Goal: Task Accomplishment & Management: Use online tool/utility

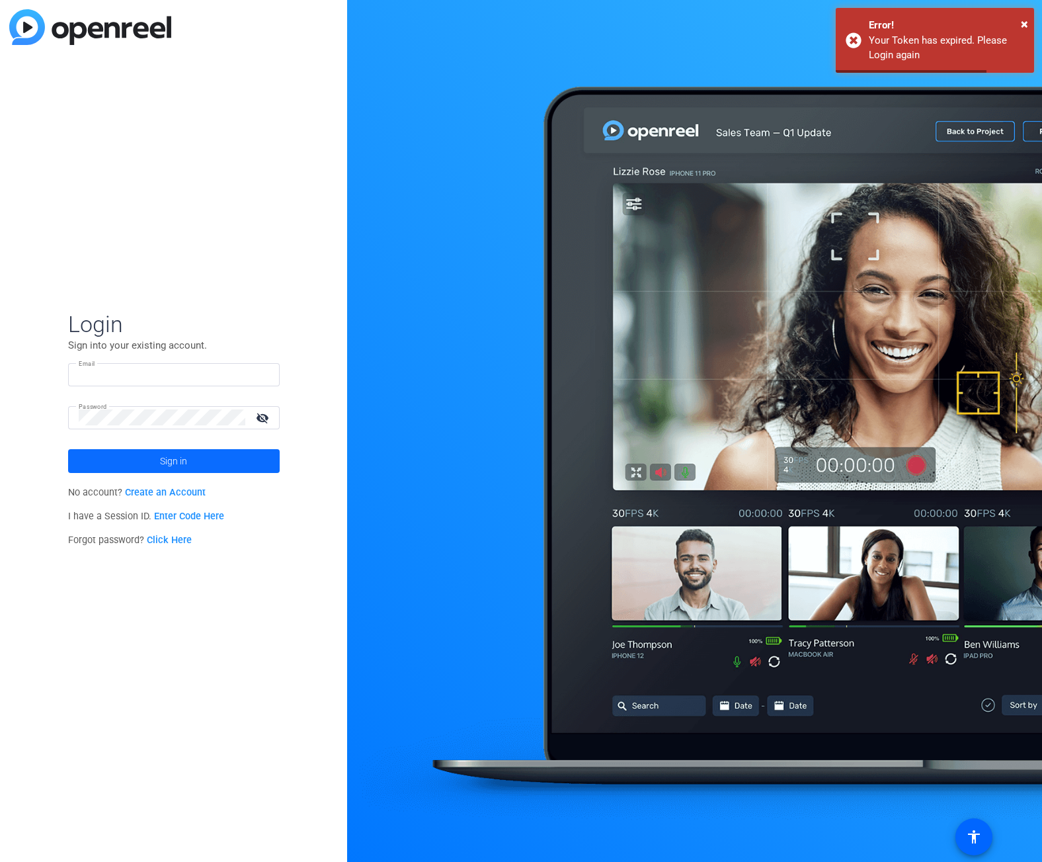
type input "[PERSON_NAME][EMAIL_ADDRESS][DOMAIN_NAME]"
click at [245, 456] on span at bounding box center [174, 461] width 212 height 32
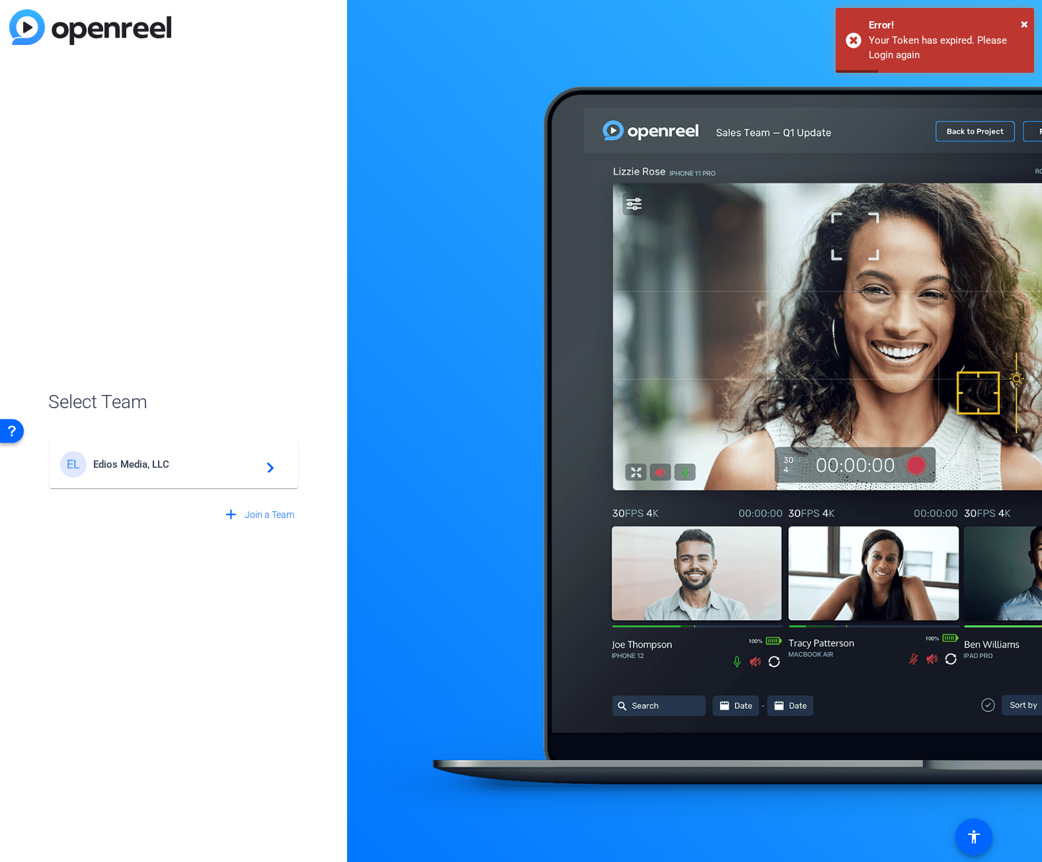
click at [245, 457] on div "EL Edios Media, LLC navigate_next" at bounding box center [174, 464] width 228 height 26
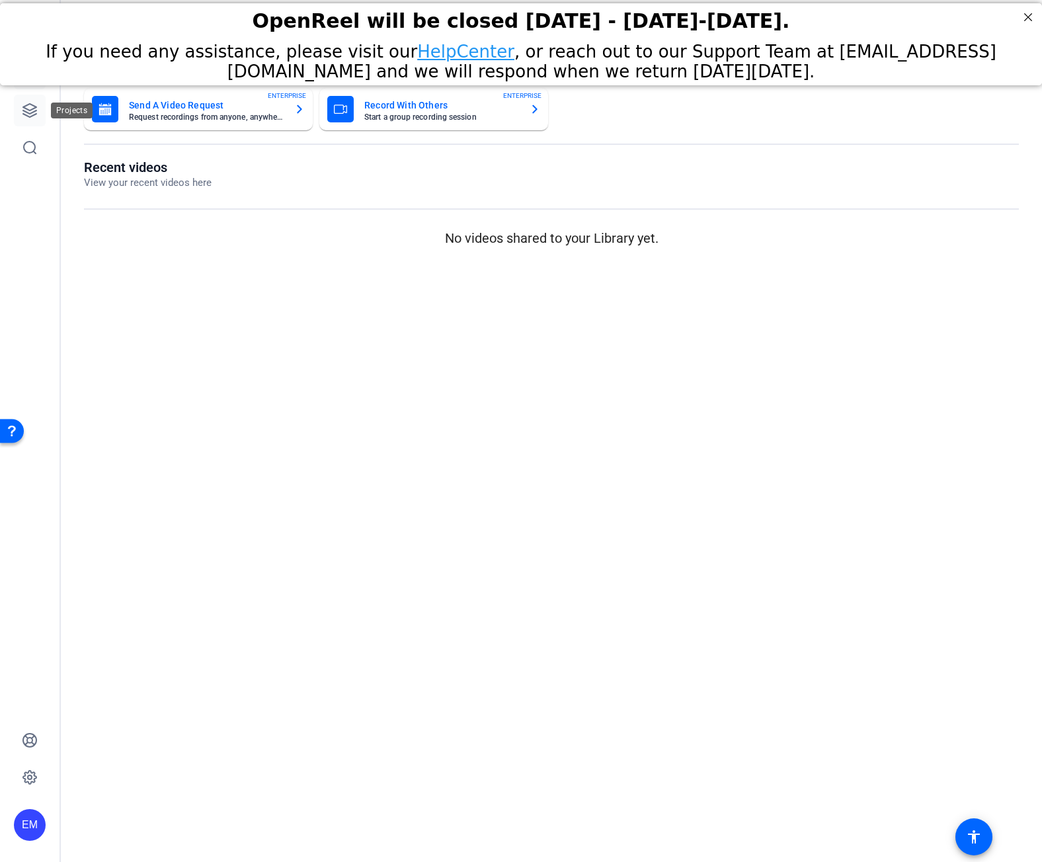
click at [28, 115] on icon at bounding box center [30, 111] width 16 height 16
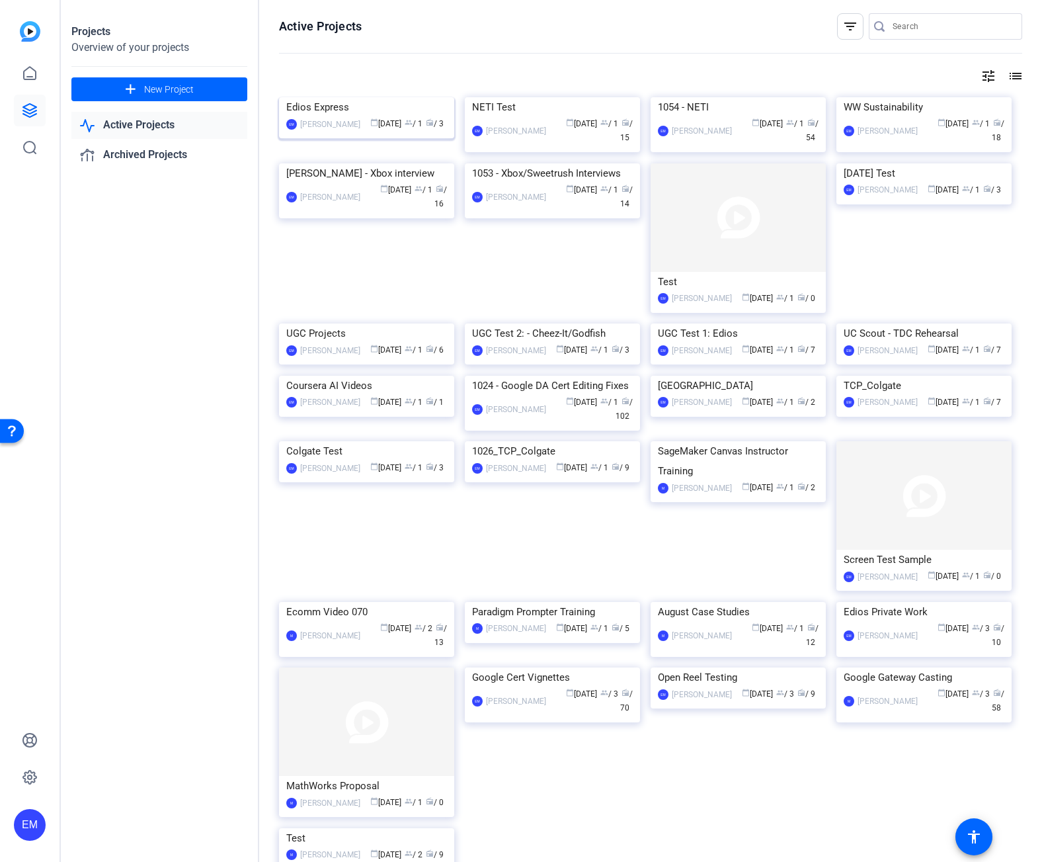
click at [337, 97] on img at bounding box center [366, 97] width 175 height 0
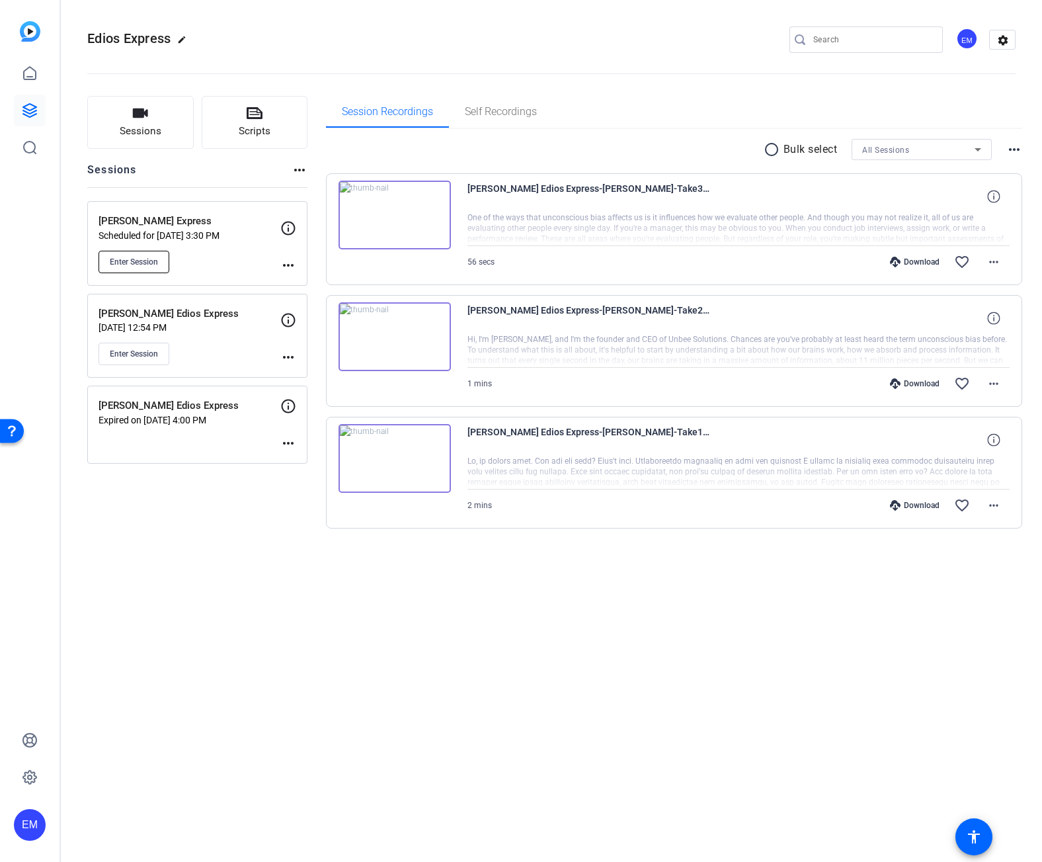
click at [144, 262] on span "Enter Session" at bounding box center [134, 262] width 48 height 11
click at [345, 626] on div "Edios Express edit EM settings Sessions Scripts Sessions more_horiz Annie Edios…" at bounding box center [552, 431] width 982 height 862
click at [249, 563] on div "Sessions Scripts Sessions more_horiz Annie Edios Express Scheduled for Aug 13, …" at bounding box center [197, 333] width 220 height 475
click at [140, 258] on span "Enter Session" at bounding box center [134, 262] width 48 height 11
click at [638, 757] on div "Edios Express edit EM settings Sessions Scripts Sessions more_horiz Annie Edios…" at bounding box center [552, 431] width 982 height 862
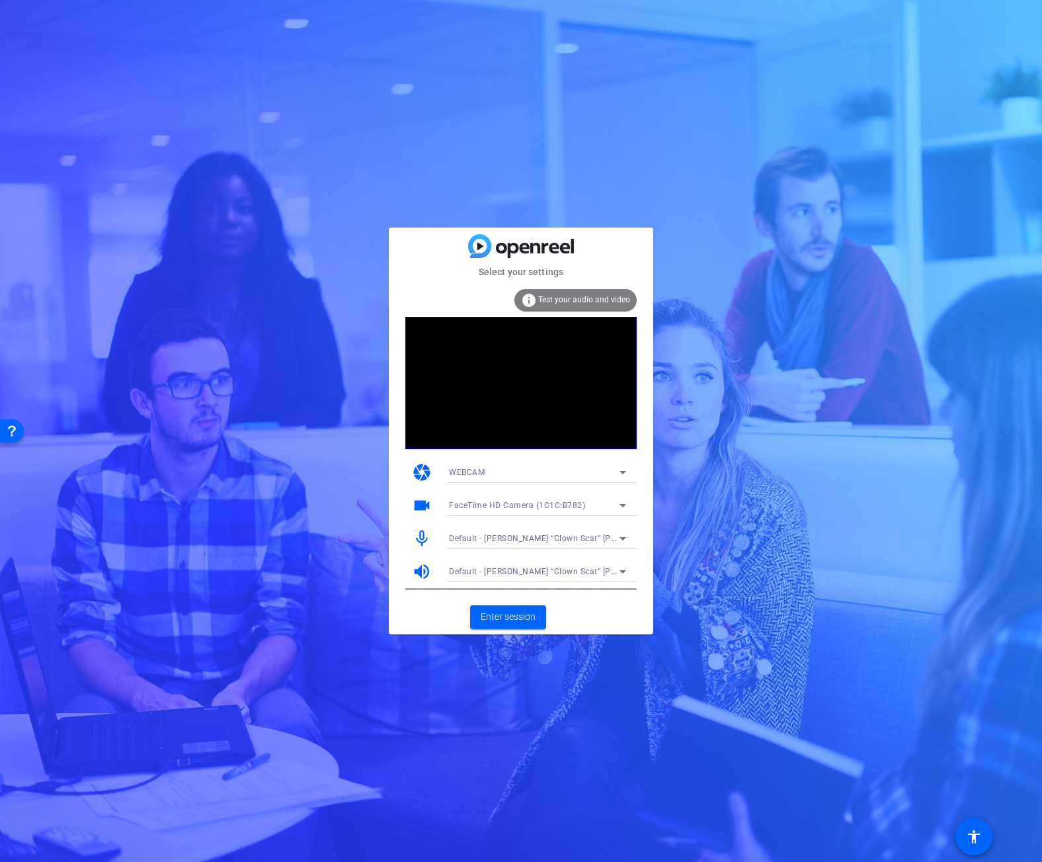
click at [509, 506] on span "FaceTime HD Camera (1C1C:B782)" at bounding box center [517, 505] width 136 height 9
click at [529, 551] on span "FaceTime HD Camera (Display) (05ac:1112)" at bounding box center [533, 553] width 168 height 16
click at [488, 472] on div "WEBCAM" at bounding box center [534, 472] width 171 height 17
click at [507, 519] on mat-option "DESKTOP" at bounding box center [538, 519] width 198 height 21
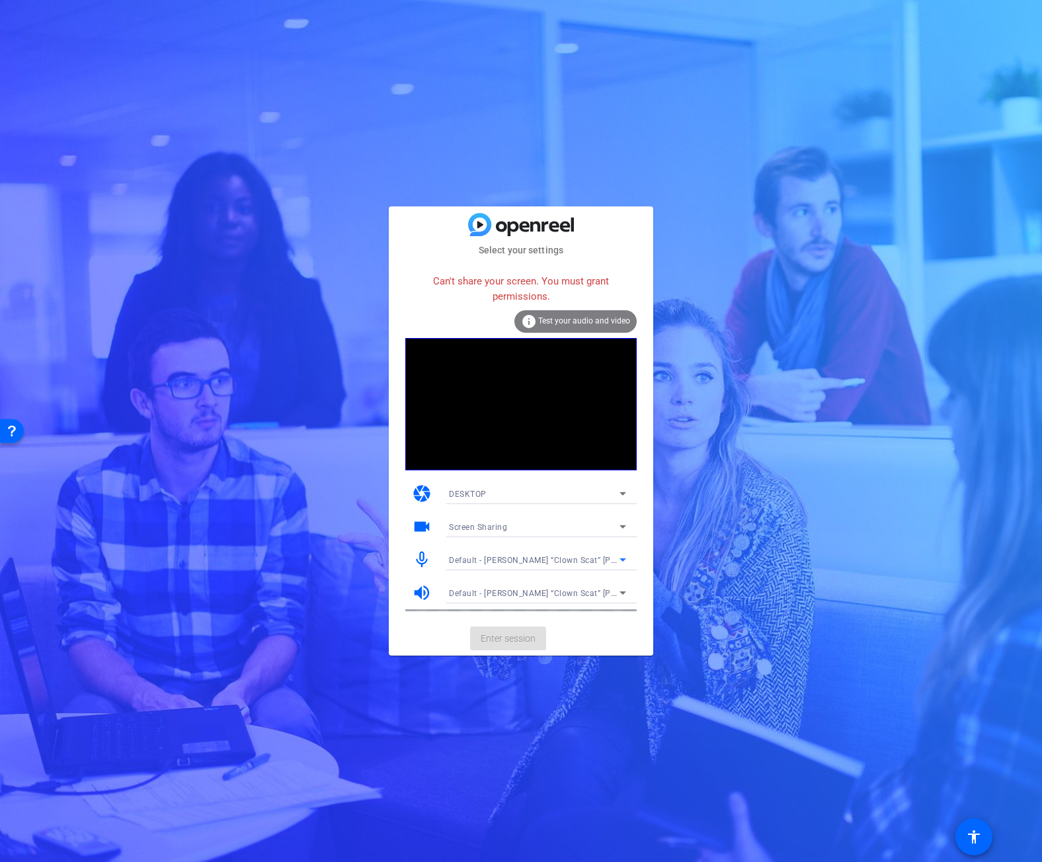
click at [480, 554] on div "Default - [PERSON_NAME] “Clown Scat” [PERSON_NAME]’s Beats Studio³ (Bluetooth)" at bounding box center [534, 560] width 171 height 17
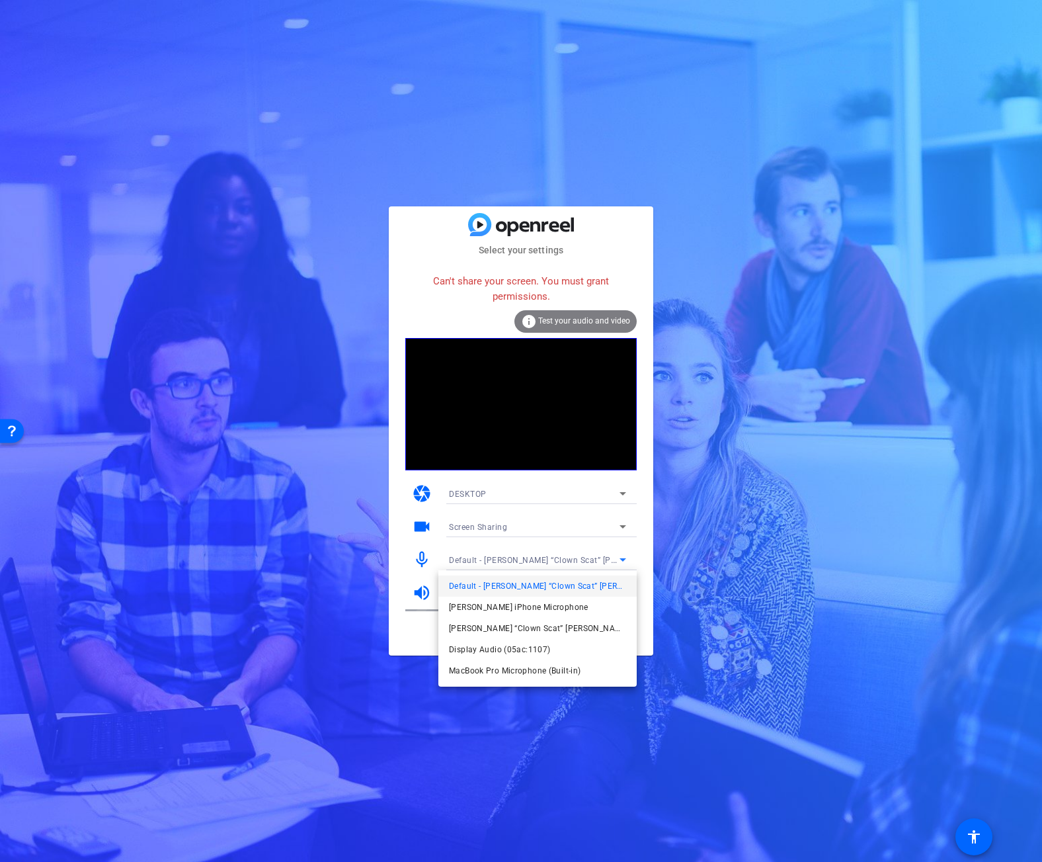
click at [480, 529] on div at bounding box center [521, 431] width 1042 height 862
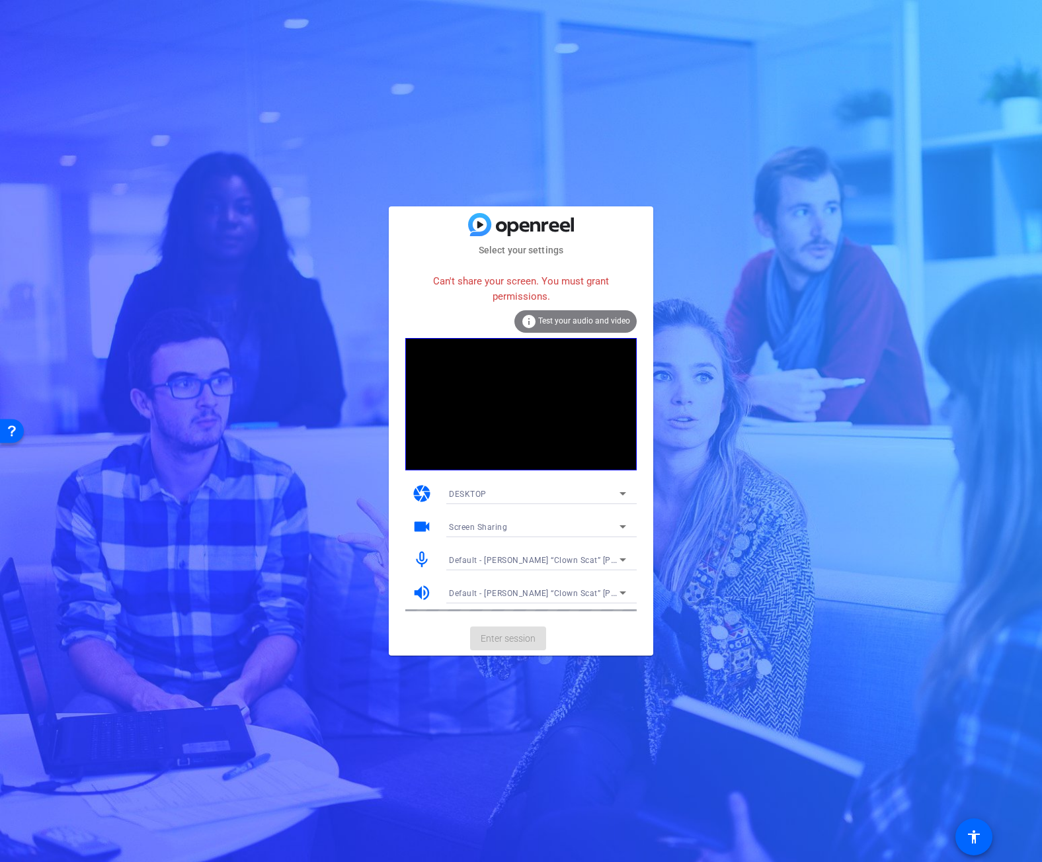
click at [485, 525] on span "Screen Sharing" at bounding box center [478, 527] width 58 height 9
click at [587, 511] on div at bounding box center [521, 431] width 1042 height 862
drag, startPoint x: 244, startPoint y: 106, endPoint x: 207, endPoint y: 81, distance: 44.8
click at [244, 106] on div "Select your settings Can't share your screen. You must grant permissions. info …" at bounding box center [521, 431] width 1042 height 862
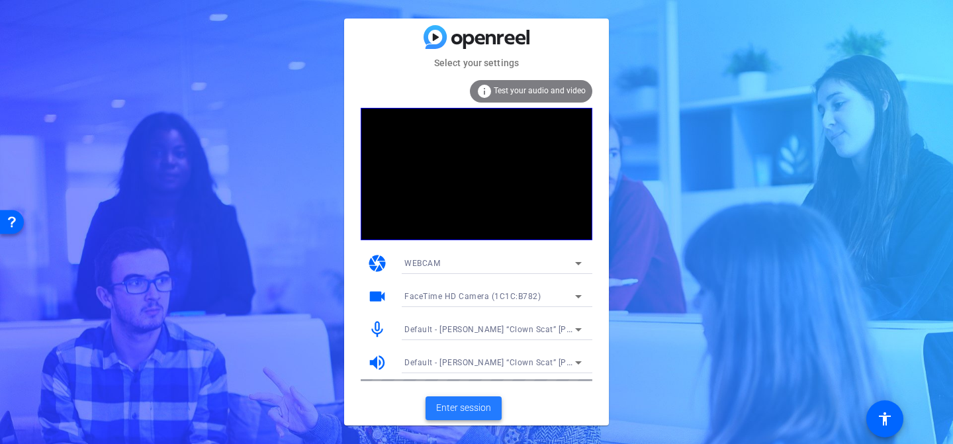
click at [472, 400] on span at bounding box center [463, 408] width 76 height 32
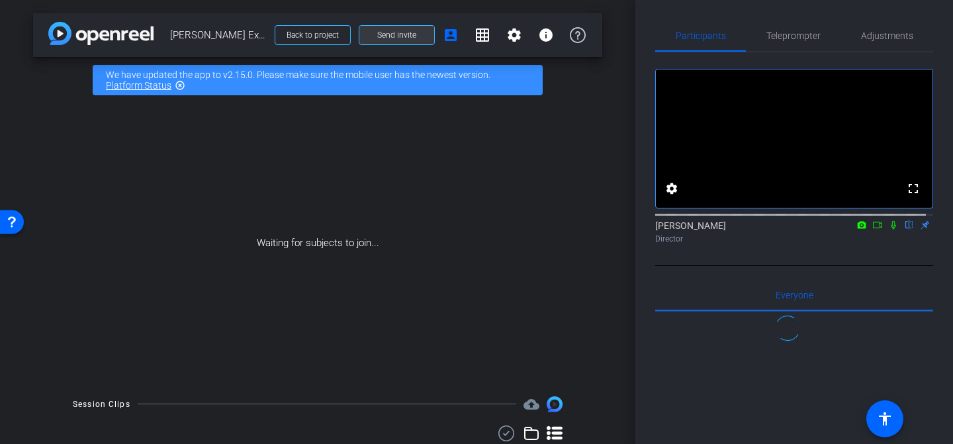
click at [407, 37] on span "Send invite" at bounding box center [396, 35] width 39 height 11
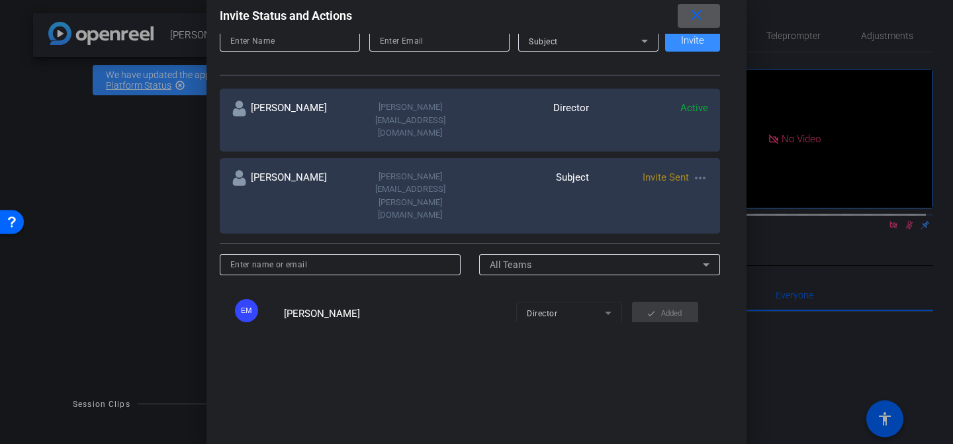
scroll to position [191, 0]
click at [359, 256] on input at bounding box center [340, 264] width 220 height 16
click at [405, 256] on input at bounding box center [340, 264] width 220 height 16
paste input "[PERSON_NAME][EMAIL_ADDRESS][DOMAIN_NAME]"
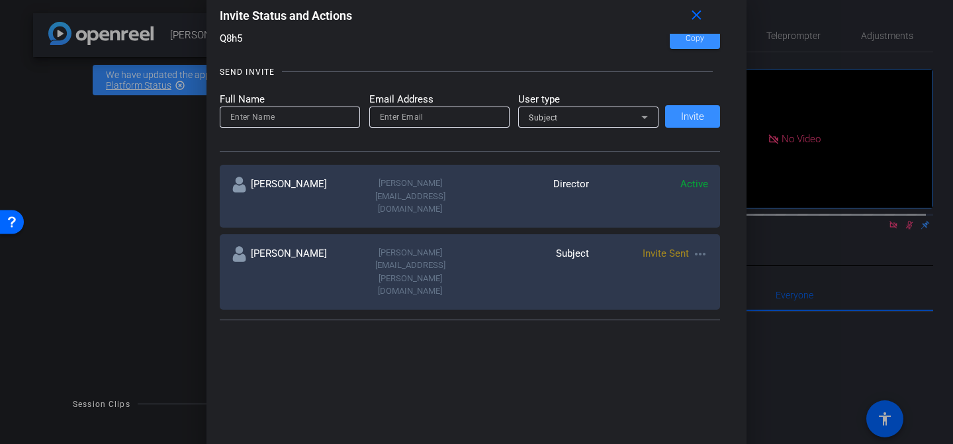
scroll to position [55, 0]
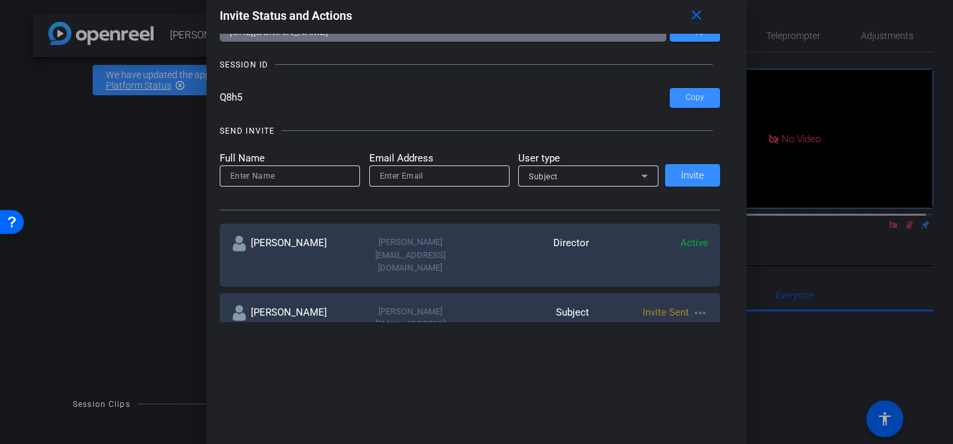
type input "[PERSON_NAME][EMAIL_ADDRESS][DOMAIN_NAME]"
click at [314, 175] on input at bounding box center [289, 176] width 119 height 16
click at [402, 180] on input "email" at bounding box center [439, 176] width 119 height 16
paste input "[PERSON_NAME][EMAIL_ADDRESS][DOMAIN_NAME]"
type input "[PERSON_NAME][EMAIL_ADDRESS][DOMAIN_NAME]"
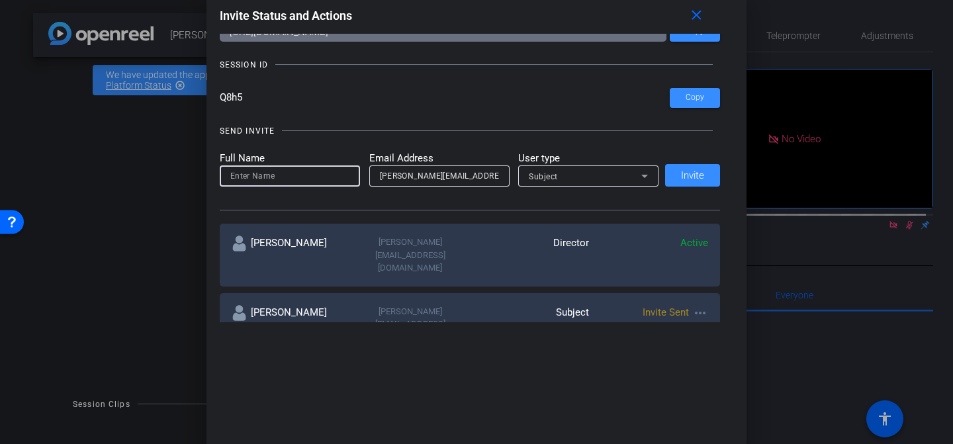
click at [319, 180] on input at bounding box center [289, 176] width 119 height 16
click at [540, 172] on span "Subject" at bounding box center [543, 176] width 29 height 9
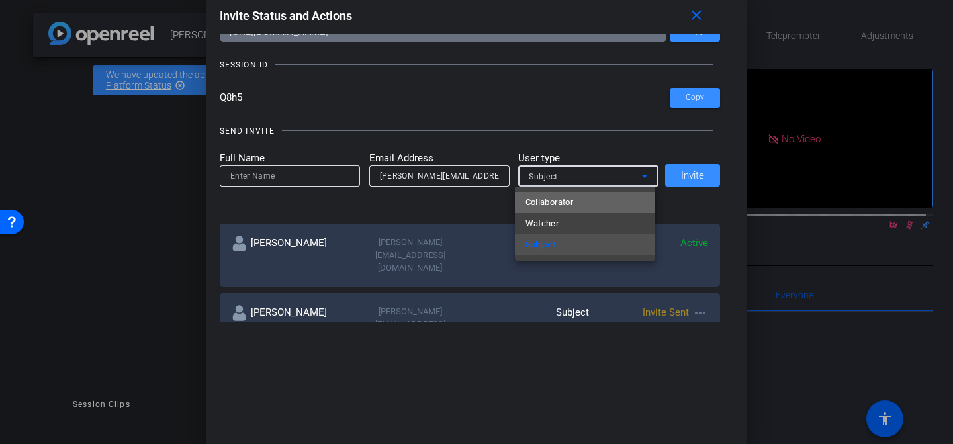
click at [547, 205] on span "Collaborator" at bounding box center [549, 202] width 48 height 16
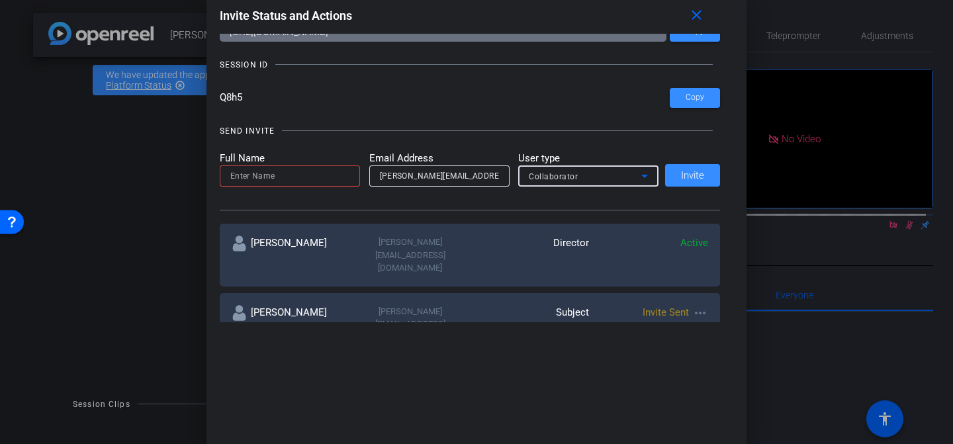
click at [304, 176] on input at bounding box center [289, 176] width 119 height 16
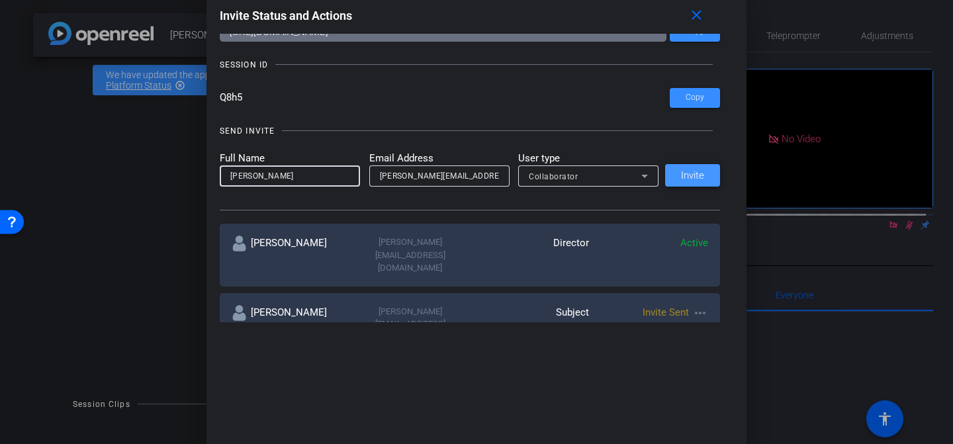
type input "[PERSON_NAME]"
click at [695, 179] on span "Invite" at bounding box center [692, 176] width 23 height 10
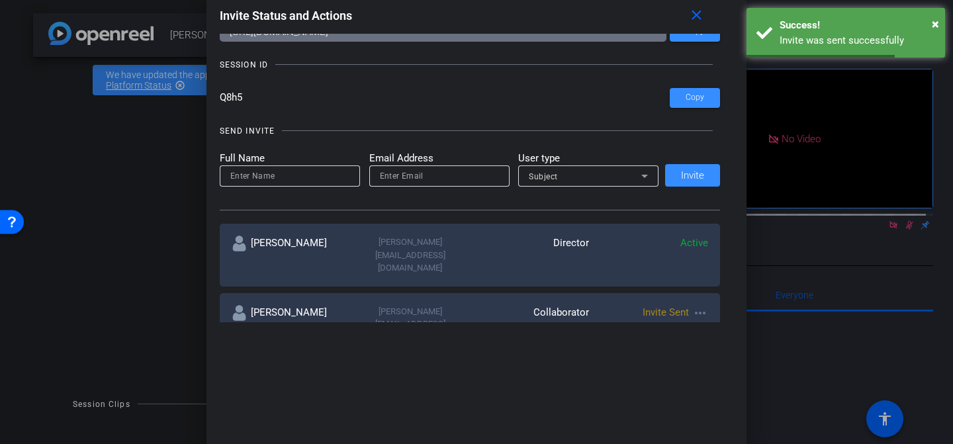
click at [796, 272] on div at bounding box center [476, 222] width 953 height 444
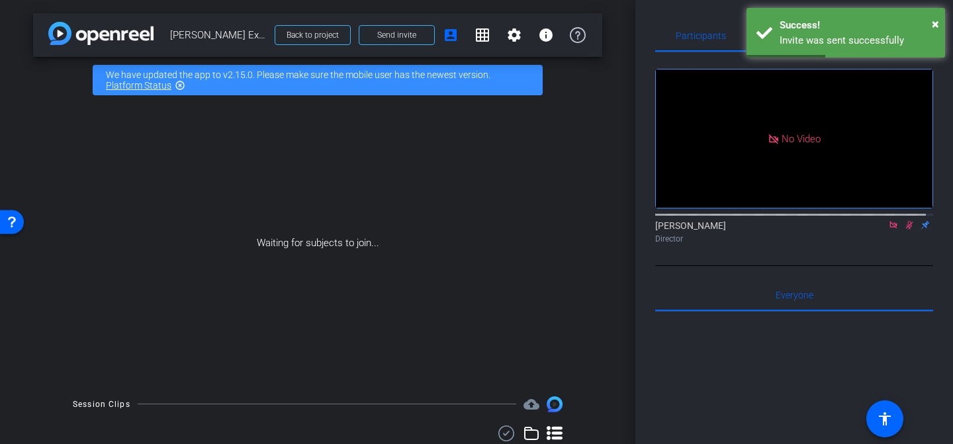
click at [889, 228] on icon at bounding box center [892, 224] width 7 height 7
click at [888, 230] on icon at bounding box center [893, 224] width 11 height 9
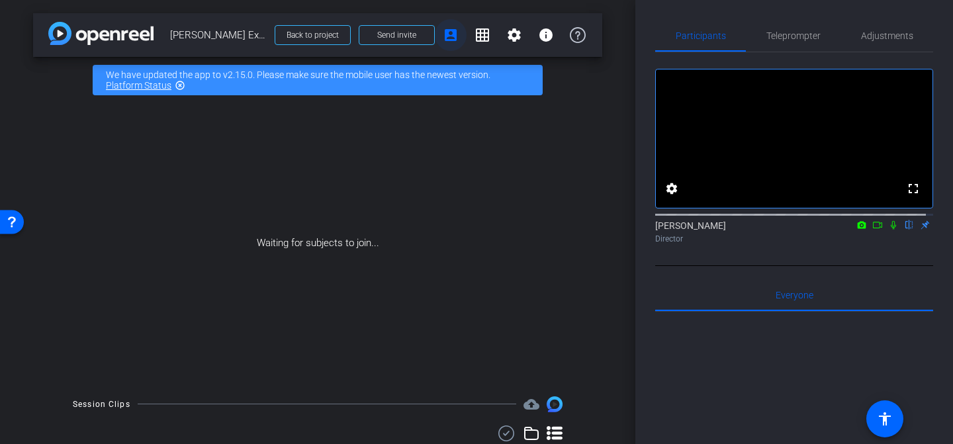
click at [443, 36] on mat-icon "account_box" at bounding box center [451, 35] width 16 height 16
click at [388, 37] on span "Send invite" at bounding box center [396, 35] width 39 height 11
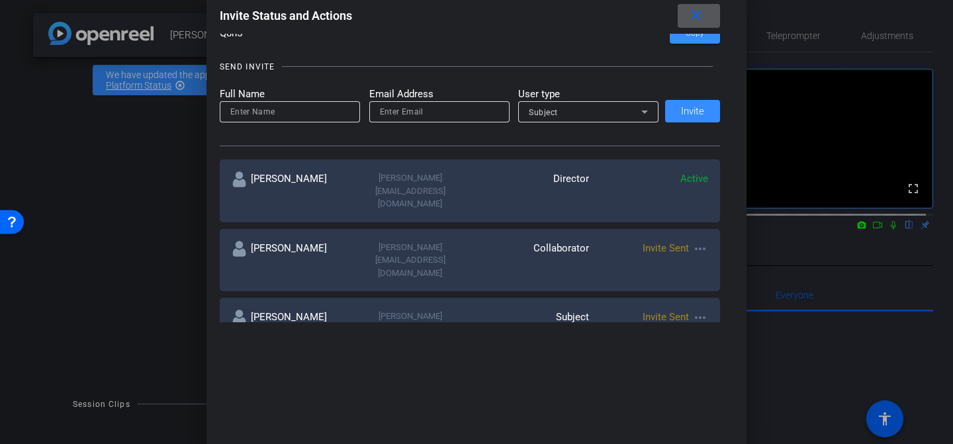
scroll to position [148, 0]
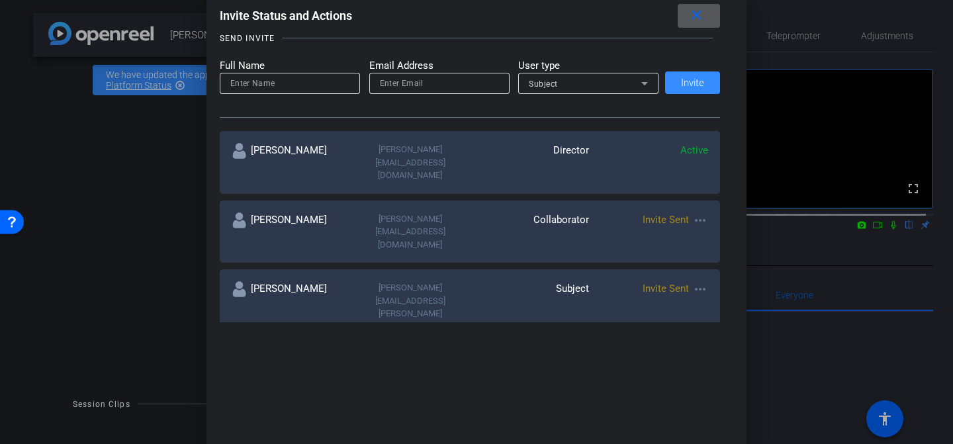
click at [697, 212] on mat-icon "more_horiz" at bounding box center [700, 220] width 16 height 16
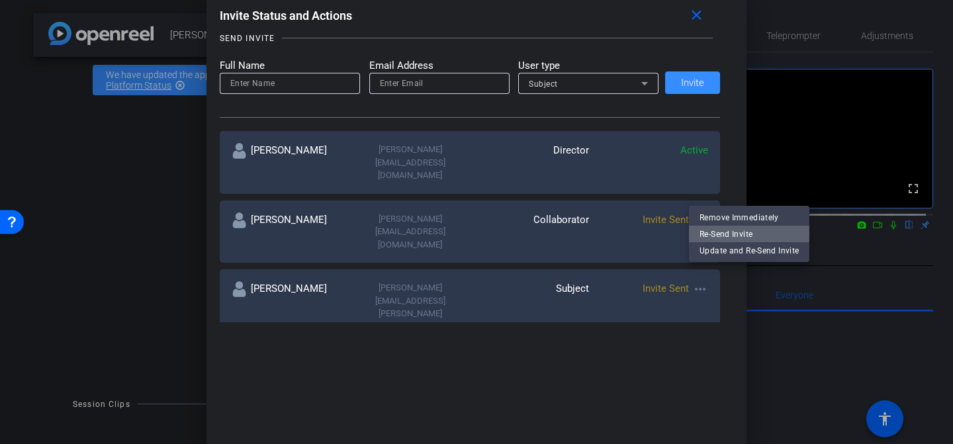
click at [711, 231] on span "Re-Send Invite" at bounding box center [748, 234] width 99 height 16
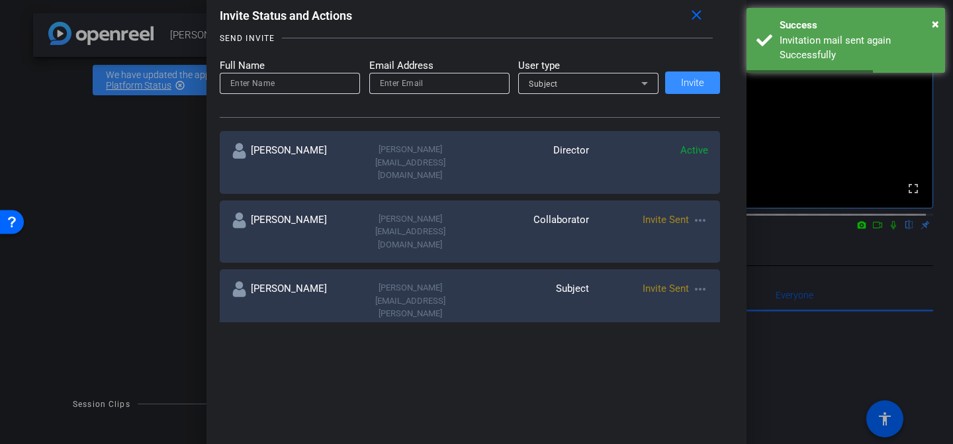
click at [700, 281] on mat-icon "more_horiz" at bounding box center [700, 289] width 16 height 16
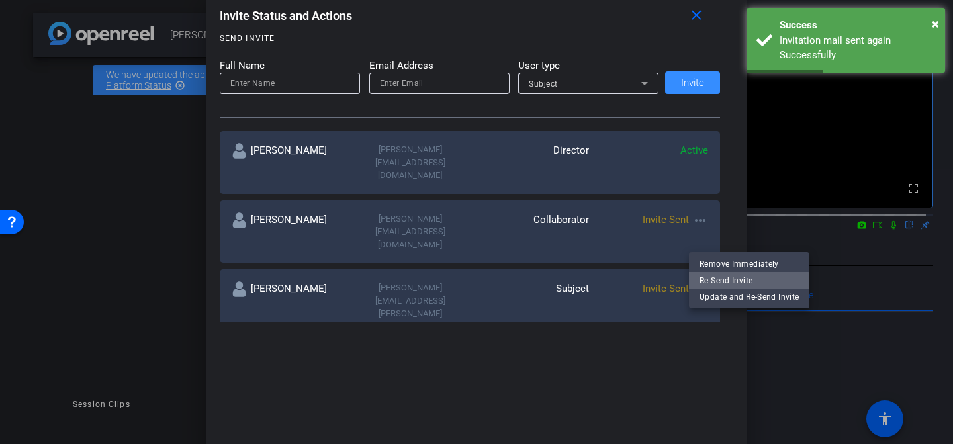
click at [724, 282] on span "Re-Send Invite" at bounding box center [748, 281] width 99 height 16
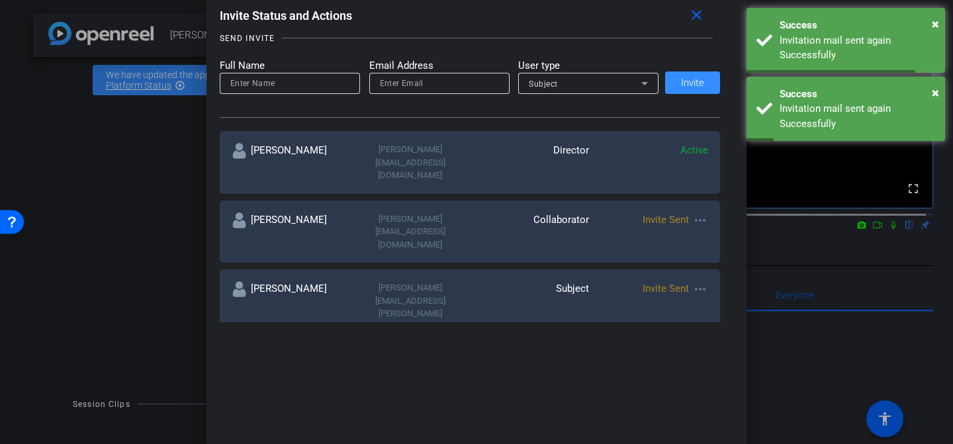
click at [678, 42] on div "SEND INVITE" at bounding box center [470, 38] width 501 height 13
click at [702, 18] on mat-icon "close" at bounding box center [696, 15] width 17 height 17
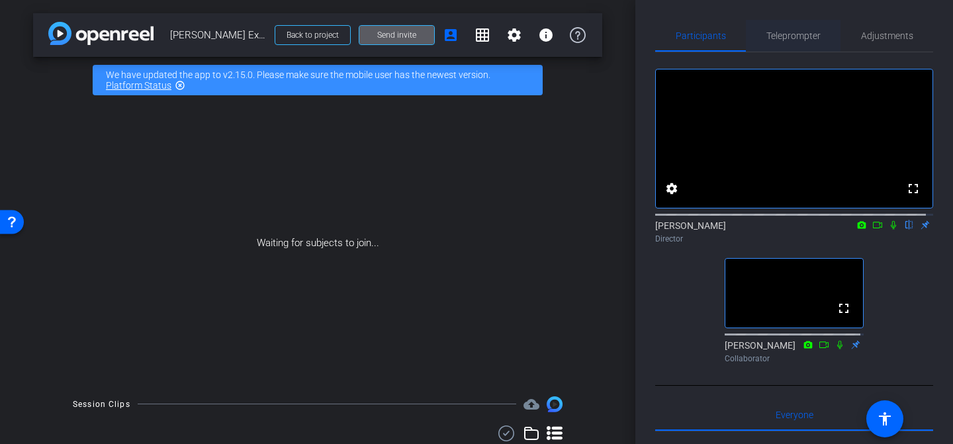
click at [795, 36] on span "Teleprompter" at bounding box center [793, 35] width 54 height 9
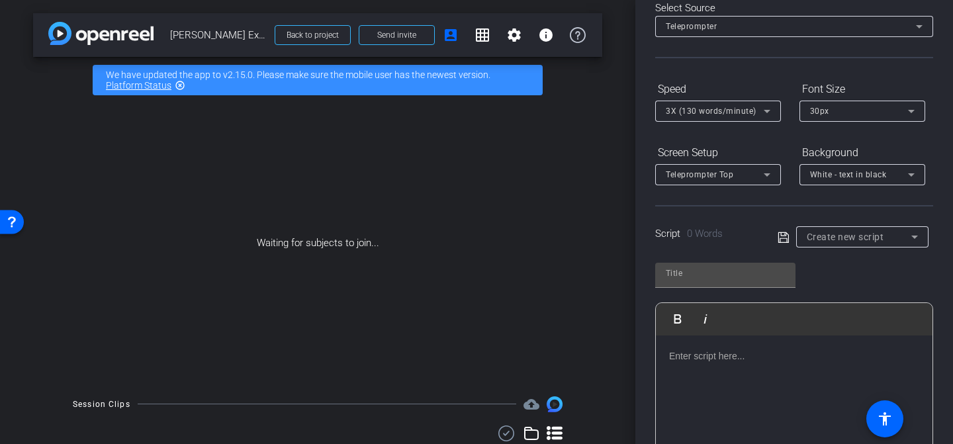
scroll to position [134, 0]
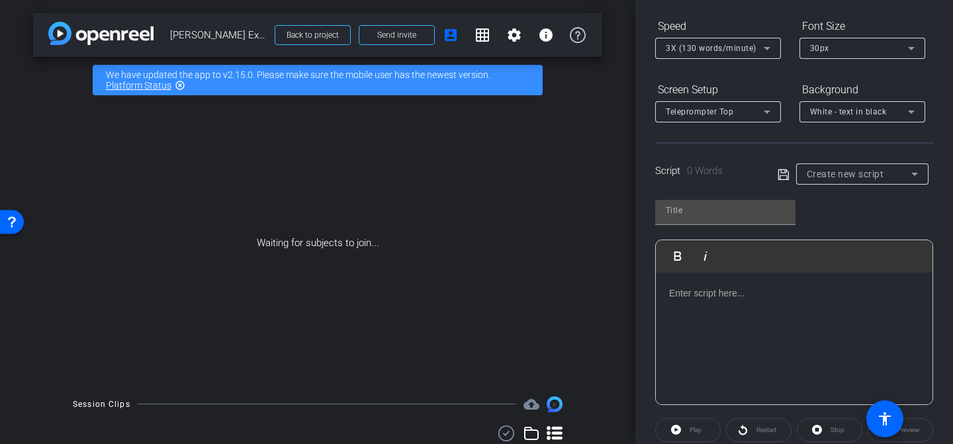
drag, startPoint x: 870, startPoint y: 296, endPoint x: 807, endPoint y: 182, distance: 130.6
click at [870, 295] on p at bounding box center [794, 293] width 250 height 15
click at [689, 214] on input "text" at bounding box center [724, 210] width 119 height 16
click at [728, 291] on p at bounding box center [794, 293] width 250 height 15
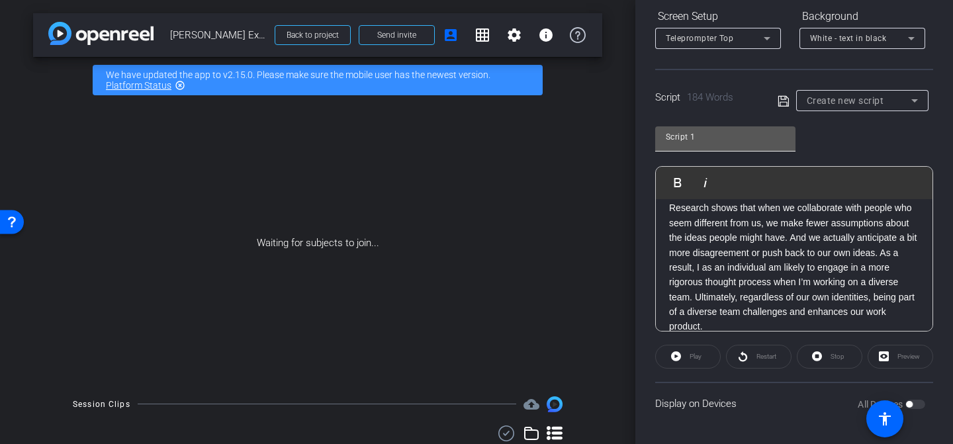
scroll to position [224, 0]
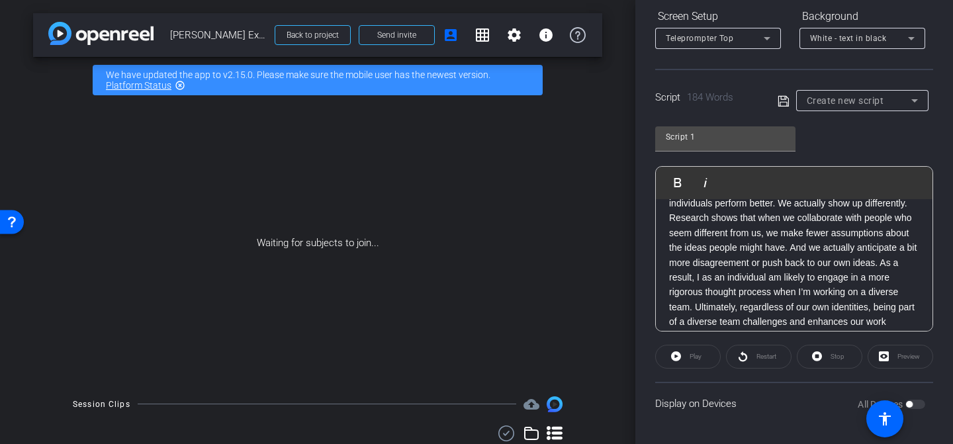
click at [777, 104] on icon at bounding box center [783, 101] width 12 height 16
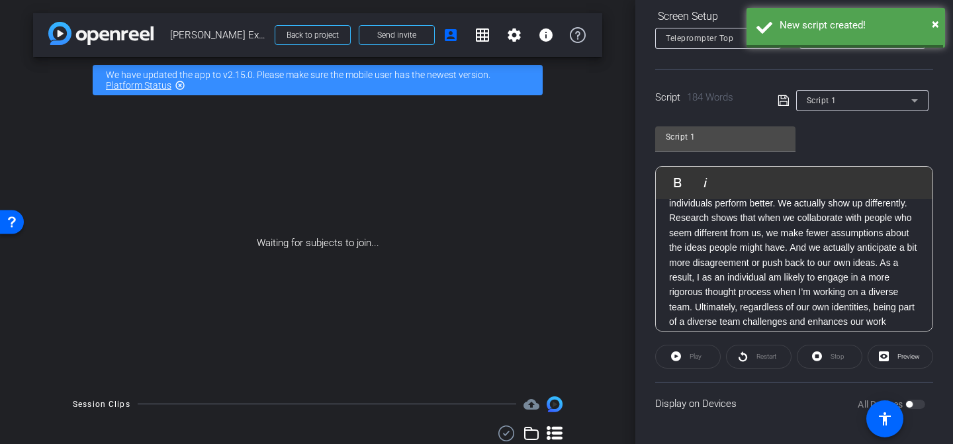
click at [779, 99] on icon at bounding box center [783, 101] width 12 height 16
click at [732, 146] on div "Script 1" at bounding box center [724, 136] width 119 height 21
click at [730, 225] on p "There’s also an individual business case for diversity. When we’re working with…" at bounding box center [794, 255] width 250 height 178
click at [729, 235] on p "There’s also an individual business case for diversity. When we’re working with…" at bounding box center [794, 255] width 250 height 178
click at [726, 235] on p "There’s also an individual business case for diversity. When we’re working with…" at bounding box center [794, 255] width 250 height 178
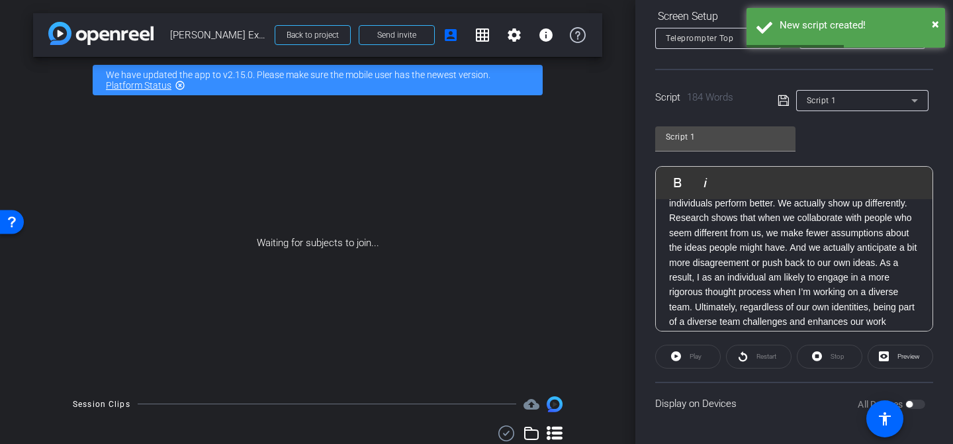
scroll to position [0, 0]
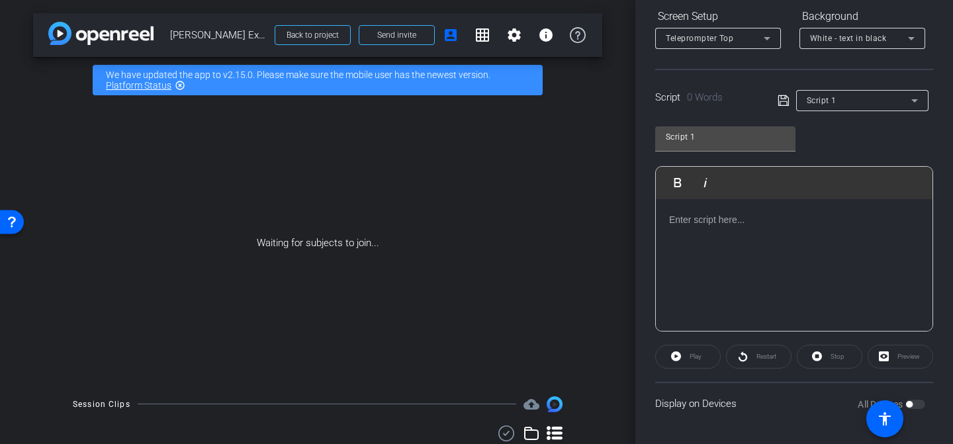
click at [706, 237] on div at bounding box center [794, 265] width 276 height 132
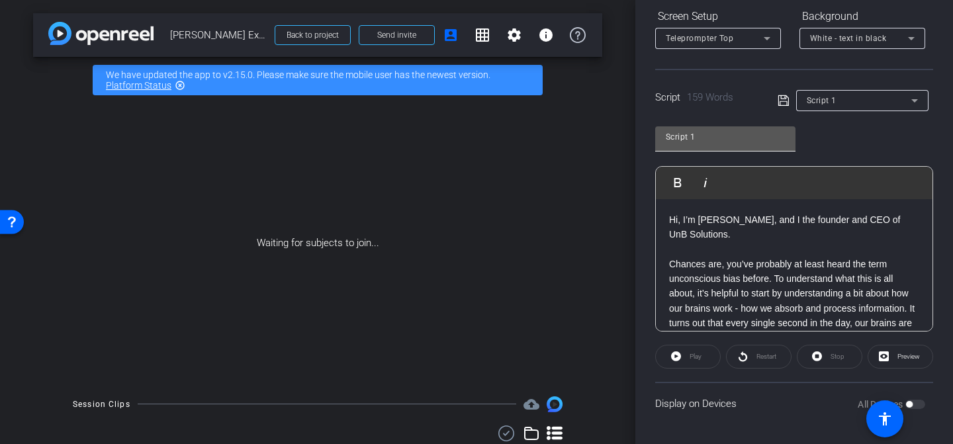
scroll to position [192, 0]
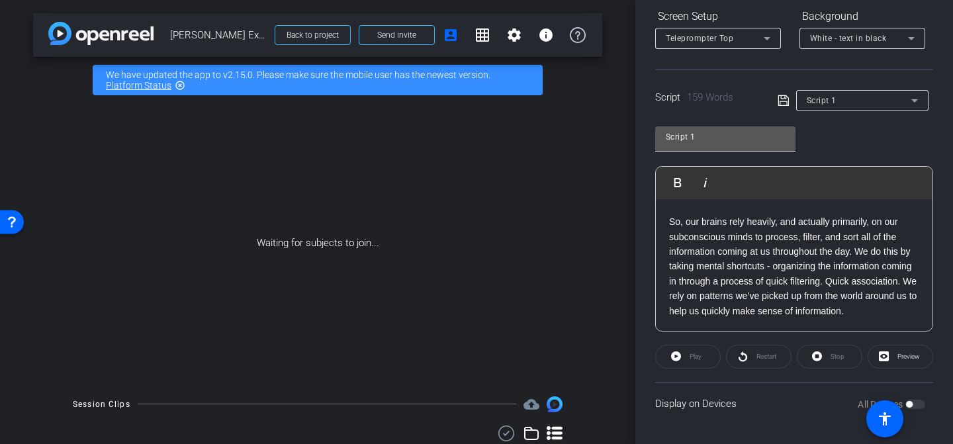
click at [709, 141] on input "Script 1" at bounding box center [724, 137] width 119 height 16
click at [782, 99] on icon at bounding box center [783, 101] width 12 height 16
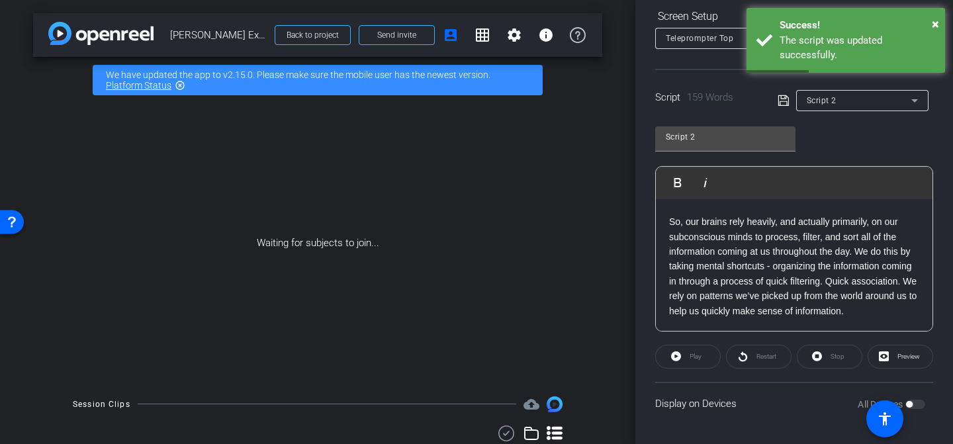
click at [708, 256] on p "So, our brains rely heavily, and actually primarily, on our subconscious minds …" at bounding box center [794, 266] width 250 height 104
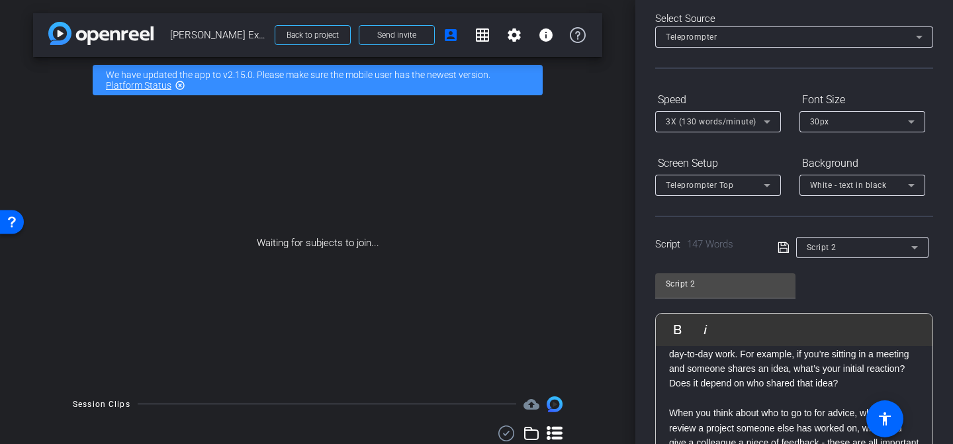
scroll to position [0, 0]
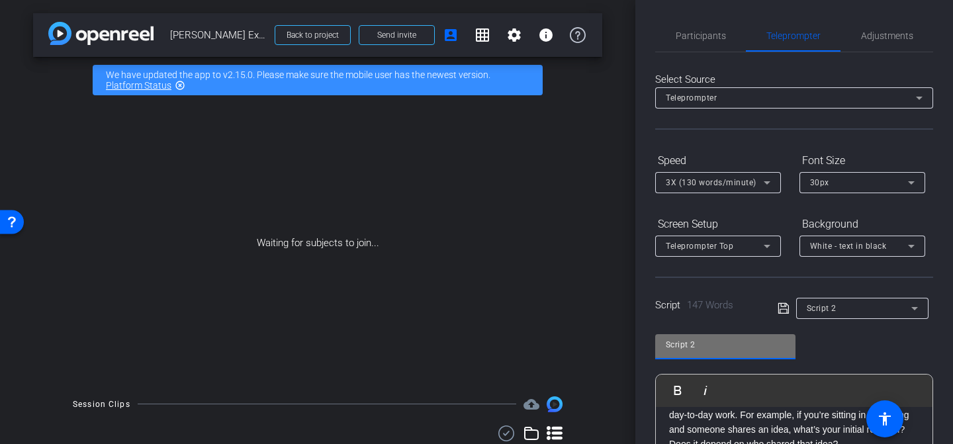
click at [695, 349] on input "Script 2" at bounding box center [724, 345] width 119 height 16
click at [702, 349] on input "Script 2" at bounding box center [724, 345] width 119 height 16
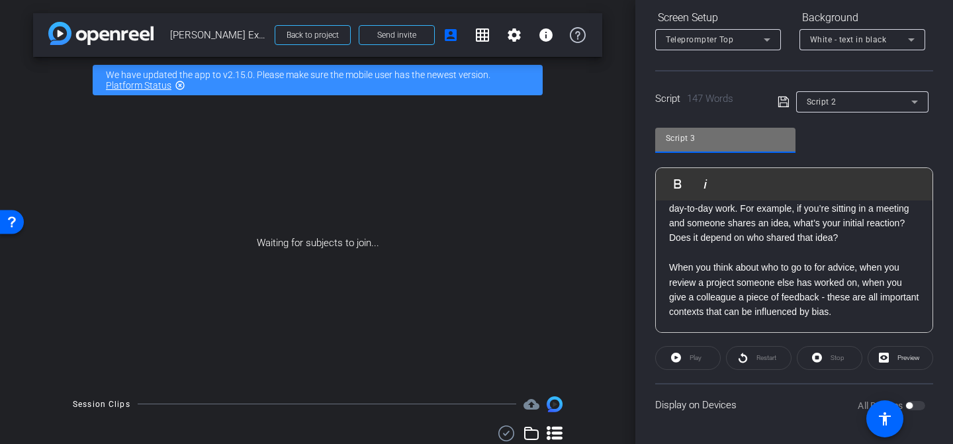
scroll to position [208, 0]
click at [781, 97] on icon at bounding box center [782, 100] width 11 height 11
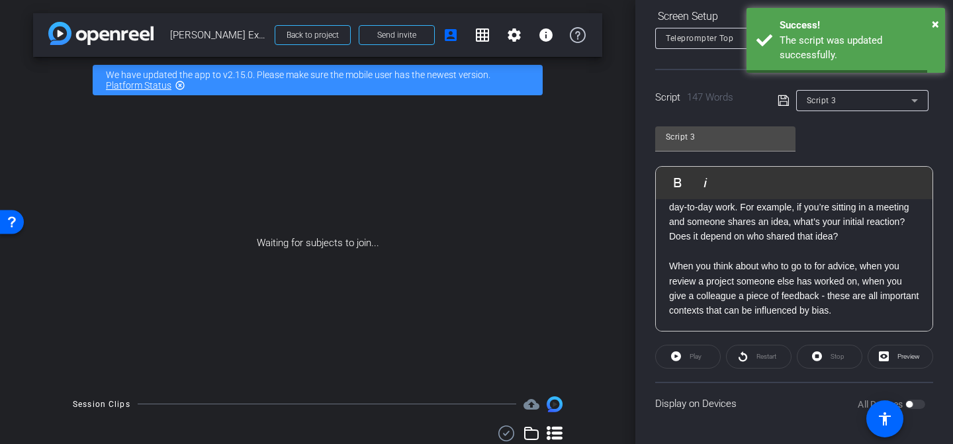
scroll to position [0, 0]
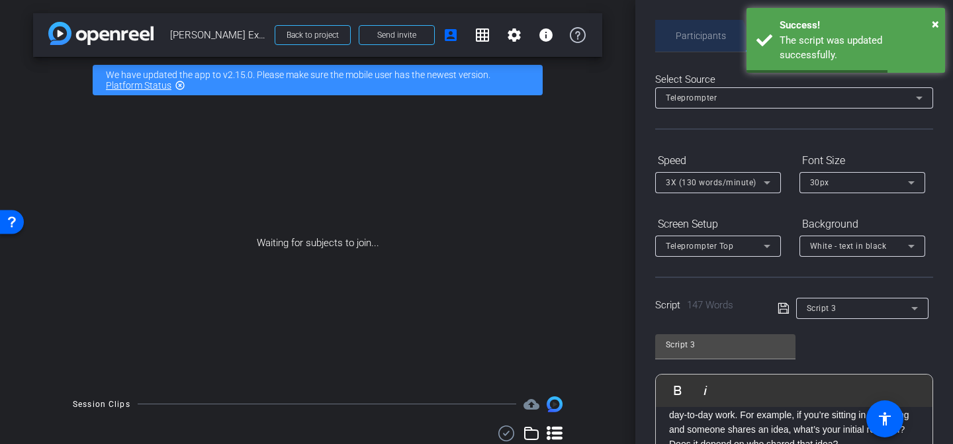
click at [697, 44] on span "Participants" at bounding box center [700, 36] width 50 height 32
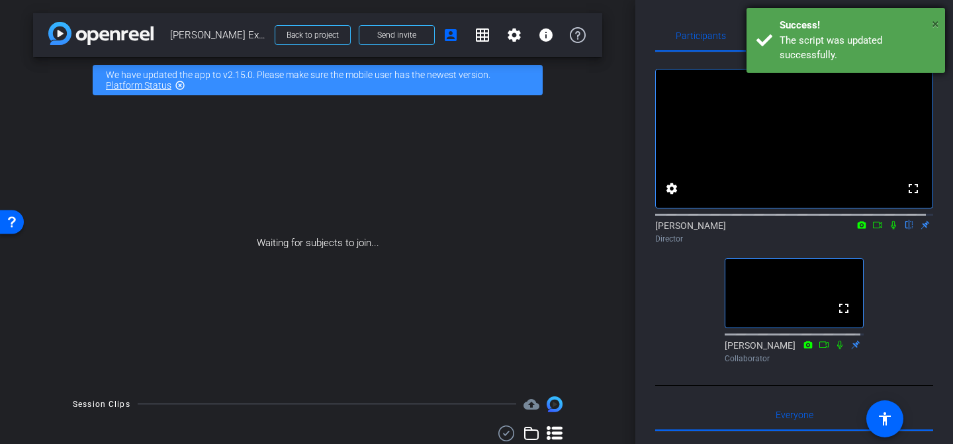
click at [935, 24] on span "×" at bounding box center [934, 24] width 7 height 16
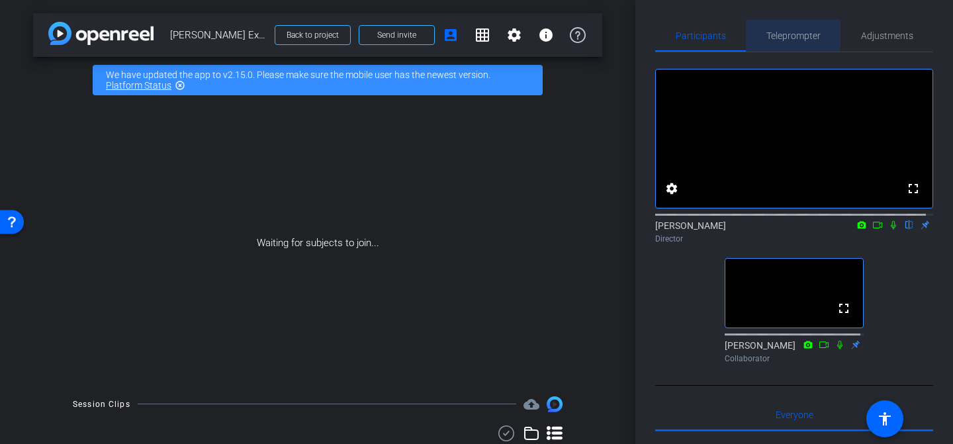
click at [795, 45] on span "Teleprompter" at bounding box center [793, 36] width 54 height 32
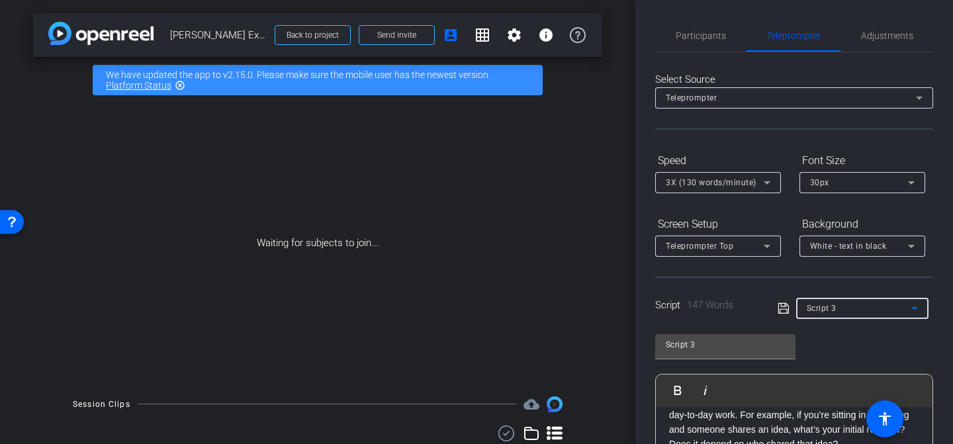
click at [851, 309] on div "Script 3" at bounding box center [858, 308] width 105 height 17
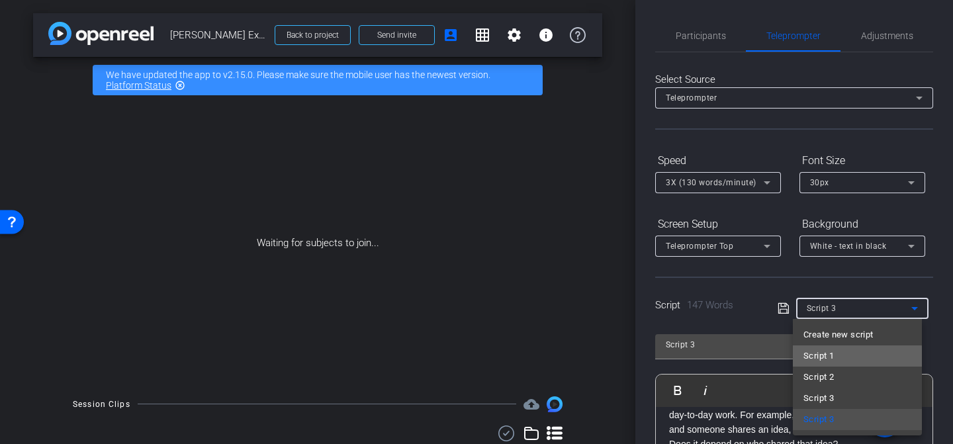
click at [841, 357] on mat-option "Script 1" at bounding box center [856, 355] width 129 height 21
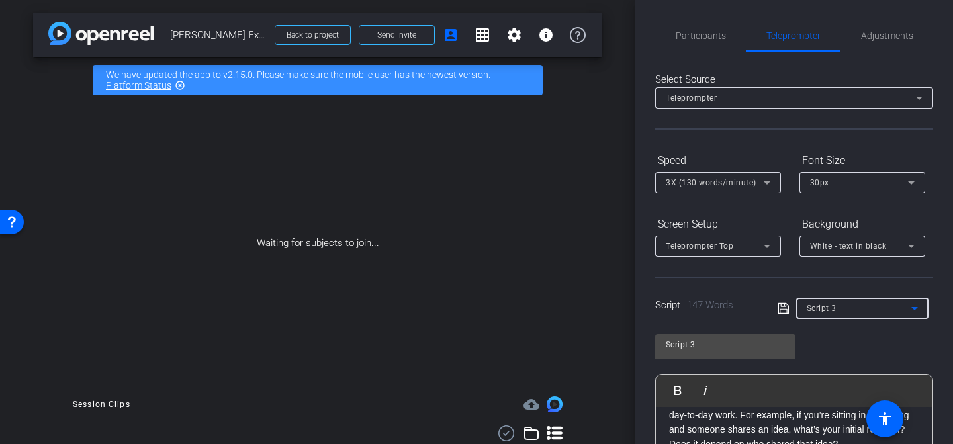
type input "Script 1"
click at [697, 43] on span "Participants" at bounding box center [700, 36] width 50 height 32
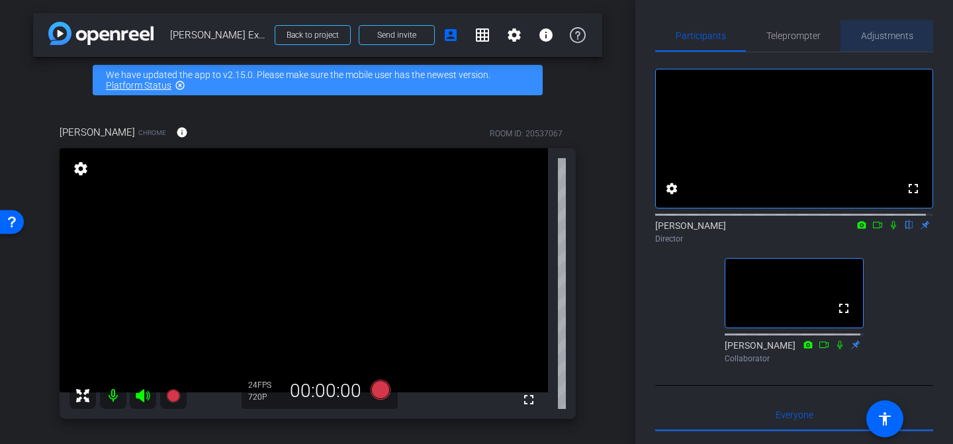
click at [888, 34] on span "Adjustments" at bounding box center [887, 35] width 52 height 9
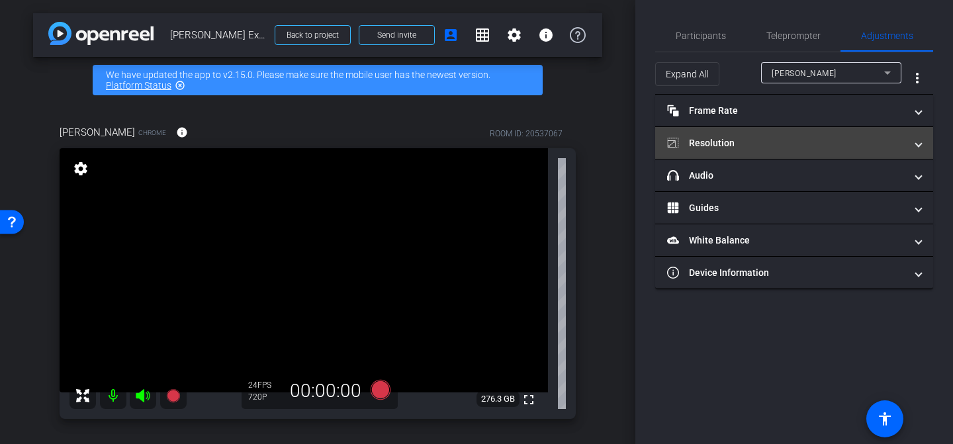
click at [740, 141] on mat-panel-title "Resolution" at bounding box center [786, 143] width 238 height 14
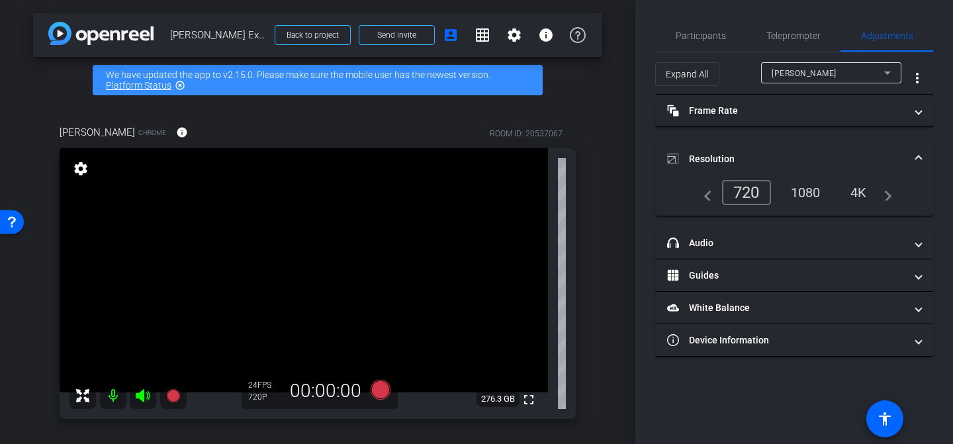
click at [815, 191] on div "1080" at bounding box center [806, 192] width 50 height 22
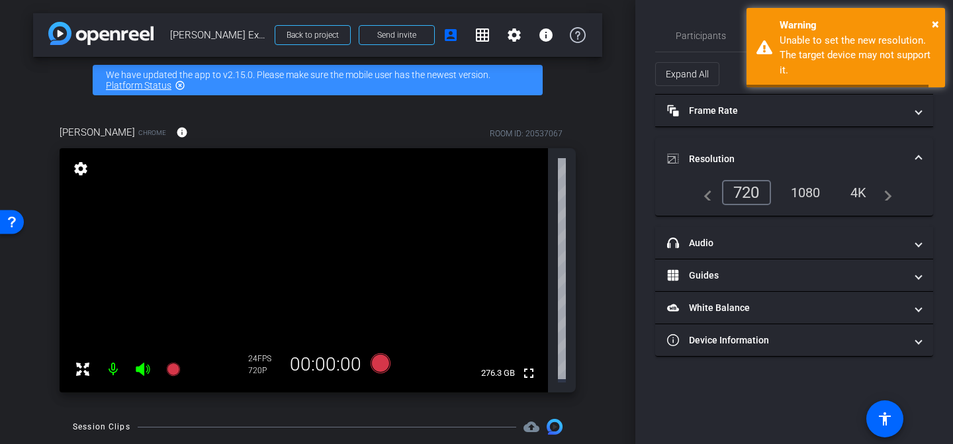
click at [860, 189] on div "4K" at bounding box center [858, 192] width 36 height 22
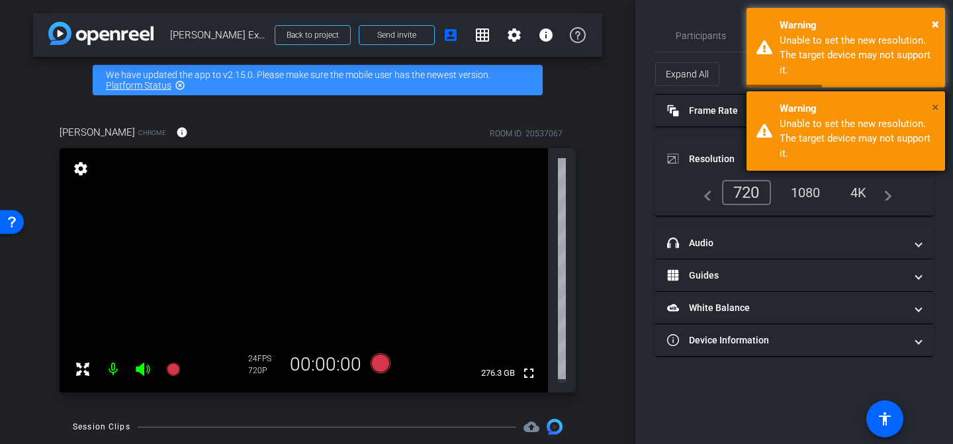
click at [933, 110] on span "×" at bounding box center [934, 107] width 7 height 16
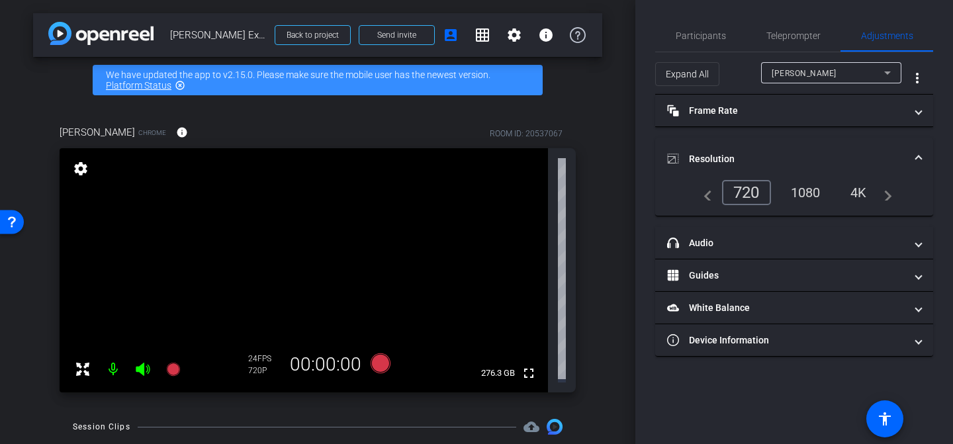
click at [816, 188] on div "1080" at bounding box center [806, 192] width 50 height 22
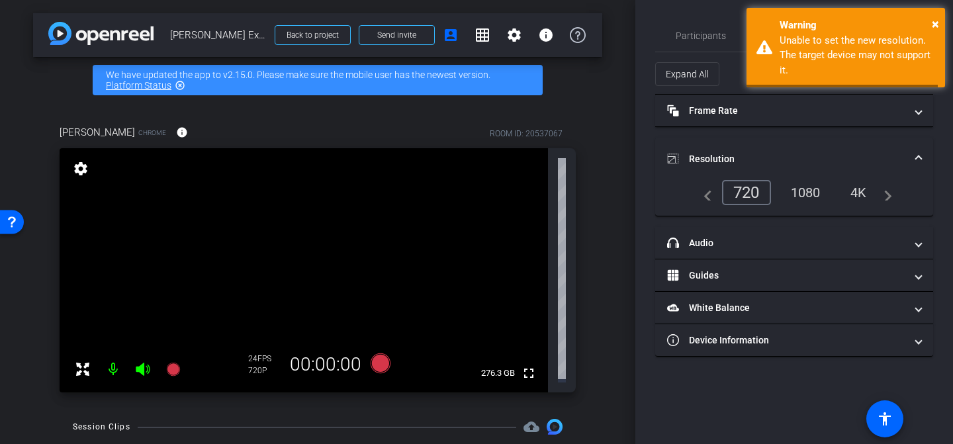
click at [803, 195] on div "1080" at bounding box center [806, 192] width 50 height 22
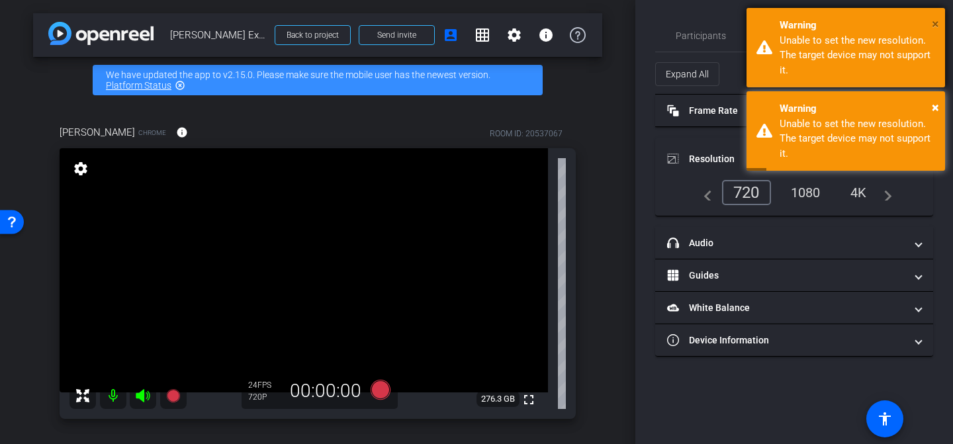
click at [933, 23] on span "×" at bounding box center [934, 24] width 7 height 16
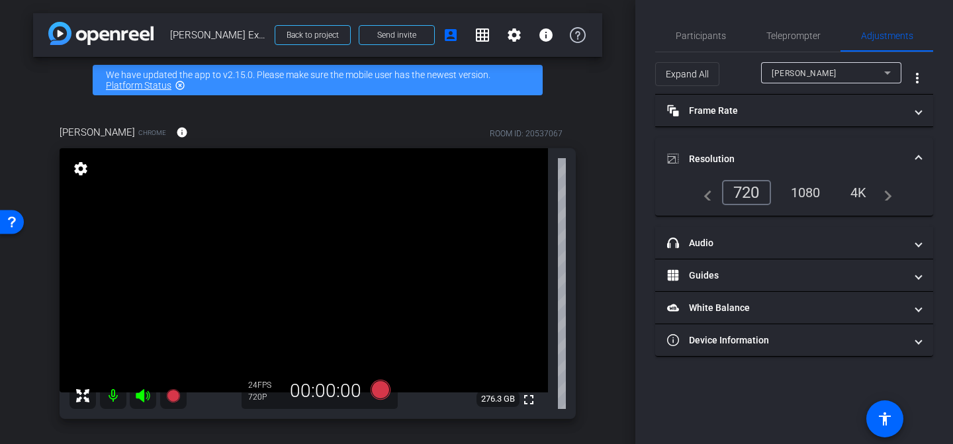
click at [799, 198] on div "1080" at bounding box center [806, 192] width 50 height 22
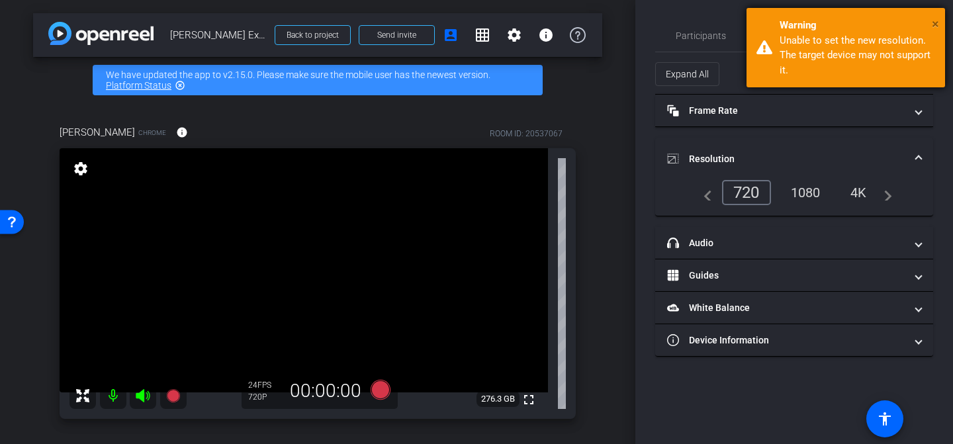
click at [934, 22] on span "×" at bounding box center [934, 24] width 7 height 16
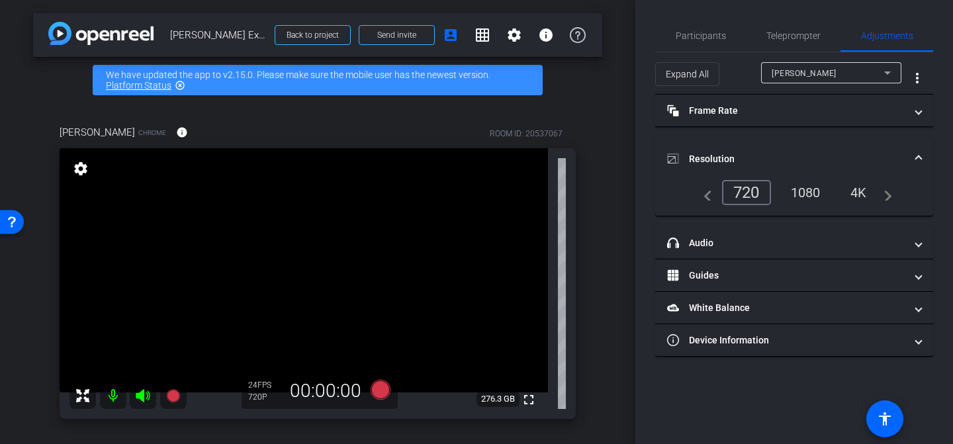
click at [741, 185] on div "720" at bounding box center [746, 192] width 49 height 25
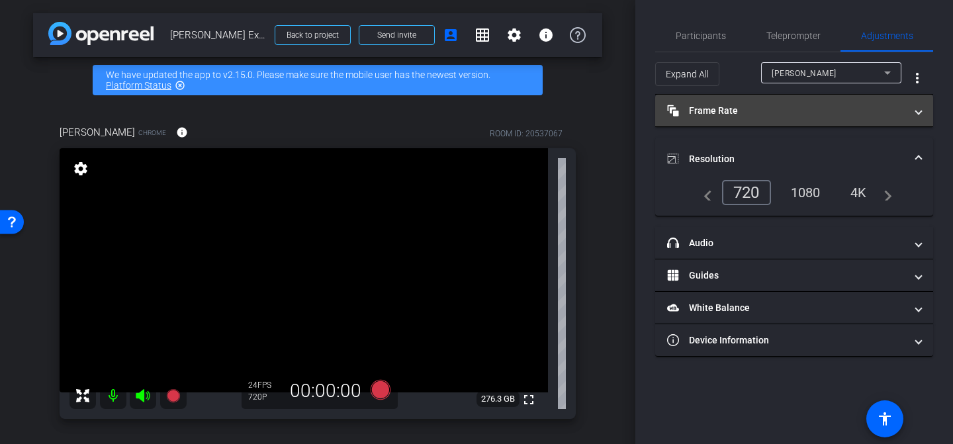
click at [788, 118] on mat-expansion-panel-header "Frame Rate Frame Rate" at bounding box center [794, 111] width 278 height 32
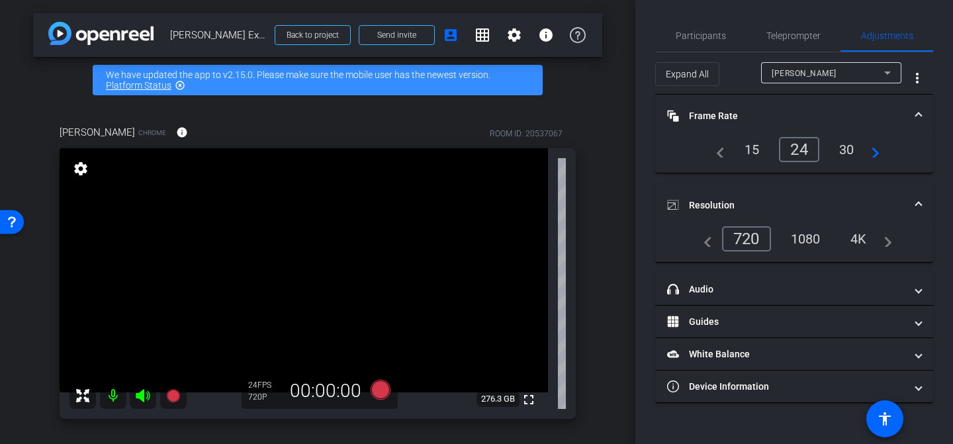
click at [837, 154] on div "30" at bounding box center [846, 149] width 35 height 22
click at [714, 32] on span "Participants" at bounding box center [700, 35] width 50 height 9
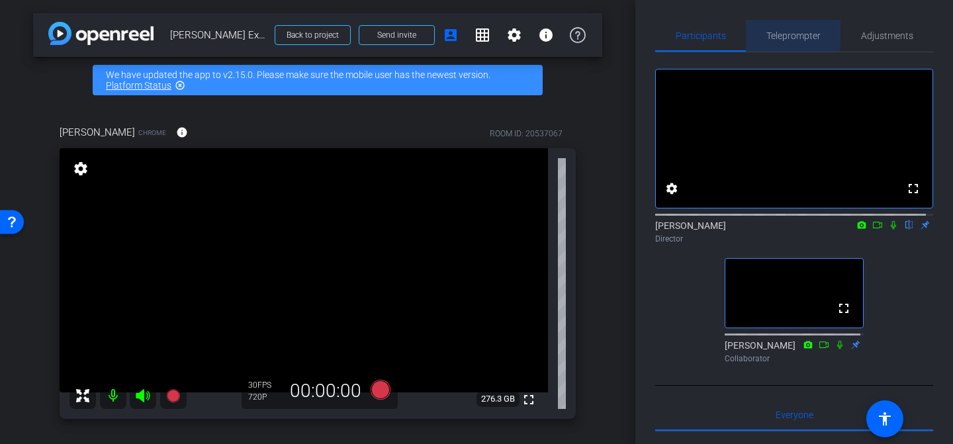
click at [766, 32] on span "Teleprompter" at bounding box center [793, 35] width 54 height 9
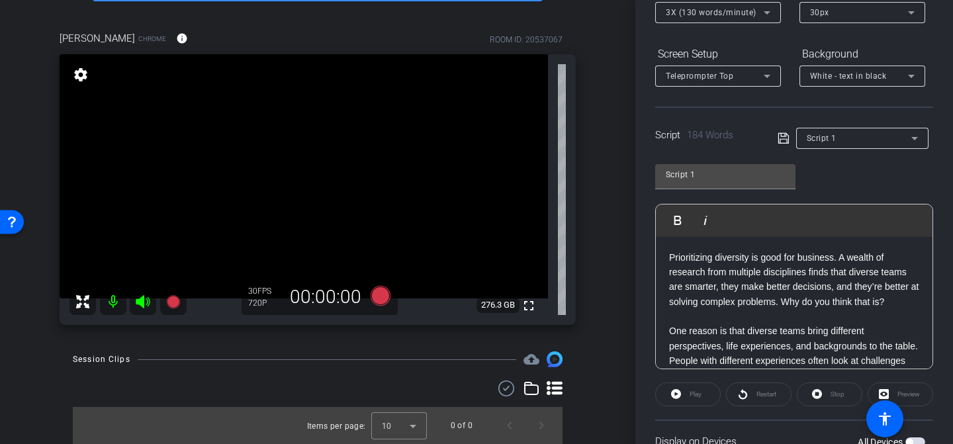
scroll to position [279, 0]
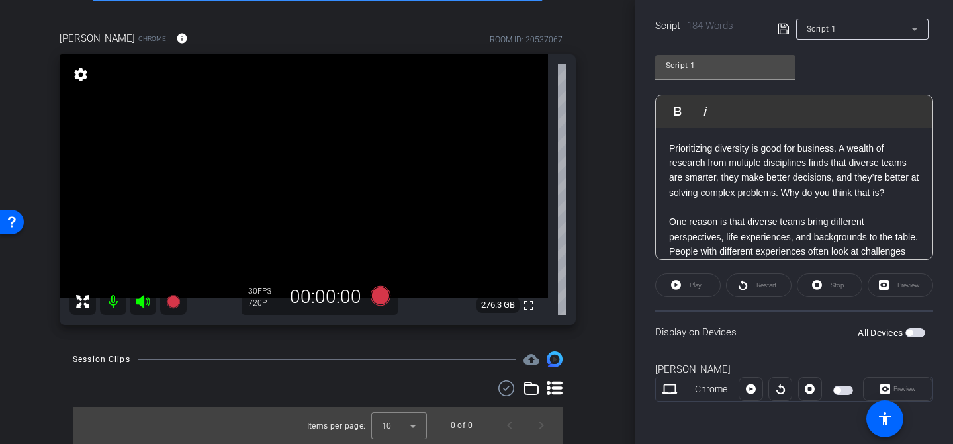
click at [818, 337] on div "Display on Devices All Devices" at bounding box center [794, 331] width 278 height 43
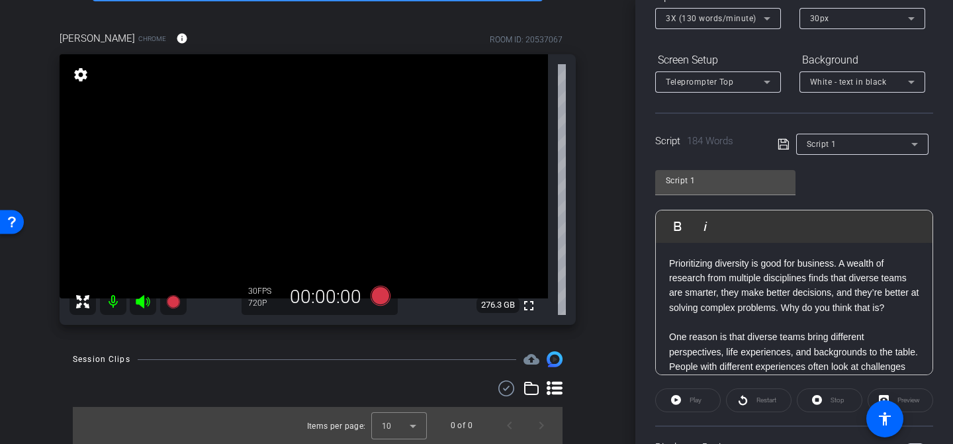
scroll to position [0, 0]
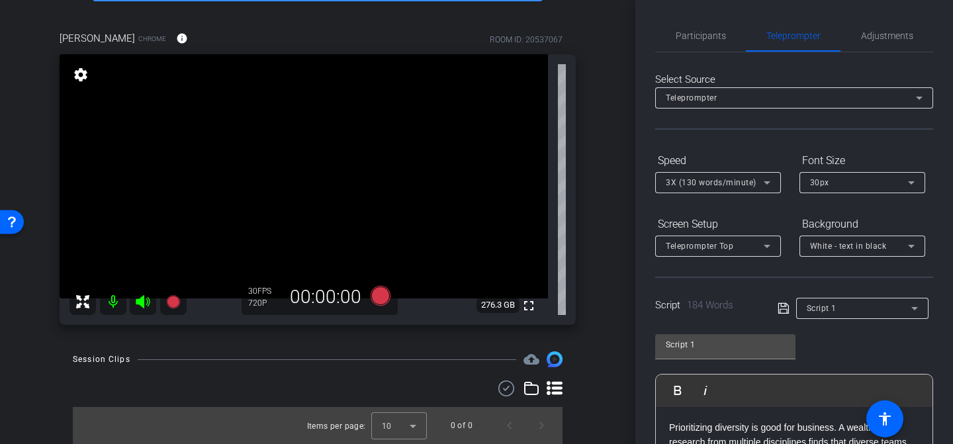
click at [820, 175] on div "30px" at bounding box center [859, 182] width 98 height 17
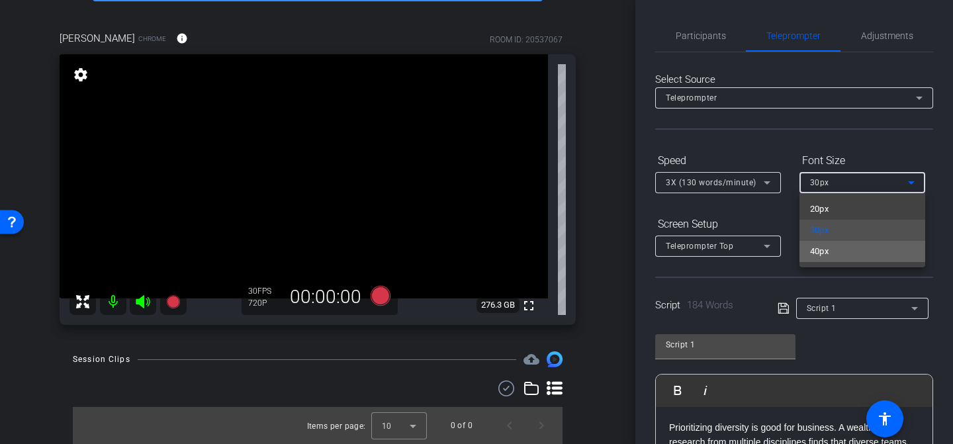
click at [837, 249] on mat-option "40px" at bounding box center [862, 251] width 126 height 21
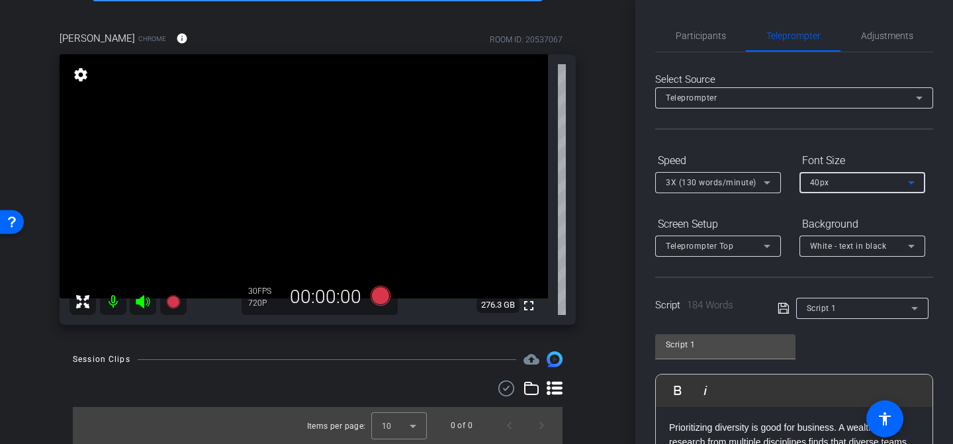
click at [792, 218] on div "Screen Setup Teleprompter Top Background White - text in black" at bounding box center [794, 235] width 278 height 44
drag, startPoint x: 771, startPoint y: 230, endPoint x: 767, endPoint y: 240, distance: 10.5
click at [769, 237] on div "Screen Setup Teleprompter Top" at bounding box center [718, 235] width 126 height 44
click at [767, 241] on icon at bounding box center [767, 246] width 16 height 16
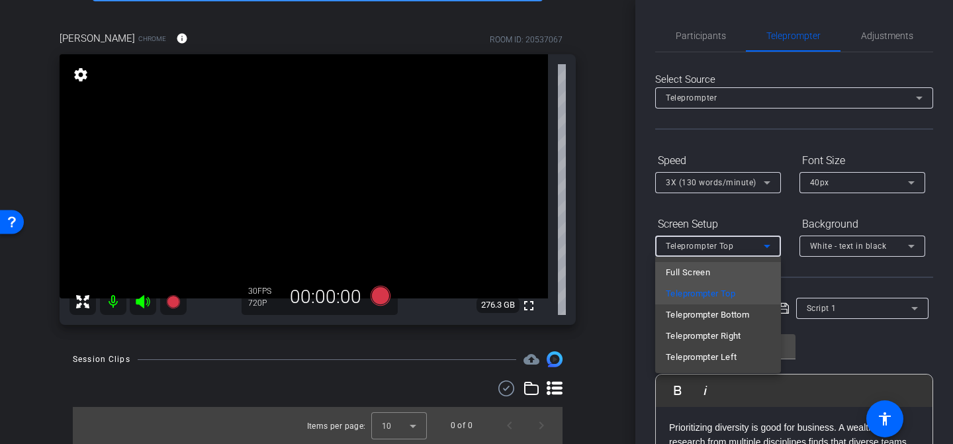
click at [699, 278] on span "Full Screen" at bounding box center [687, 273] width 44 height 16
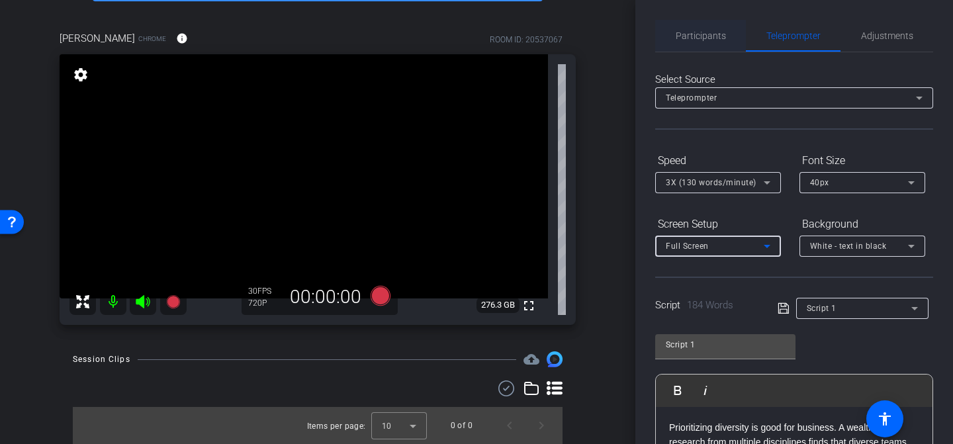
click at [687, 34] on span "Participants" at bounding box center [700, 35] width 50 height 9
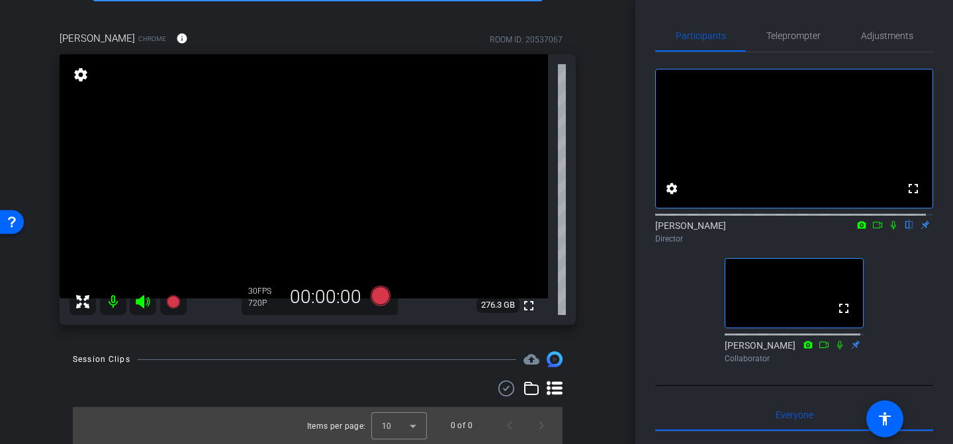
scroll to position [30, 0]
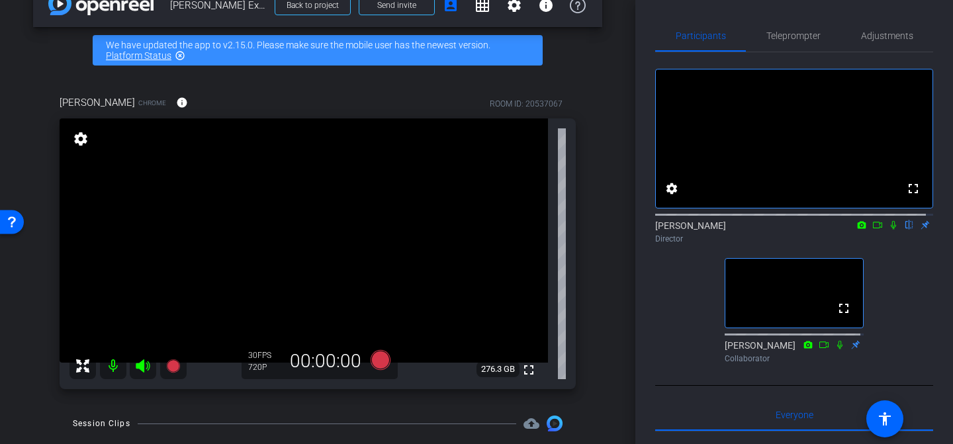
click at [678, 314] on div "fullscreen settings [PERSON_NAME] flip Director fullscreen [PERSON_NAME] Collab…" at bounding box center [794, 210] width 278 height 316
click at [786, 32] on span "Teleprompter" at bounding box center [793, 35] width 54 height 9
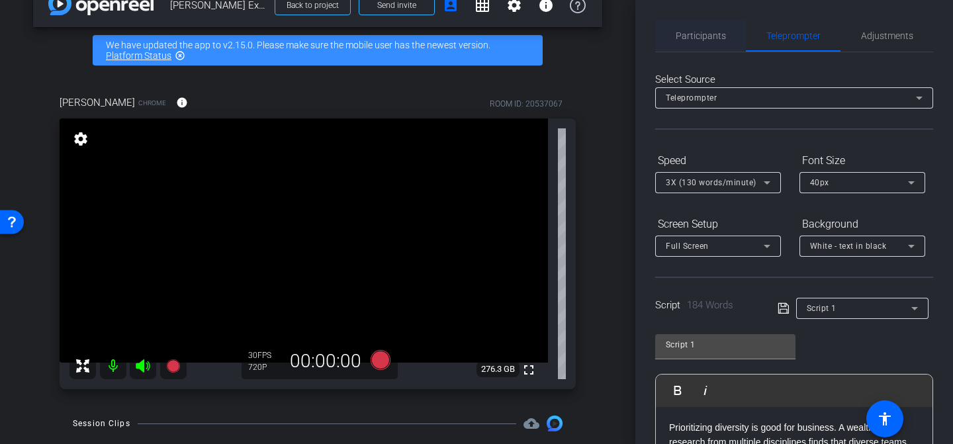
scroll to position [0, 0]
click at [714, 35] on span "Participants" at bounding box center [700, 35] width 50 height 9
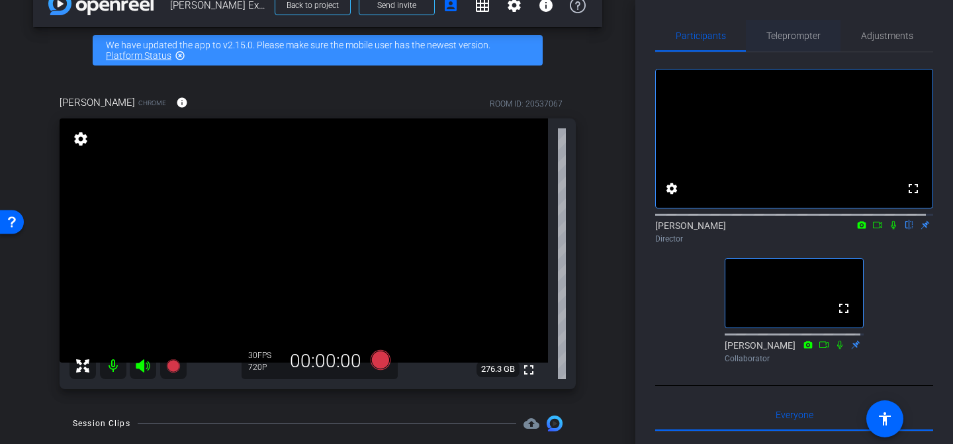
click at [789, 38] on span "Teleprompter" at bounding box center [793, 35] width 54 height 9
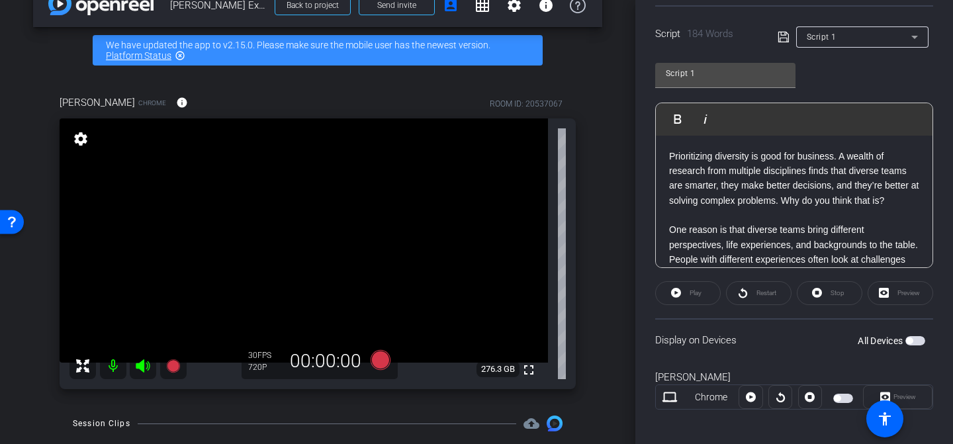
scroll to position [271, 0]
click at [710, 316] on openreel-capture-teleprompter "Speed 3X (130 words/minute) Font Size 40px Screen Setup Full Screen Background …" at bounding box center [794, 156] width 278 height 554
click at [717, 308] on openreel-capture-teleprompter "Speed 3X (130 words/minute) Font Size 40px Screen Setup Full Screen Background …" at bounding box center [794, 156] width 278 height 554
click at [723, 309] on openreel-capture-teleprompter "Speed 3X (130 words/minute) Font Size 40px Screen Setup Full Screen Background …" at bounding box center [794, 156] width 278 height 554
click at [905, 337] on button "All Devices" at bounding box center [915, 341] width 20 height 9
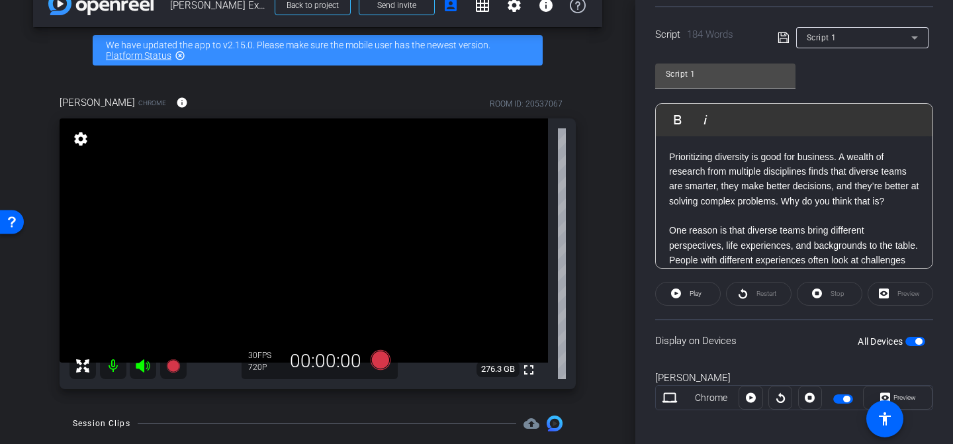
click at [779, 323] on div "Display on Devices All Devices" at bounding box center [794, 340] width 278 height 43
click at [681, 290] on span at bounding box center [688, 294] width 64 height 32
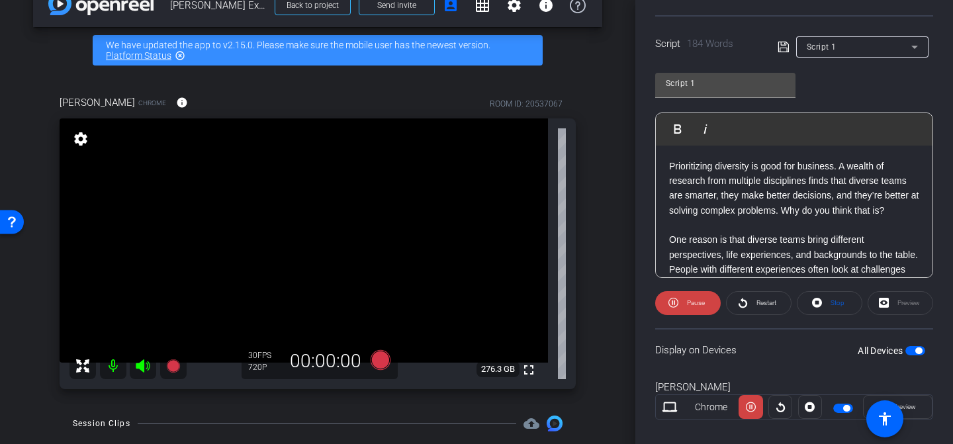
scroll to position [250, 0]
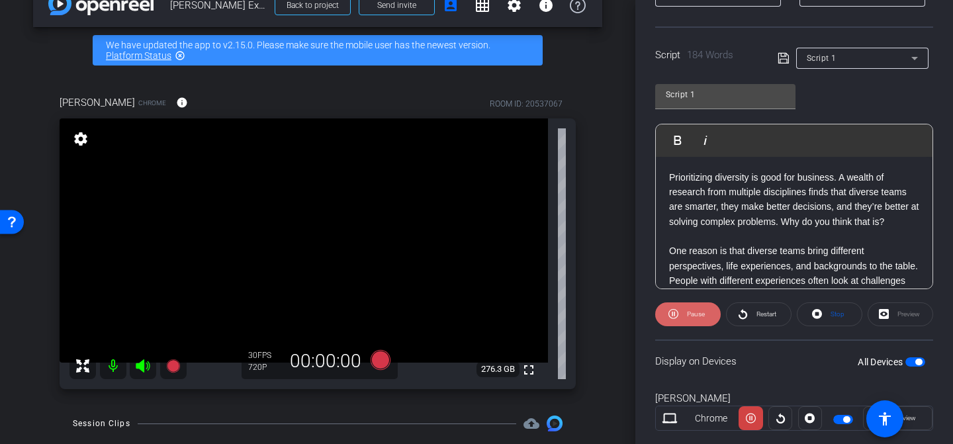
click at [689, 315] on span "Pause" at bounding box center [696, 313] width 18 height 7
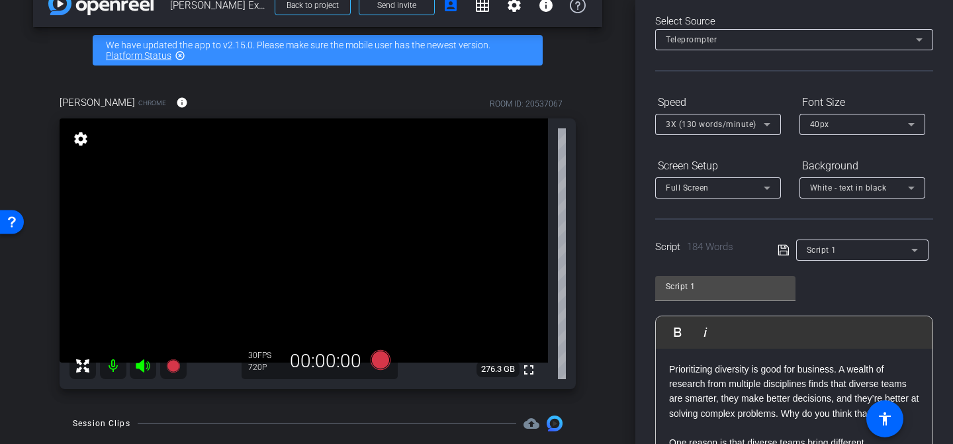
scroll to position [0, 0]
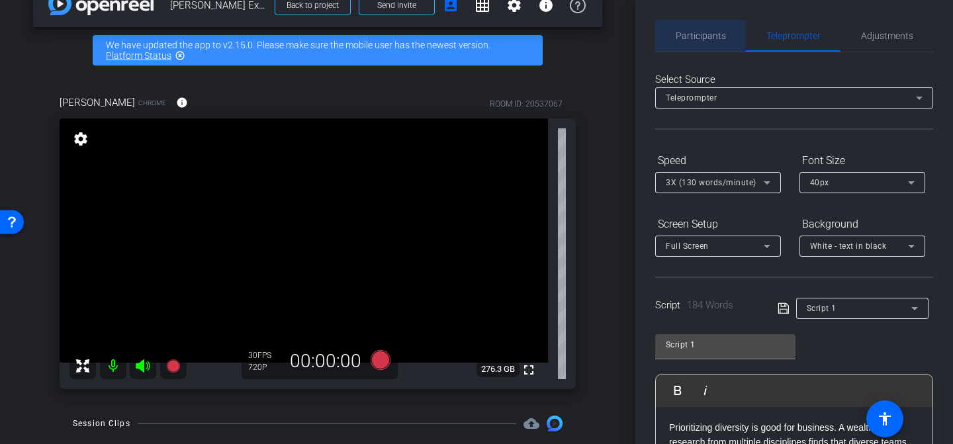
click at [712, 49] on span "Participants" at bounding box center [700, 36] width 50 height 32
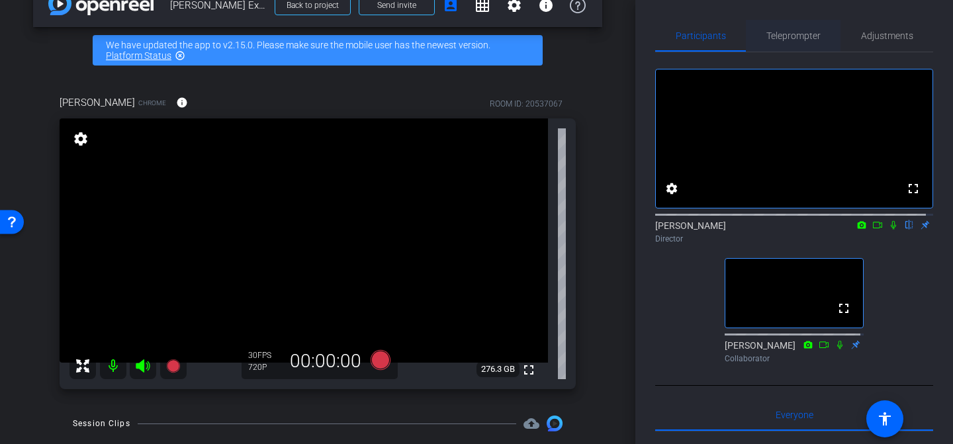
click at [768, 33] on span "Teleprompter" at bounding box center [793, 35] width 54 height 9
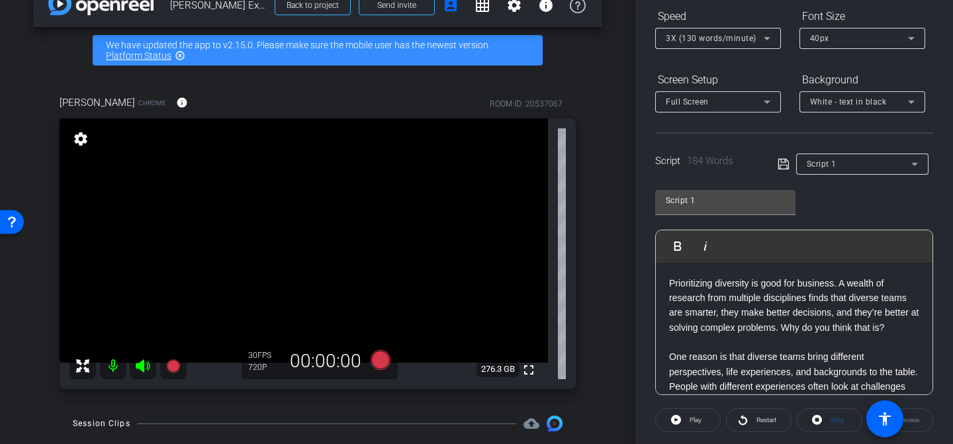
scroll to position [215, 0]
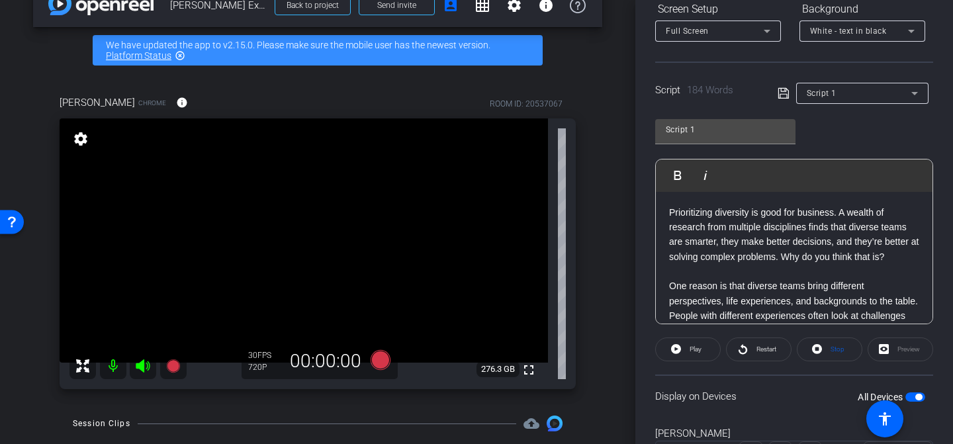
click at [711, 228] on p "Prioritizing diversity is good for business. A wealth of research from multiple…" at bounding box center [794, 235] width 250 height 60
click at [673, 210] on p "Prioritizing diversity is good for business. A wealth of research from multiple…" at bounding box center [794, 235] width 250 height 60
click at [669, 210] on p "Prioritizing diversity is good for business. A wealth of research from multiple…" at bounding box center [794, 235] width 250 height 60
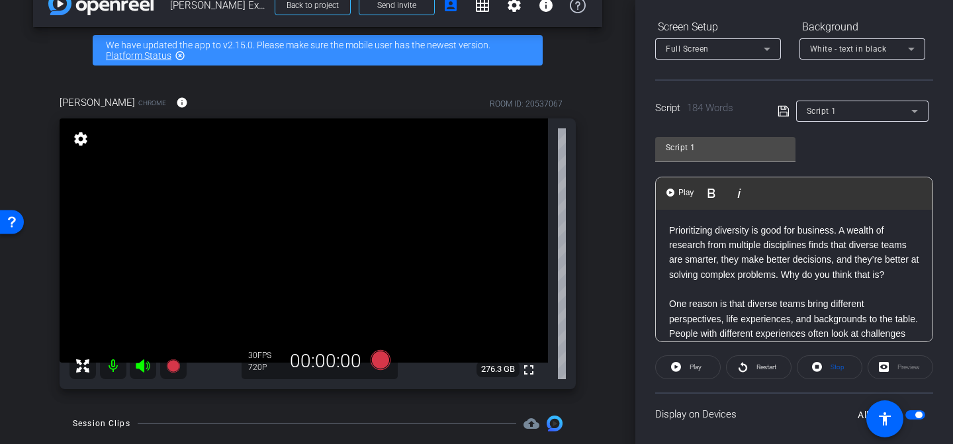
scroll to position [188, 0]
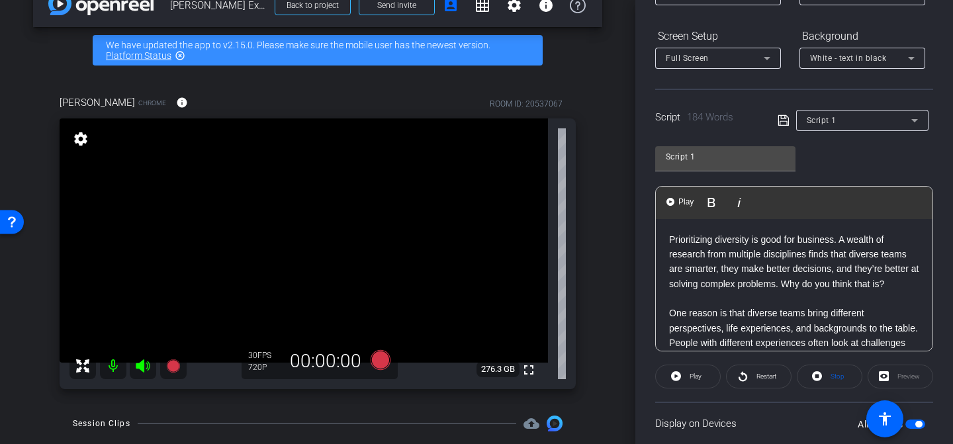
click at [729, 66] on div "Full Screen" at bounding box center [714, 58] width 98 height 17
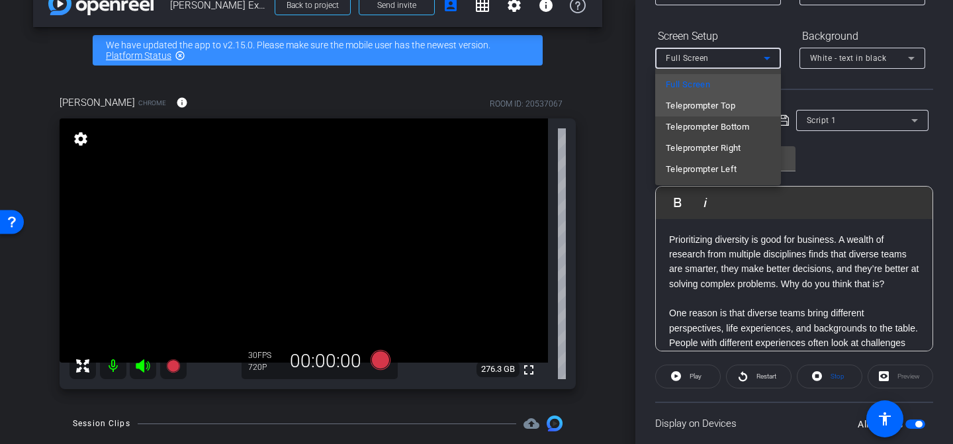
click at [727, 104] on span "Teleprompter Top" at bounding box center [699, 106] width 69 height 16
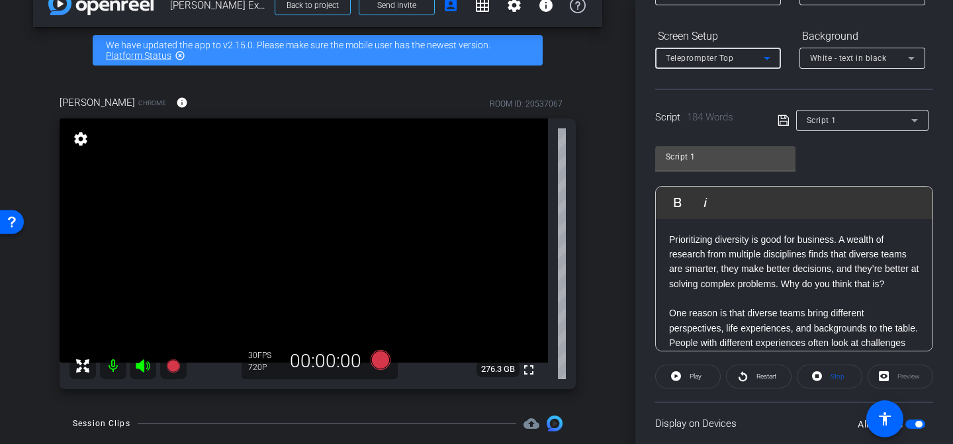
click at [730, 233] on p "Prioritizing diversity is good for business. A wealth of research from multiple…" at bounding box center [794, 262] width 250 height 60
click at [690, 245] on p "Prioritizing diversity is good for business. A wealth of research from multiple…" at bounding box center [794, 262] width 250 height 60
click at [676, 245] on p "Prioritizing diversity is good for business. A wealth of research from multiple…" at bounding box center [794, 262] width 250 height 60
click at [671, 244] on p "Prioritizing diversity is good for business. A wealth of research from multiple…" at bounding box center [794, 262] width 250 height 60
click at [671, 241] on p "Prioritizing diversity is good for business. A wealth of research from multiple…" at bounding box center [794, 262] width 250 height 60
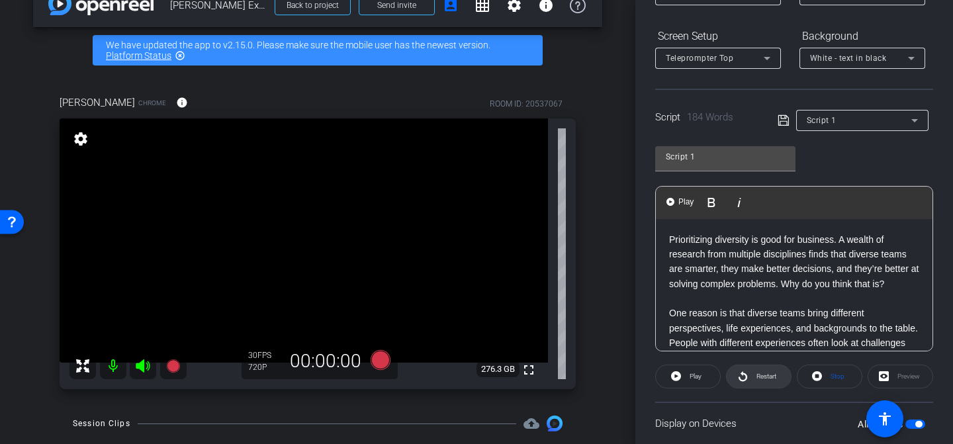
click at [741, 377] on icon at bounding box center [743, 376] width 10 height 17
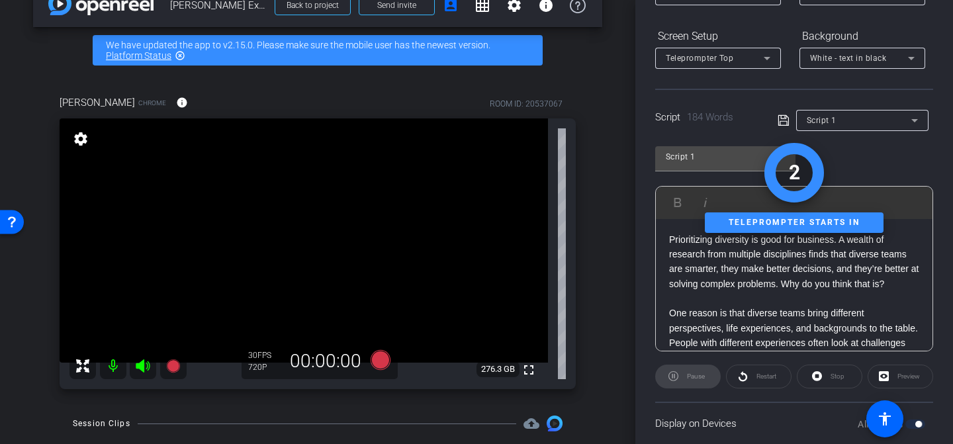
click at [704, 378] on div "Pause" at bounding box center [687, 376] width 65 height 24
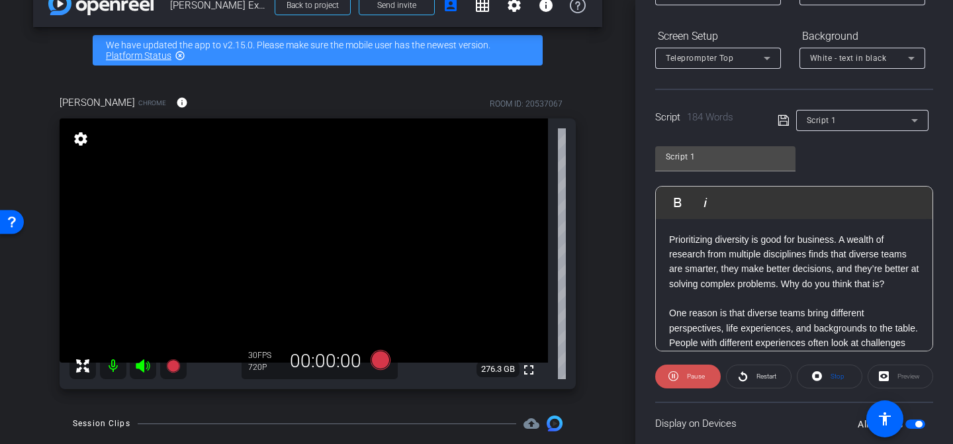
click at [676, 376] on icon at bounding box center [673, 376] width 10 height 10
click at [744, 374] on span at bounding box center [758, 376] width 64 height 32
click at [687, 377] on span "Pause" at bounding box center [696, 375] width 18 height 7
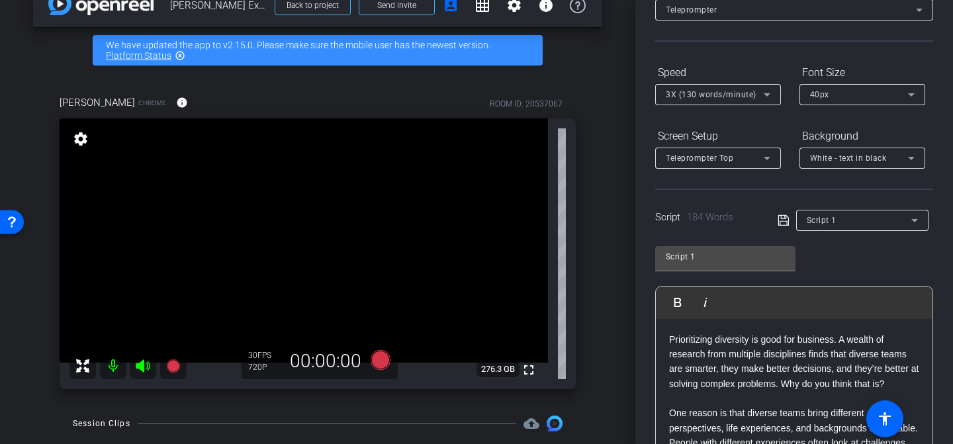
scroll to position [62, 0]
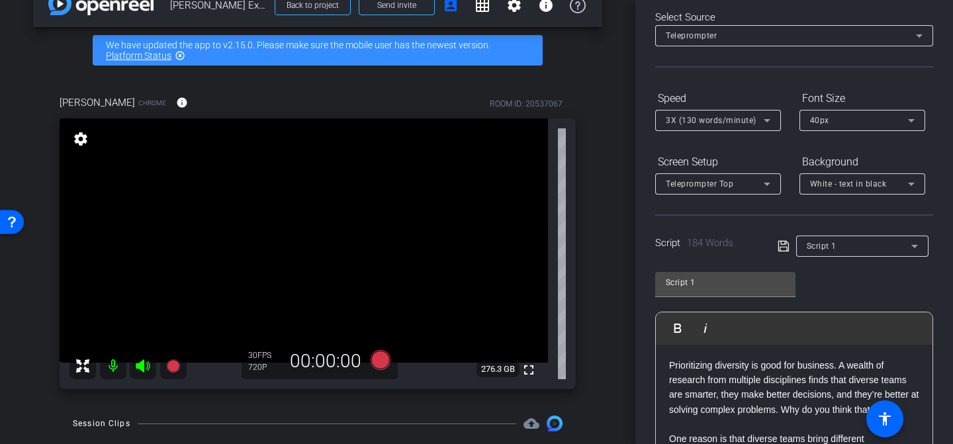
click at [755, 116] on div "3X (130 words/minute)" at bounding box center [714, 120] width 98 height 17
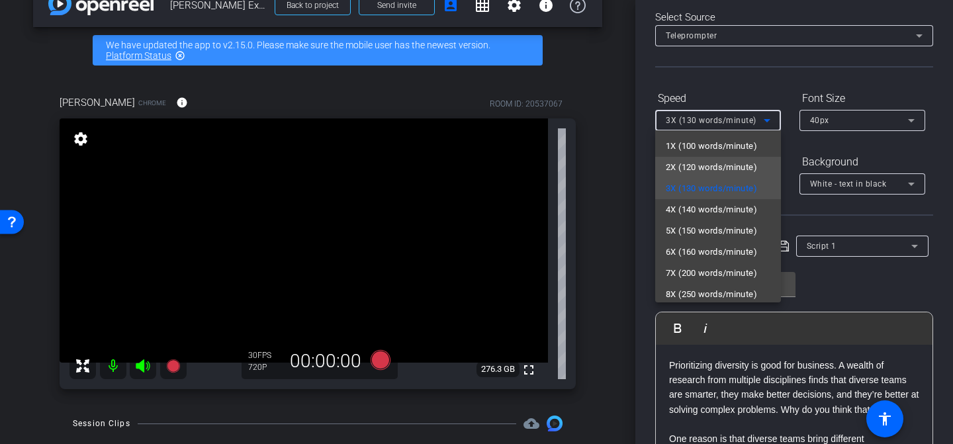
click at [736, 163] on span "2X (120 words/minute)" at bounding box center [710, 167] width 91 height 16
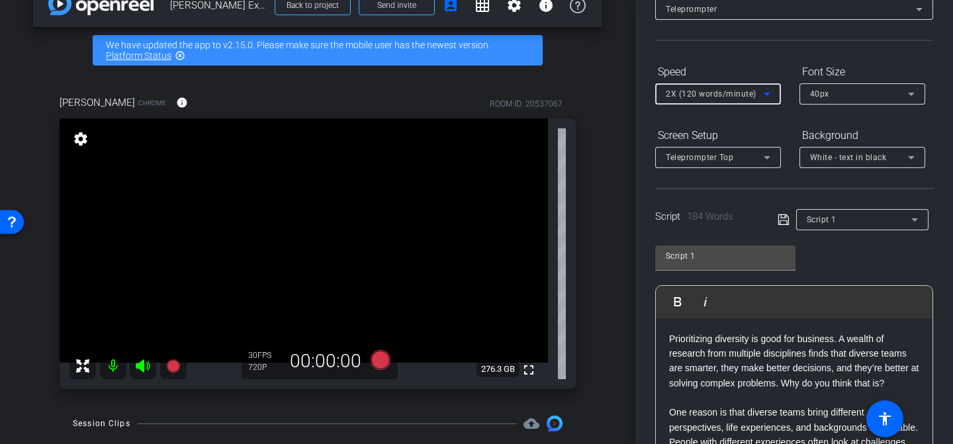
scroll to position [194, 0]
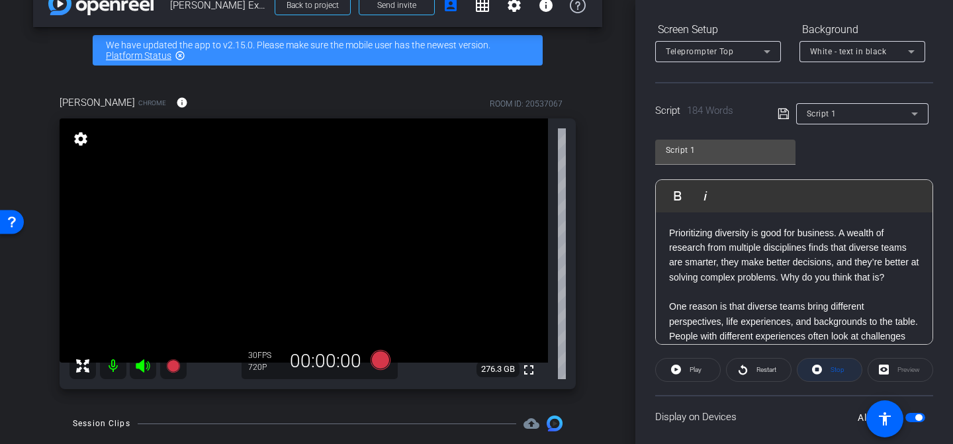
click at [815, 372] on icon at bounding box center [817, 369] width 10 height 10
click at [769, 372] on div "Restart" at bounding box center [758, 370] width 65 height 24
click at [735, 374] on div "Restart" at bounding box center [758, 370] width 65 height 24
click at [740, 372] on div "Restart" at bounding box center [758, 370] width 65 height 24
click at [674, 370] on icon at bounding box center [676, 369] width 10 height 17
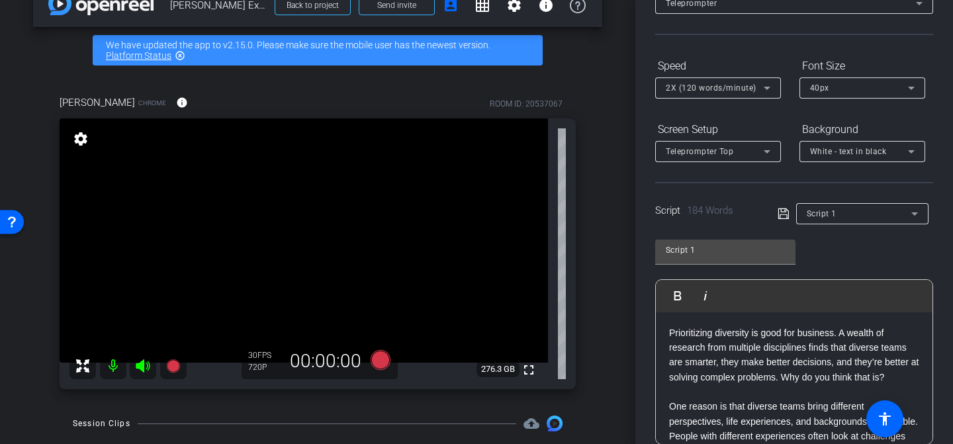
scroll to position [202, 0]
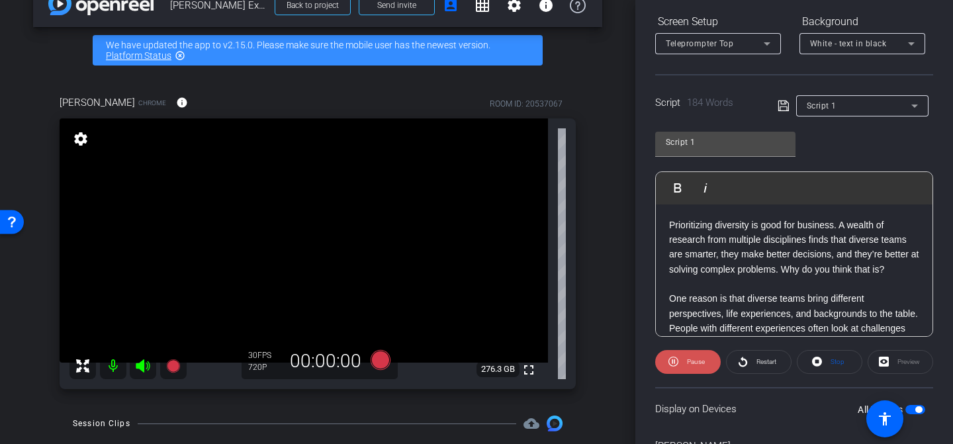
click at [689, 364] on span "Pause" at bounding box center [696, 361] width 18 height 7
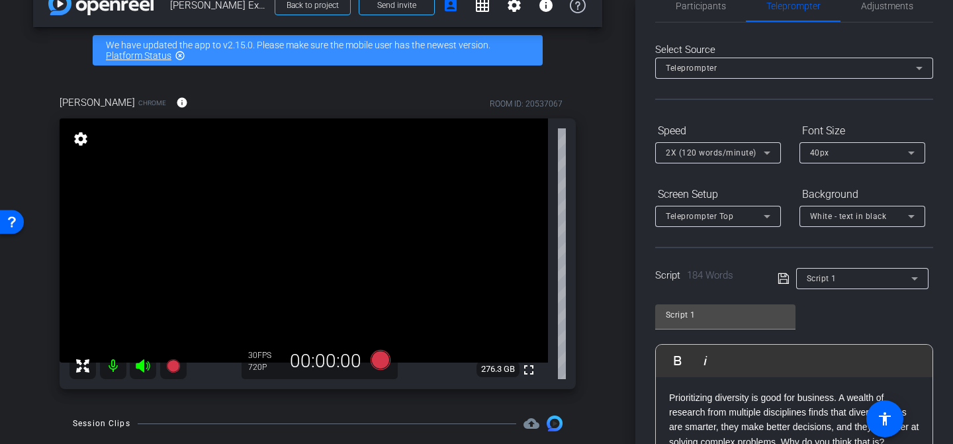
scroll to position [0, 0]
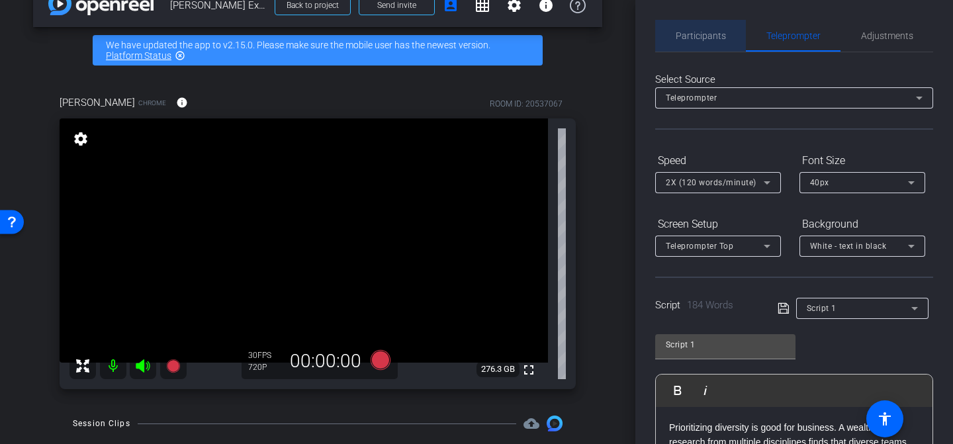
click at [700, 34] on span "Participants" at bounding box center [700, 35] width 50 height 9
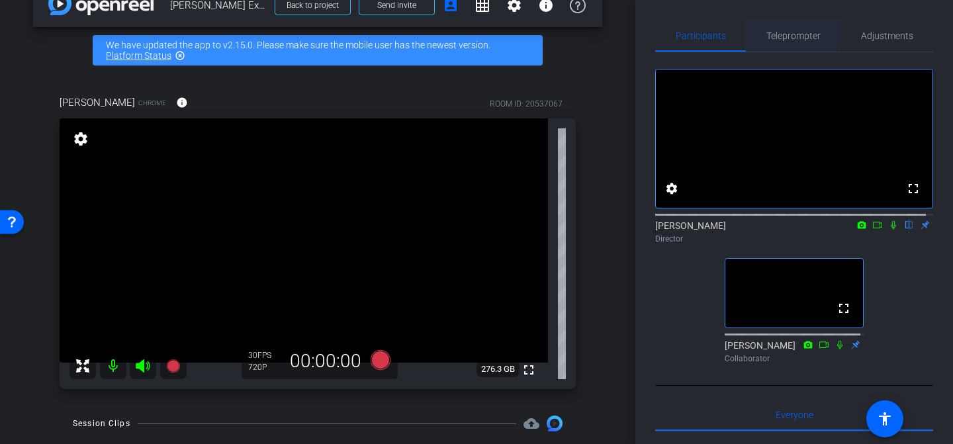
click at [790, 38] on span "Teleprompter" at bounding box center [793, 35] width 54 height 9
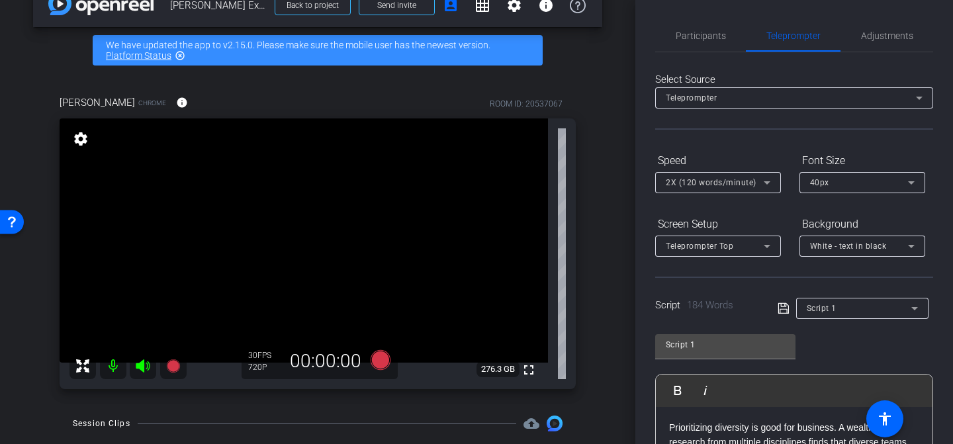
scroll to position [17, 0]
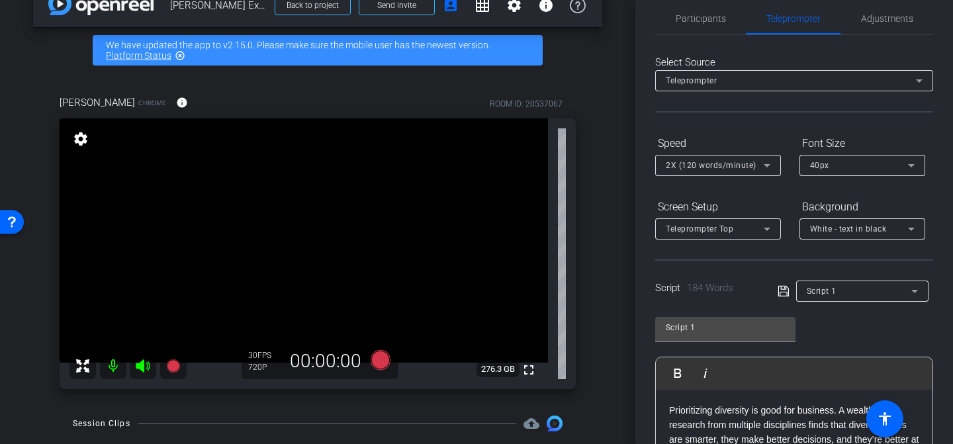
click at [894, 318] on div "Script 1 Play Play from this location Play Selected Play and display the select…" at bounding box center [794, 414] width 278 height 215
click at [875, 335] on div "Script 1 Play Play from this location Play Selected Play and display the select…" at bounding box center [794, 417] width 278 height 215
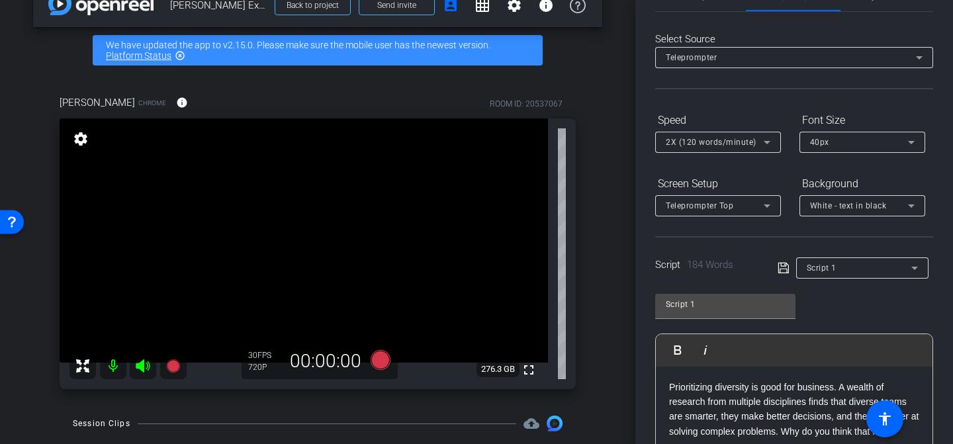
scroll to position [65, 0]
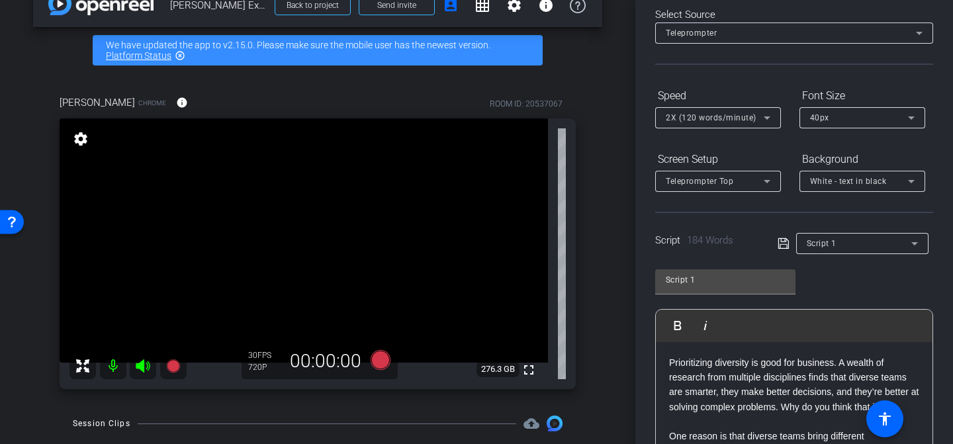
click at [842, 290] on div "Script 1 Play Play from this location Play Selected Play and display the select…" at bounding box center [794, 366] width 278 height 215
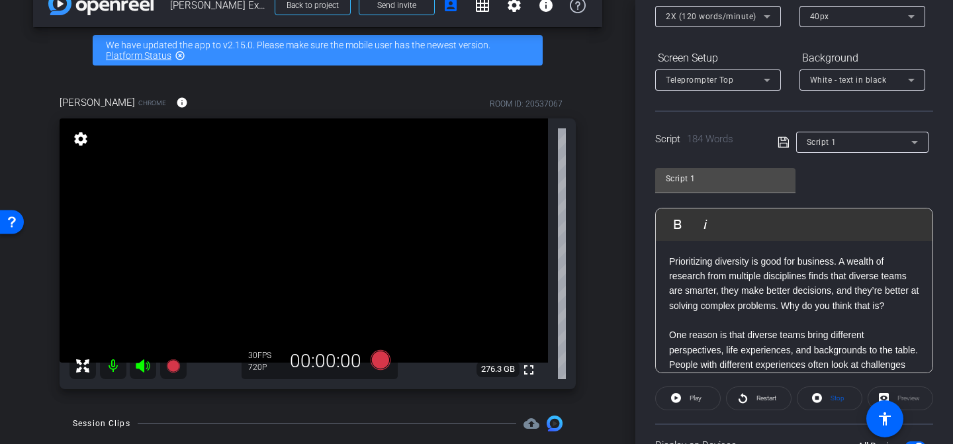
click at [757, 327] on p at bounding box center [794, 320] width 250 height 15
click at [678, 269] on p "Prioritizing diversity is good for business. A wealth of research from multiple…" at bounding box center [794, 284] width 250 height 60
click at [774, 392] on span "Restart" at bounding box center [764, 398] width 23 height 19
click at [683, 397] on span "Pause" at bounding box center [693, 398] width 21 height 19
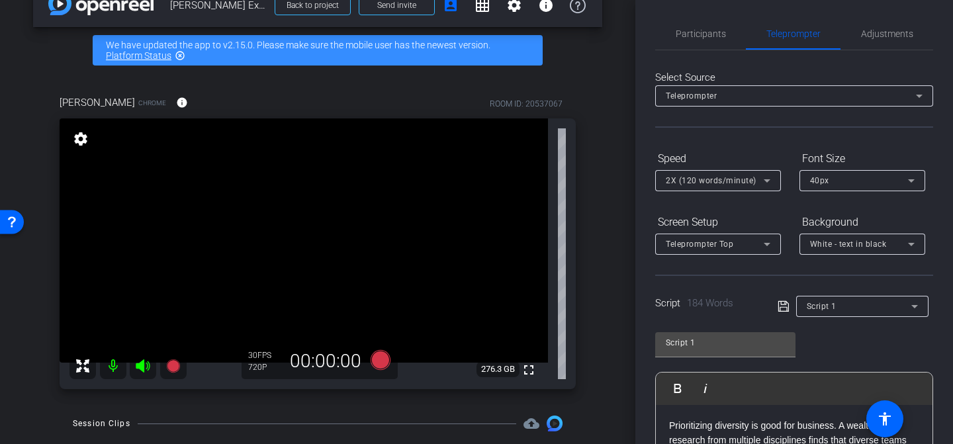
scroll to position [0, 0]
click at [704, 36] on span "Participants" at bounding box center [700, 35] width 50 height 9
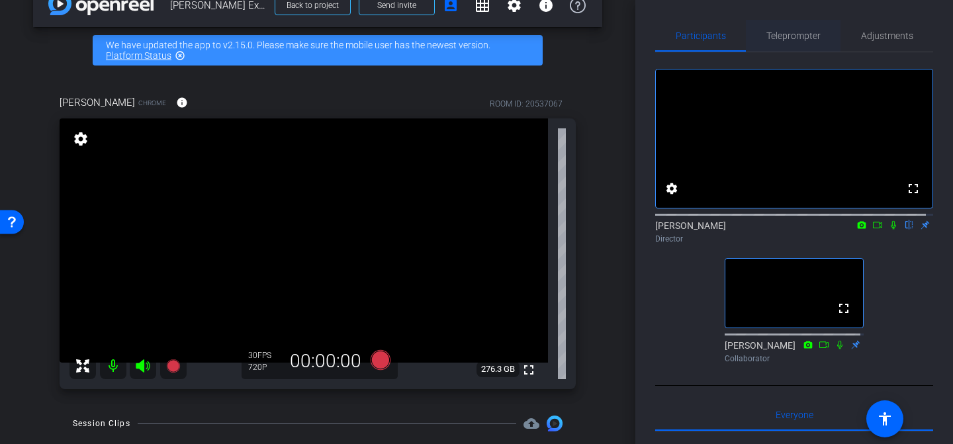
click at [766, 40] on span "Teleprompter" at bounding box center [793, 35] width 54 height 9
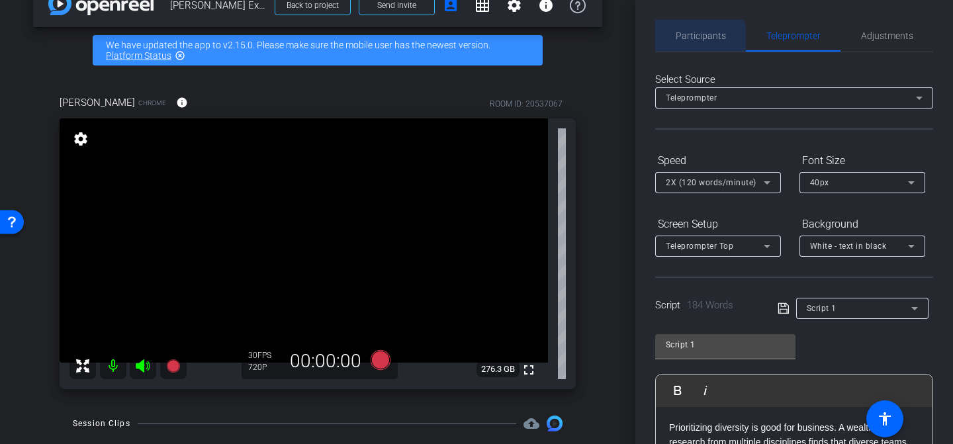
click at [690, 48] on span "Participants" at bounding box center [700, 36] width 50 height 32
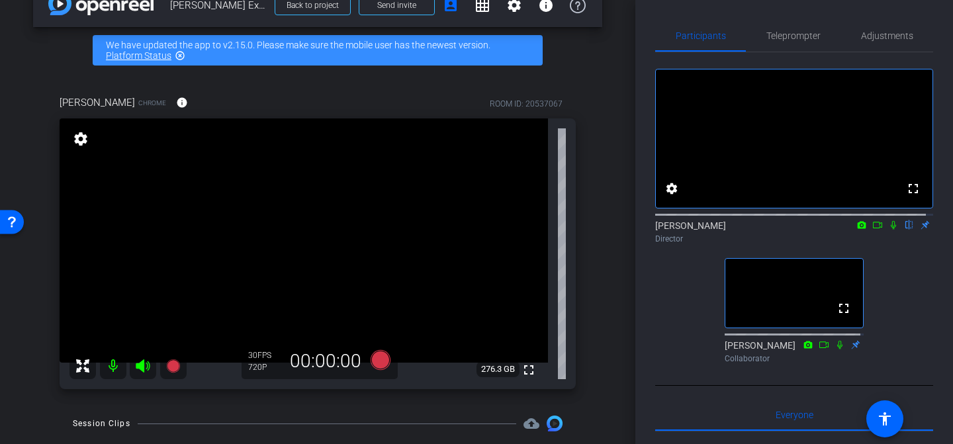
click at [665, 356] on div "fullscreen settings [PERSON_NAME] flip Director fullscreen [PERSON_NAME] Collab…" at bounding box center [794, 210] width 278 height 316
click at [789, 42] on span "Teleprompter" at bounding box center [793, 36] width 54 height 32
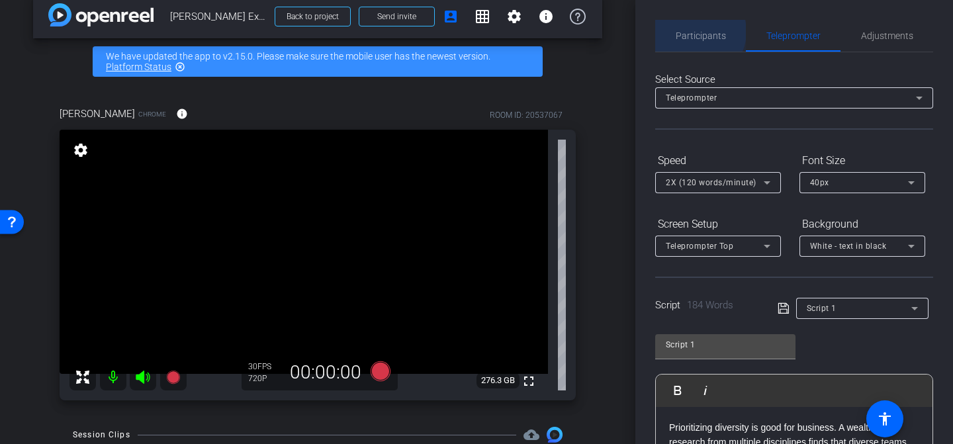
click at [695, 32] on span "Participants" at bounding box center [700, 35] width 50 height 9
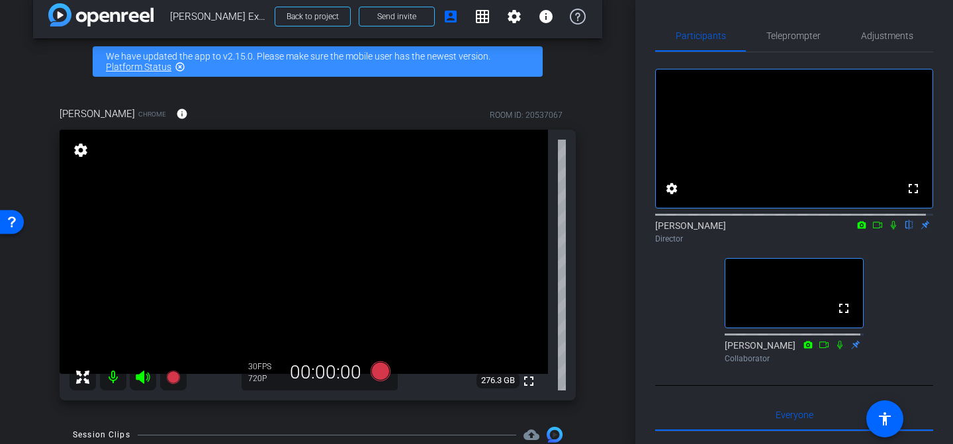
click at [187, 419] on div "arrow_back [PERSON_NAME] Express Back to project Send invite account_box grid_o…" at bounding box center [317, 203] width 635 height 444
click at [170, 379] on icon at bounding box center [172, 376] width 13 height 13
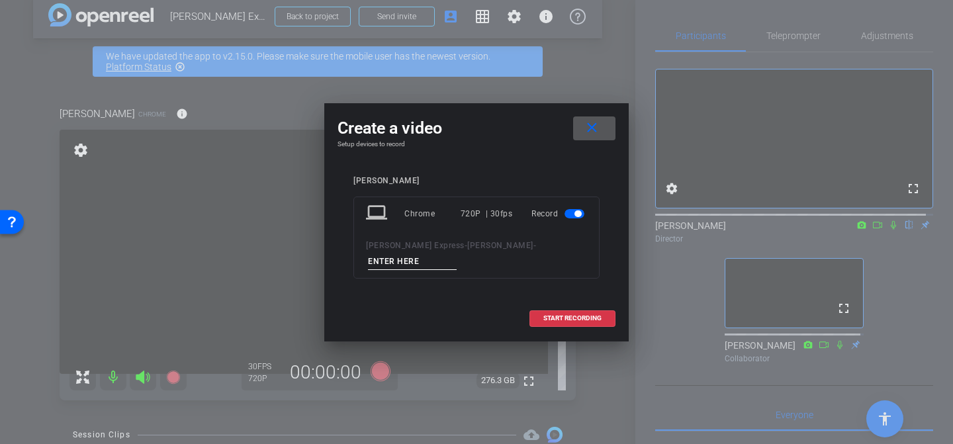
click at [456, 253] on input at bounding box center [412, 261] width 89 height 17
type input "Take1"
click at [545, 315] on span "START RECORDING" at bounding box center [572, 318] width 58 height 7
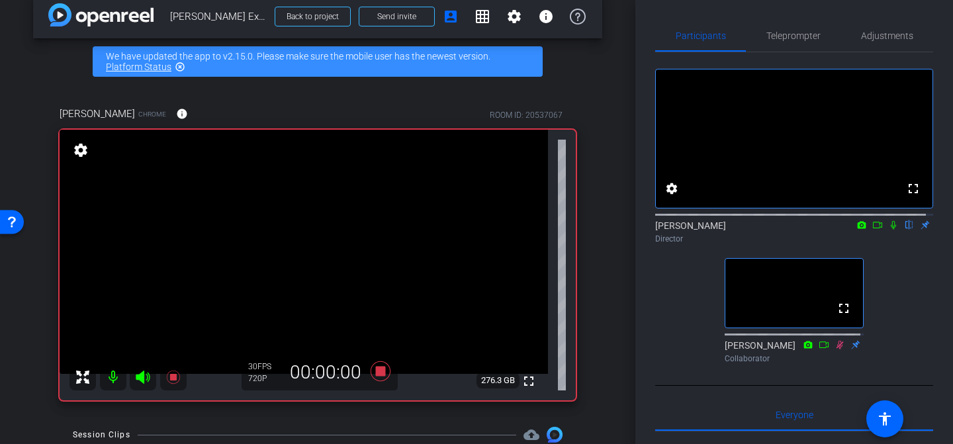
click at [888, 230] on icon at bounding box center [893, 224] width 11 height 9
click at [788, 39] on span "Teleprompter" at bounding box center [793, 35] width 54 height 9
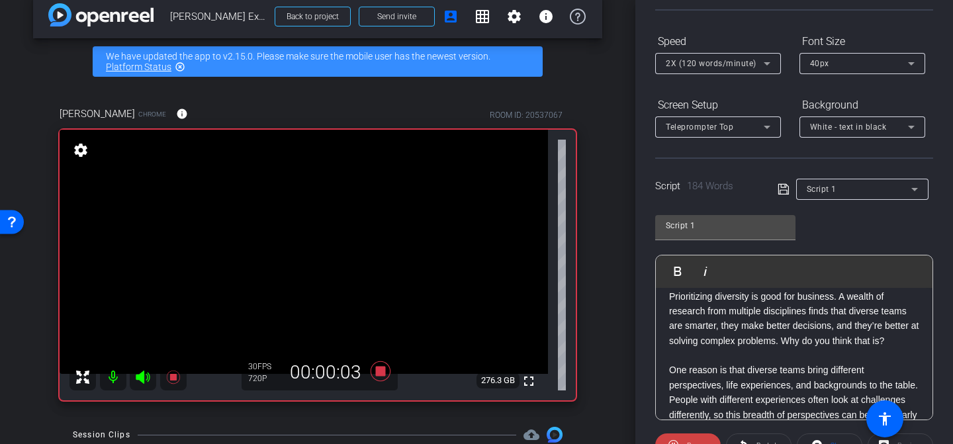
scroll to position [28, 0]
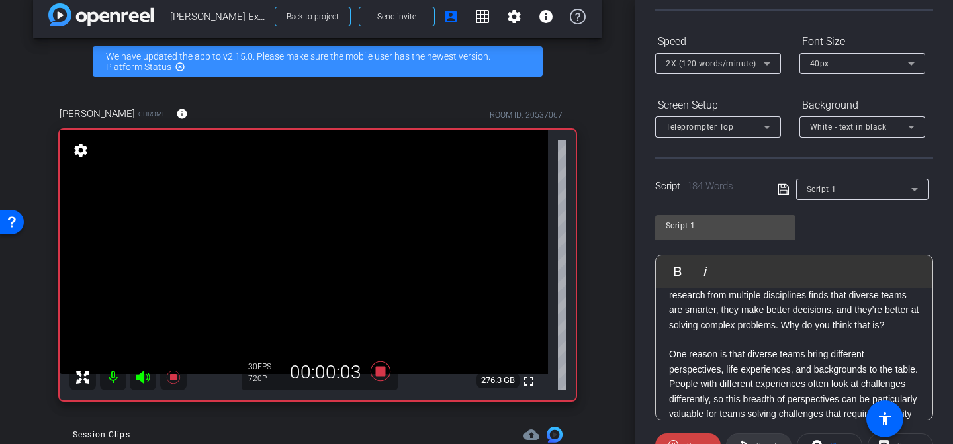
click at [769, 437] on span "Restart" at bounding box center [764, 445] width 23 height 19
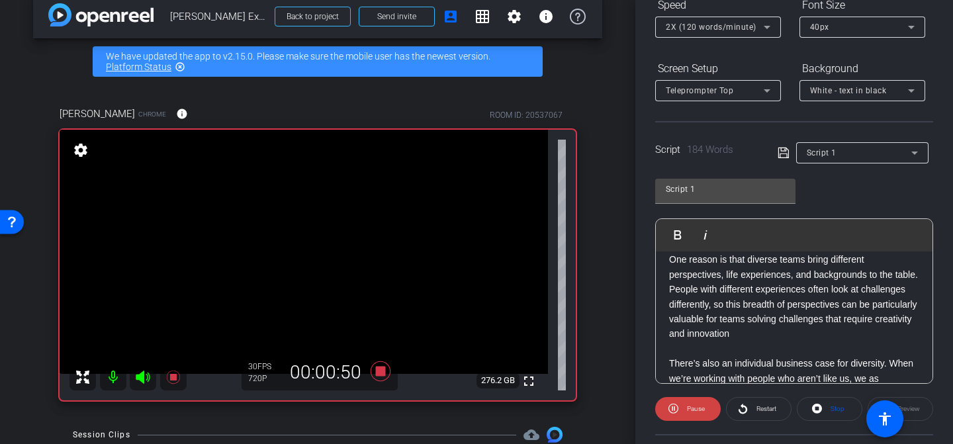
scroll to position [0, 0]
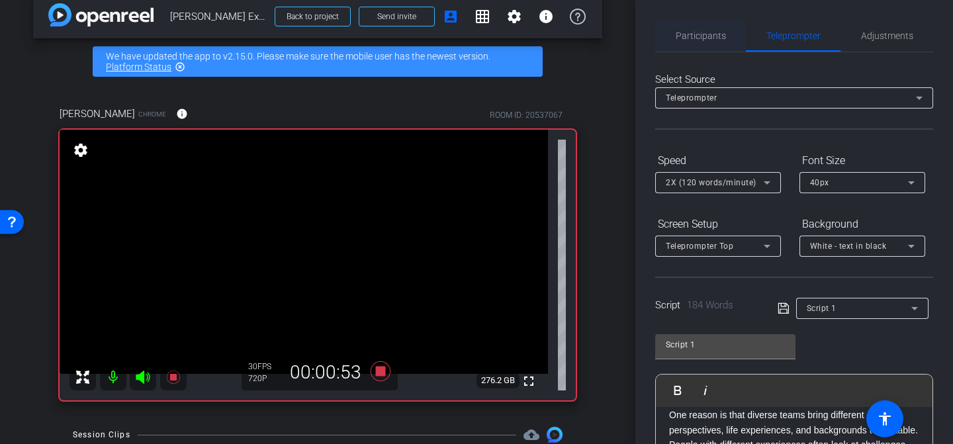
click at [703, 39] on span "Participants" at bounding box center [700, 35] width 50 height 9
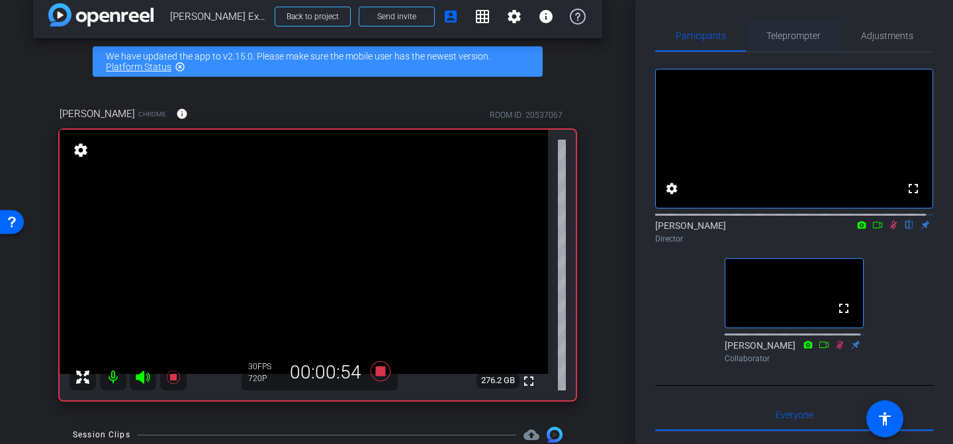
click at [775, 36] on span "Teleprompter" at bounding box center [793, 35] width 54 height 9
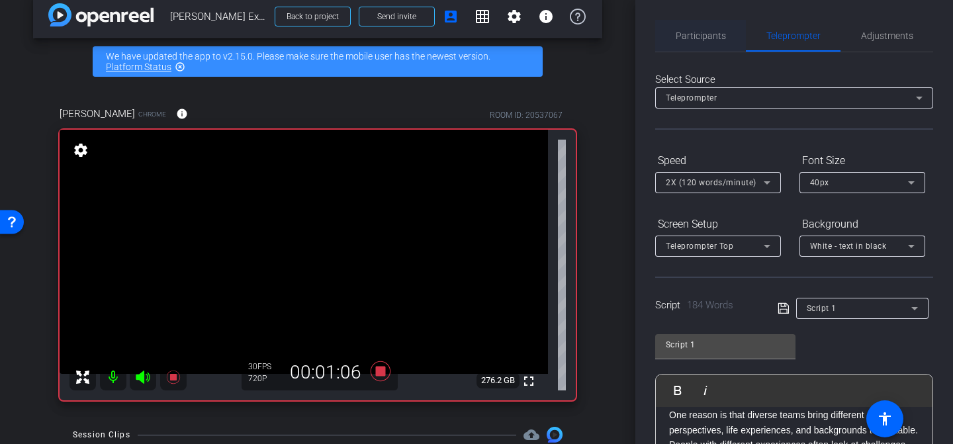
click at [697, 36] on span "Participants" at bounding box center [700, 35] width 50 height 9
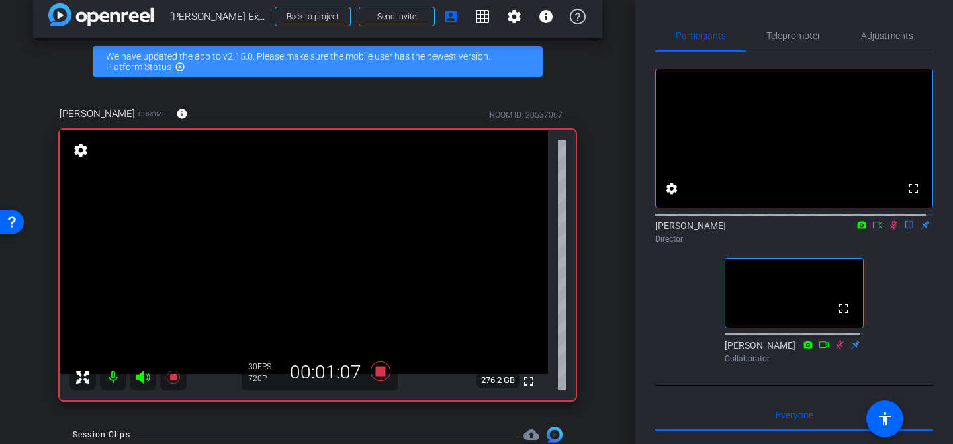
click at [888, 230] on icon at bounding box center [893, 224] width 11 height 9
click at [386, 372] on icon at bounding box center [380, 371] width 20 height 20
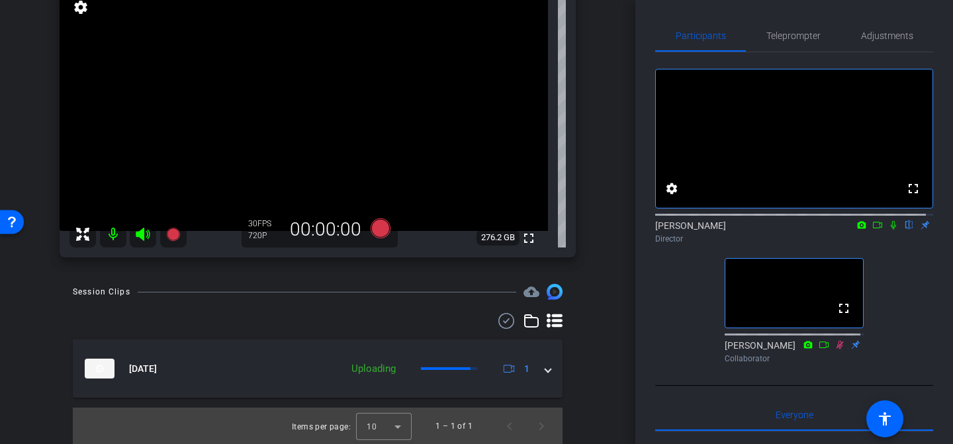
scroll to position [162, 0]
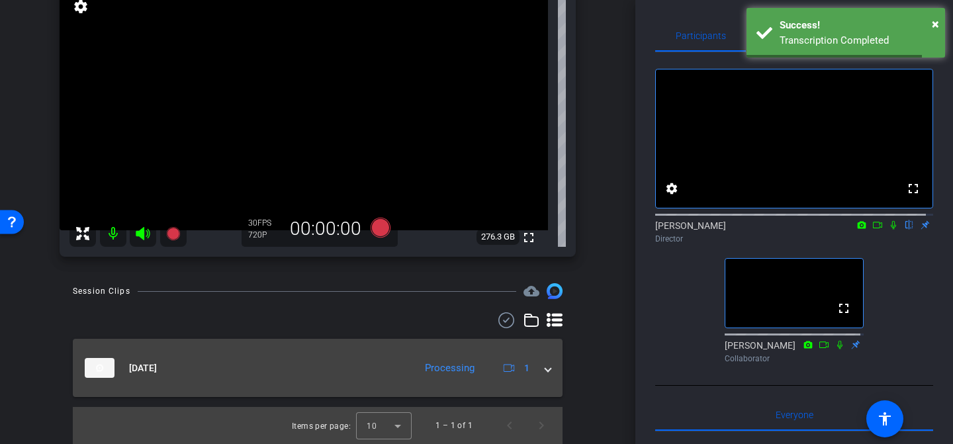
click at [544, 370] on mat-expansion-panel-header "[DATE] Processing 1" at bounding box center [317, 368] width 489 height 58
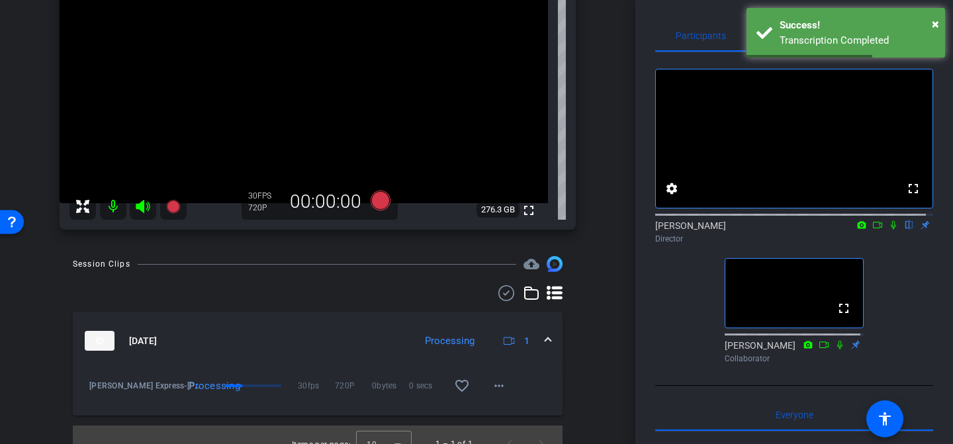
scroll to position [208, 0]
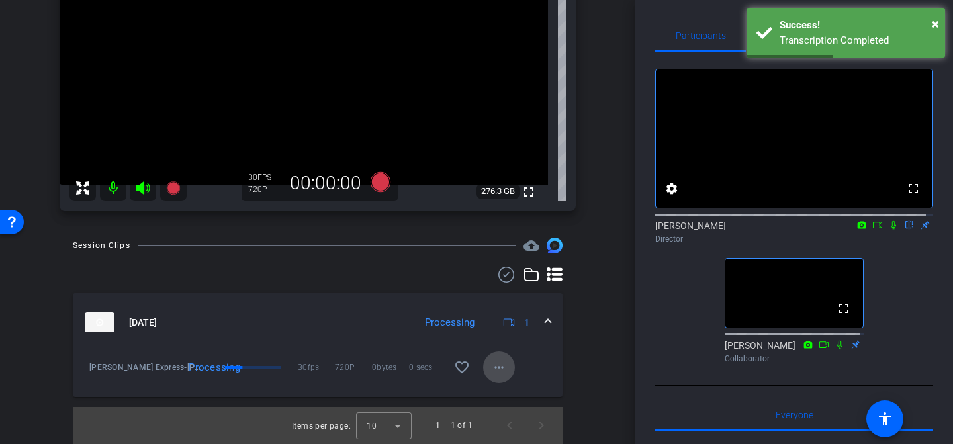
click at [494, 370] on mat-icon "more_horiz" at bounding box center [499, 367] width 16 height 16
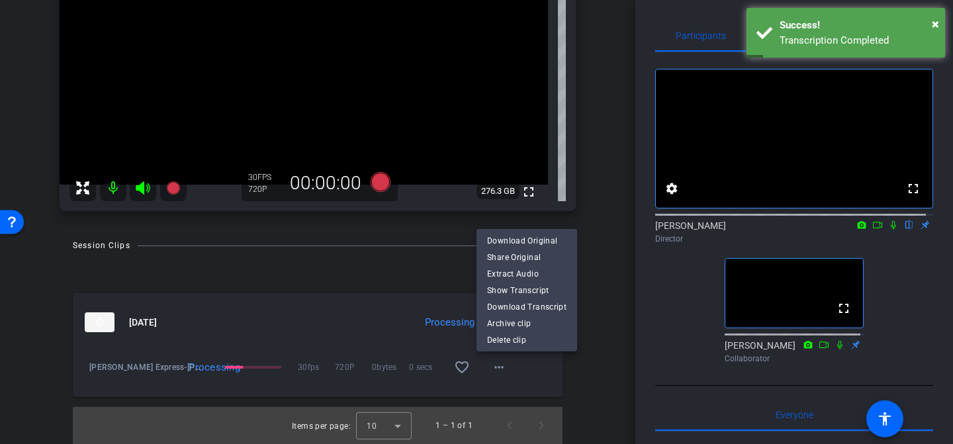
click at [605, 372] on div at bounding box center [476, 222] width 953 height 444
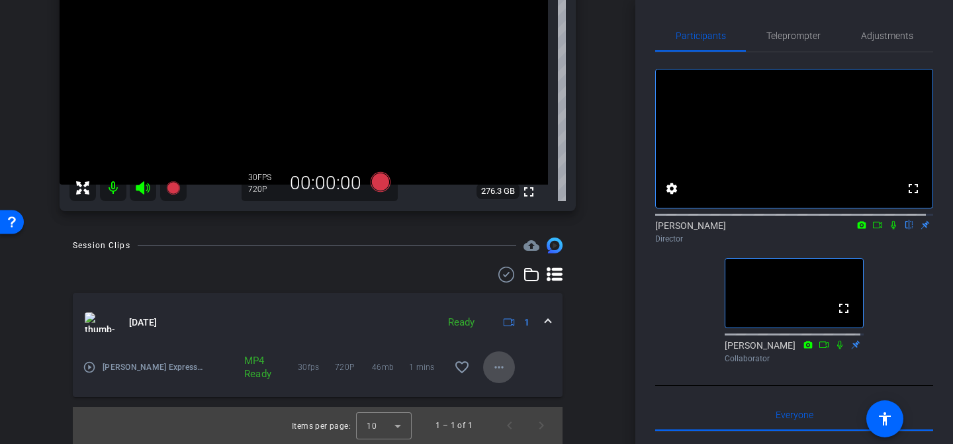
click at [495, 374] on mat-icon "more_horiz" at bounding box center [499, 367] width 16 height 16
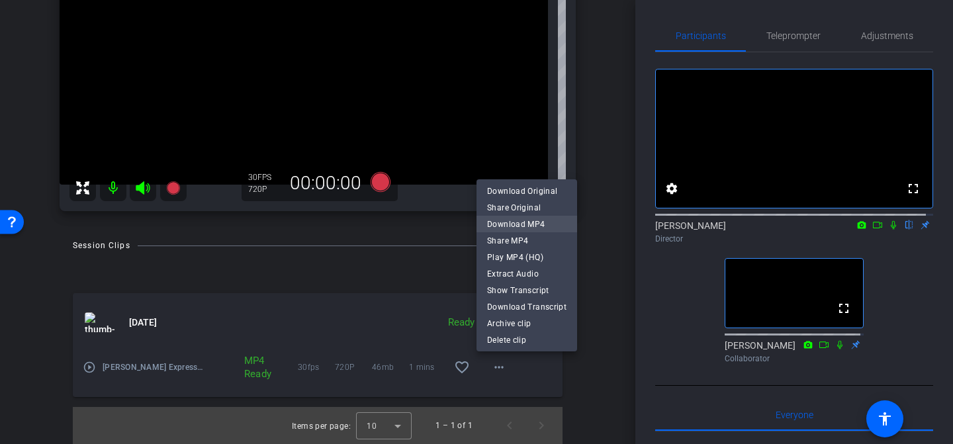
click at [531, 223] on span "Download MP4" at bounding box center [526, 224] width 79 height 16
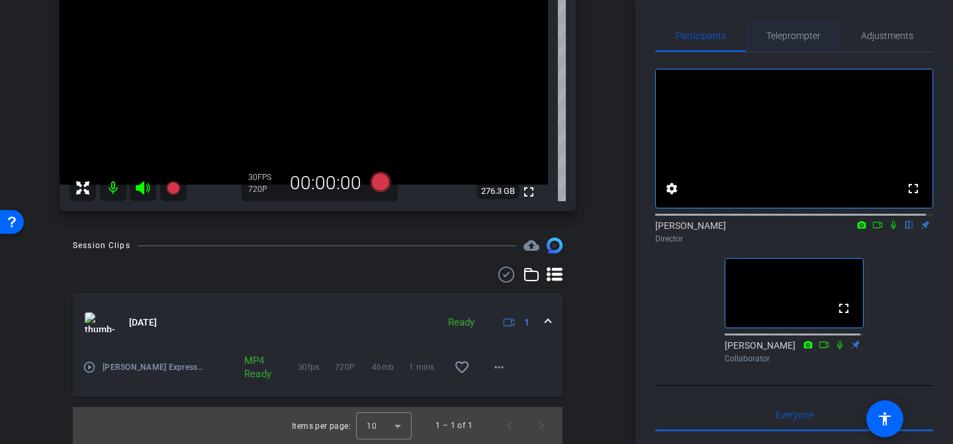
click at [792, 29] on span "Teleprompter" at bounding box center [793, 36] width 54 height 32
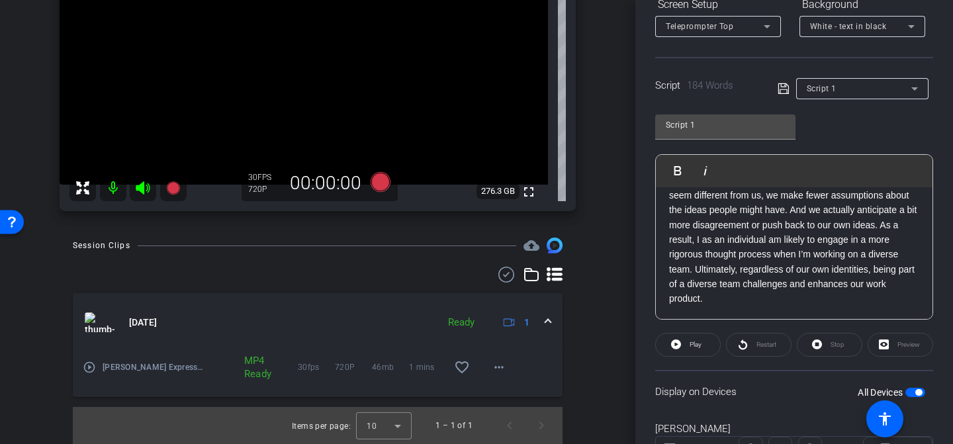
scroll to position [265, 0]
click at [864, 246] on p "There’s also an individual business case for diversity. When we’re working with…" at bounding box center [794, 217] width 250 height 178
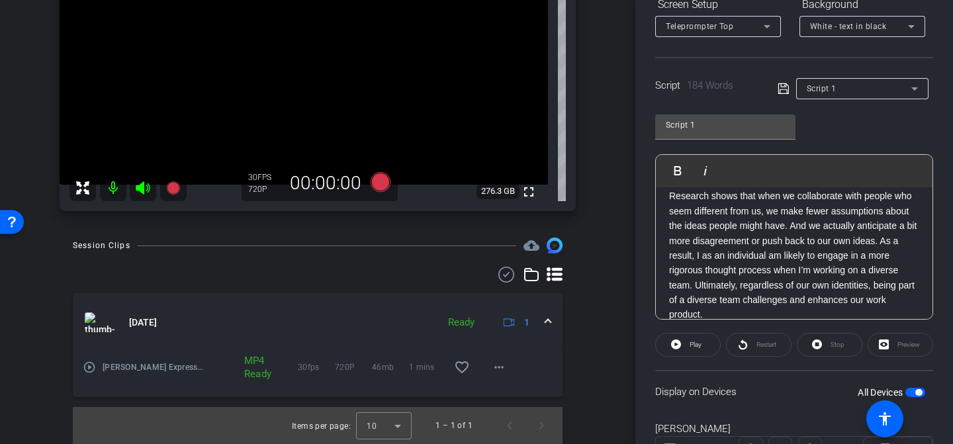
click at [795, 236] on p "There’s also an individual business case for diversity. When we’re working with…" at bounding box center [794, 233] width 250 height 178
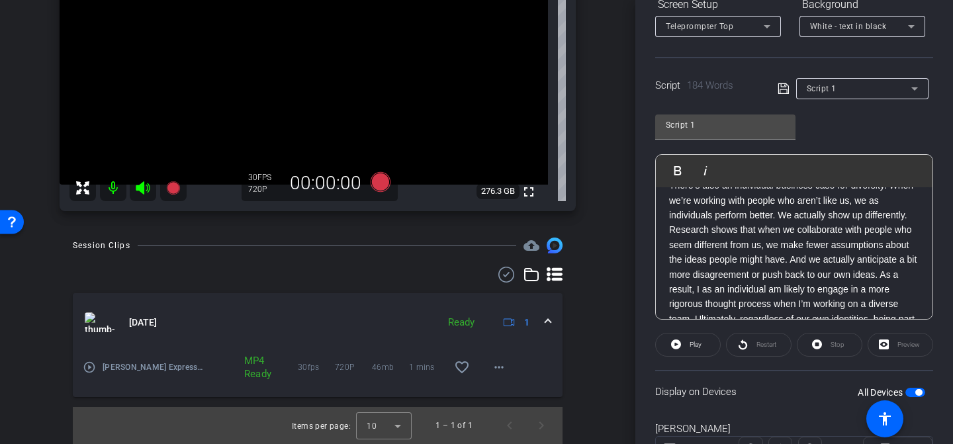
scroll to position [199, 0]
click at [832, 255] on p "There’s also an individual business case for diversity. When we’re working with…" at bounding box center [794, 268] width 250 height 178
click at [870, 275] on p "There’s also an individual business case for diversity. When we’re working with…" at bounding box center [794, 268] width 250 height 178
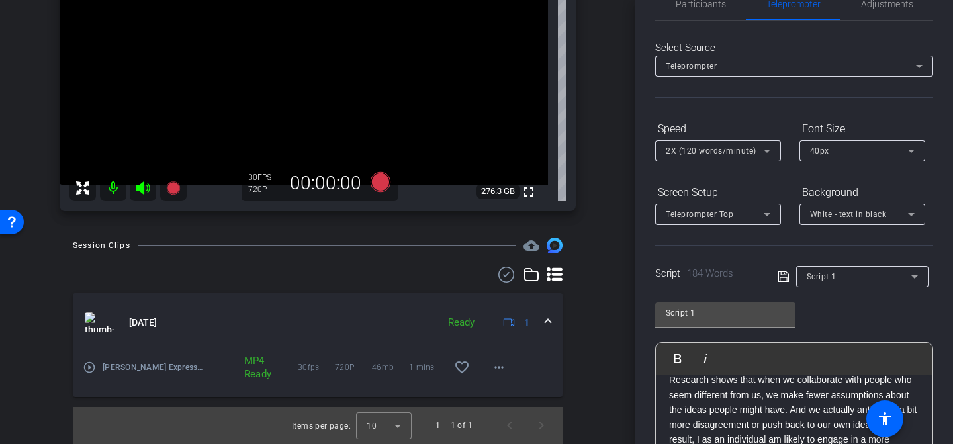
scroll to position [0, 0]
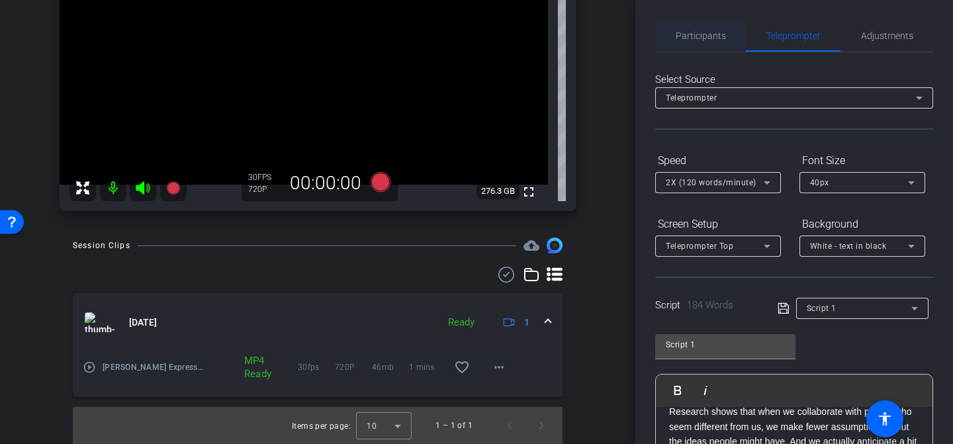
click at [704, 34] on span "Participants" at bounding box center [700, 35] width 50 height 9
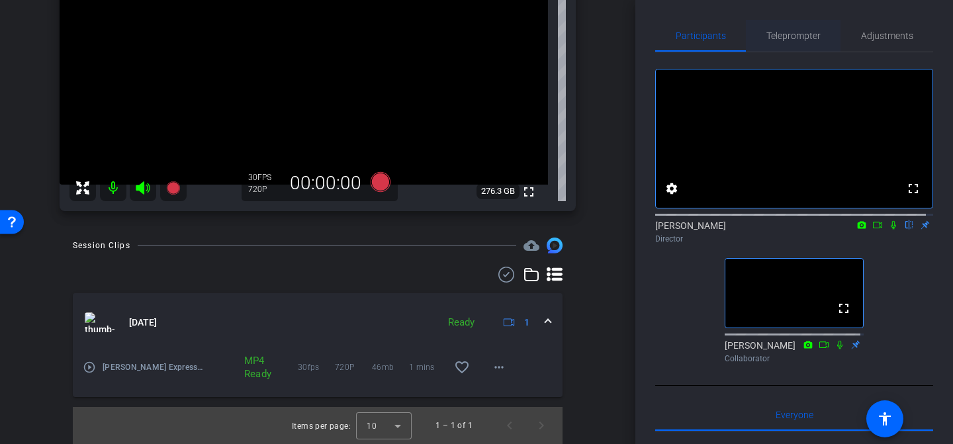
click at [808, 42] on span "Teleprompter" at bounding box center [793, 36] width 54 height 32
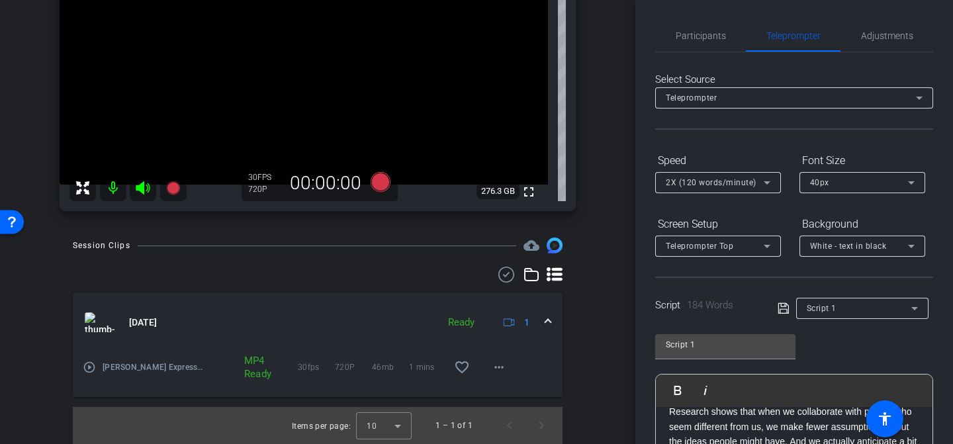
click at [327, 282] on div at bounding box center [317, 275] width 489 height 16
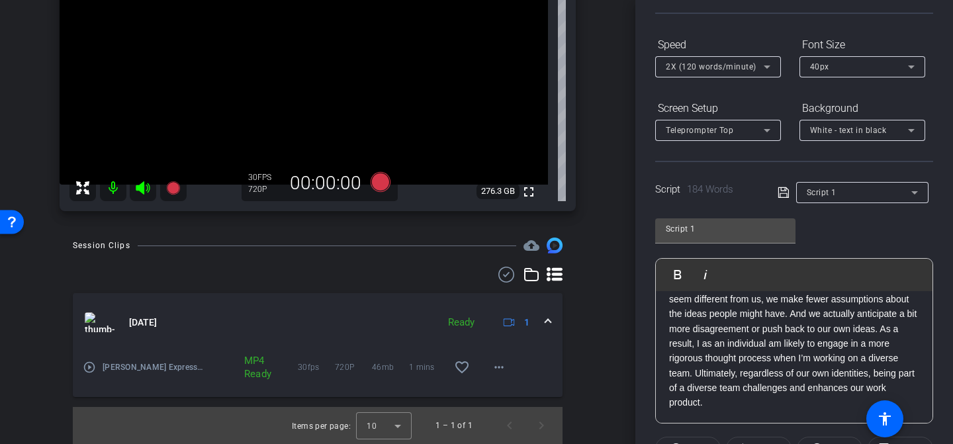
scroll to position [263, 0]
click at [809, 366] on p "There’s also an individual business case for diversity. When we’re working with…" at bounding box center [794, 321] width 250 height 178
click at [770, 345] on p "There’s also an individual business case for diversity. When we’re working with…" at bounding box center [794, 321] width 250 height 178
click at [761, 371] on p "There’s also an individual business case for diversity. When we’re working with…" at bounding box center [794, 321] width 250 height 178
click at [848, 320] on p "There’s also an individual business case for diversity. When we’re working with…" at bounding box center [794, 321] width 250 height 178
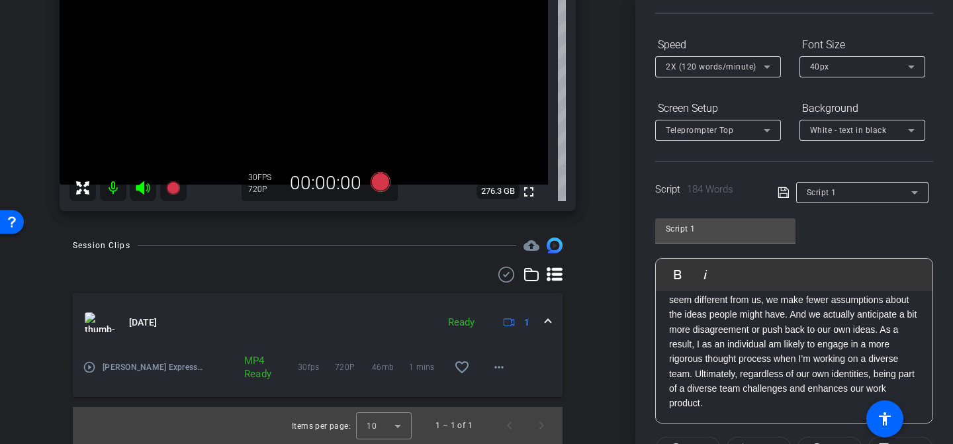
scroll to position [237, 0]
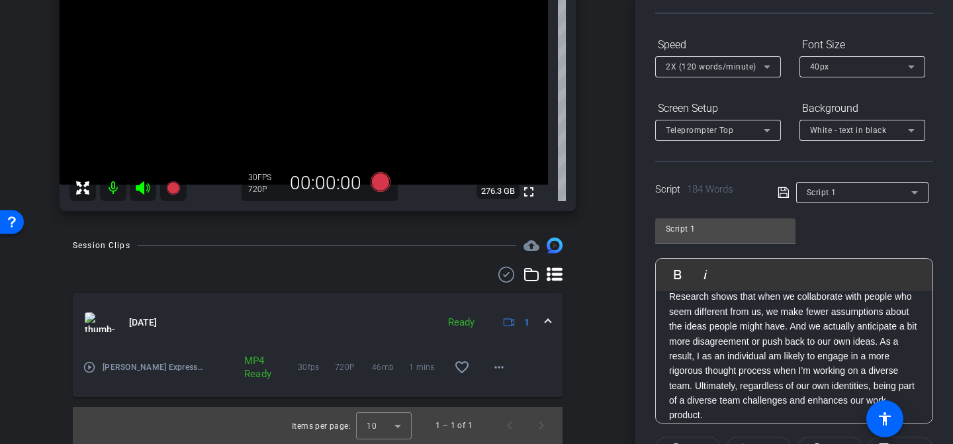
click at [870, 343] on p "There’s also an individual business case for diversity. When we’re working with…" at bounding box center [794, 334] width 250 height 178
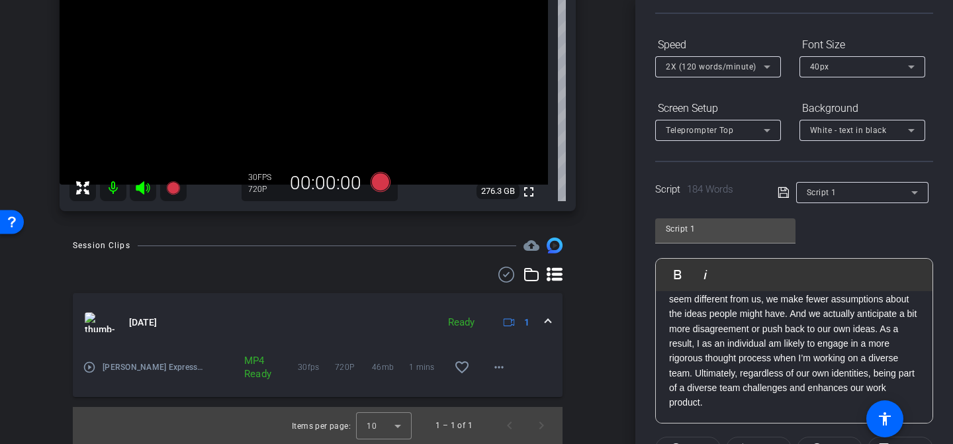
scroll to position [239, 0]
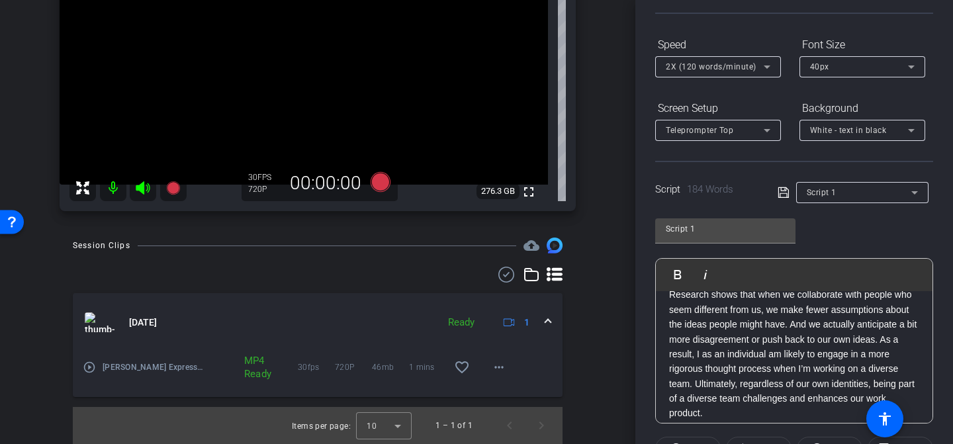
click at [732, 378] on p "There’s also an individual business case for diversity. When we’re working with…" at bounding box center [794, 332] width 250 height 178
click at [875, 345] on p "There’s also an individual business case for diversity. When we’re working with…" at bounding box center [794, 332] width 250 height 178
click at [867, 335] on p "There’s also an individual business case for diversity. When we’re working with…" at bounding box center [794, 332] width 250 height 178
click at [869, 338] on p "There’s also an individual business case for diversity. When we’re working with…" at bounding box center [794, 332] width 250 height 178
click at [392, 306] on mat-expansion-panel-header "[DATE] Ready 1" at bounding box center [317, 322] width 489 height 58
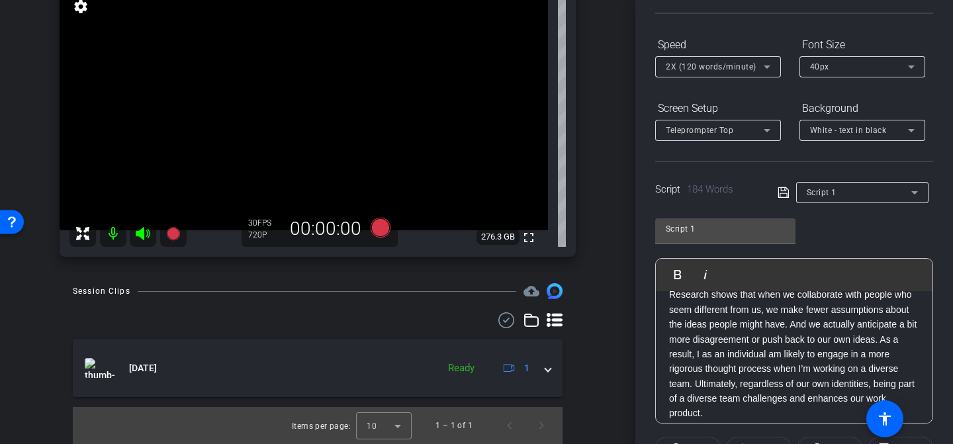
scroll to position [162, 0]
click at [745, 368] on p "There’s also an individual business case for diversity. When we’re working with…" at bounding box center [794, 332] width 250 height 178
click at [869, 341] on p "There’s also an individual business case for diversity. When we’re working with…" at bounding box center [794, 332] width 250 height 178
click at [169, 232] on icon at bounding box center [172, 233] width 13 height 13
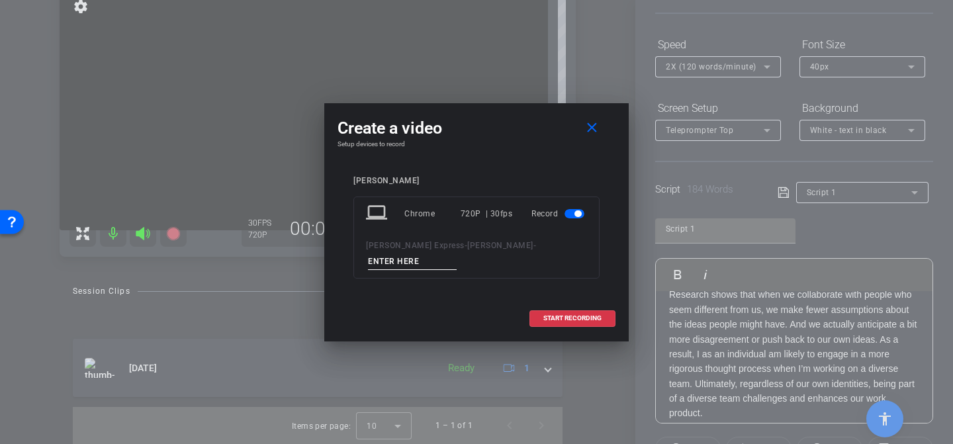
click at [456, 253] on input at bounding box center [412, 261] width 89 height 17
type input "Take2(script1)"
click at [574, 308] on span at bounding box center [572, 318] width 85 height 32
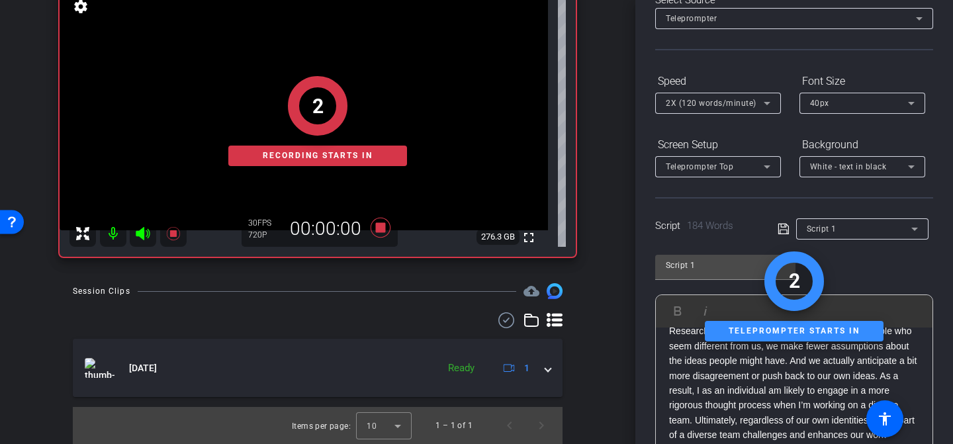
scroll to position [0, 0]
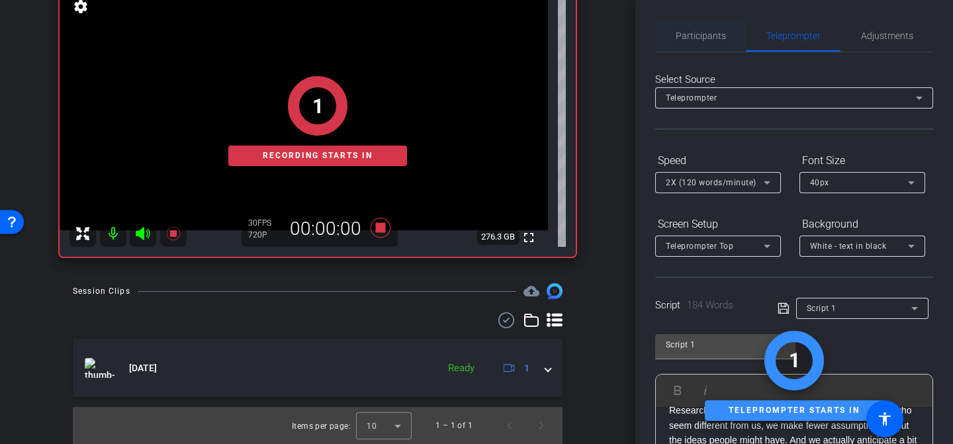
click at [695, 38] on span "Participants" at bounding box center [700, 35] width 50 height 9
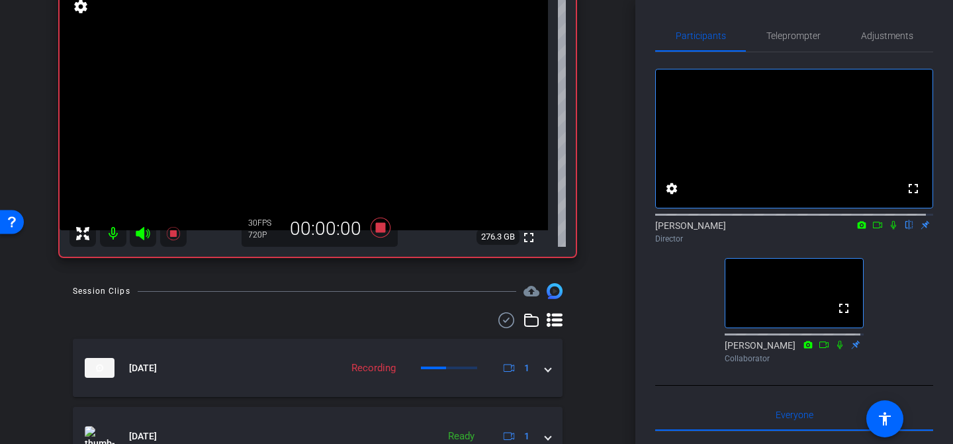
click at [888, 230] on icon at bounding box center [893, 224] width 11 height 9
click at [835, 349] on icon at bounding box center [839, 344] width 11 height 9
click at [811, 42] on span "Teleprompter" at bounding box center [793, 36] width 54 height 32
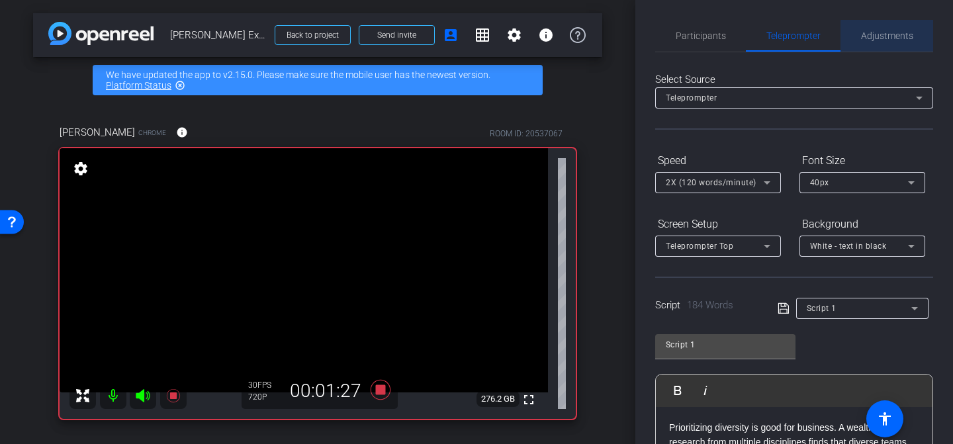
click at [886, 37] on span "Adjustments" at bounding box center [887, 35] width 52 height 9
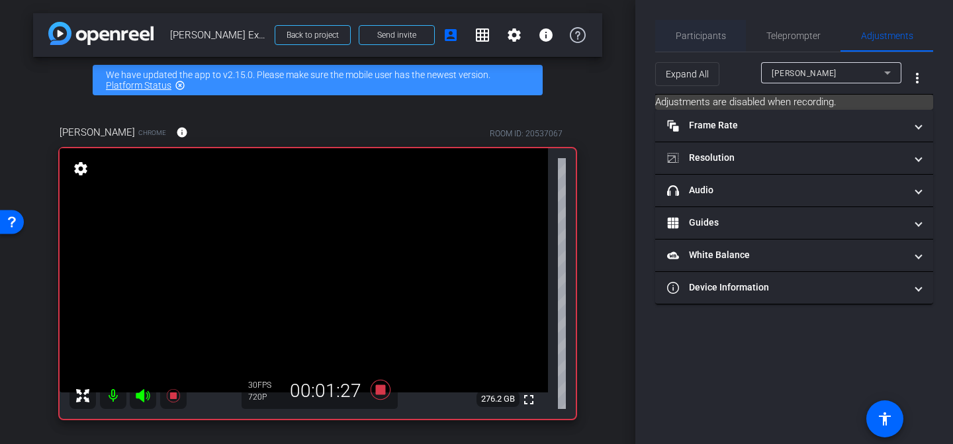
click at [706, 33] on span "Participants" at bounding box center [700, 35] width 50 height 9
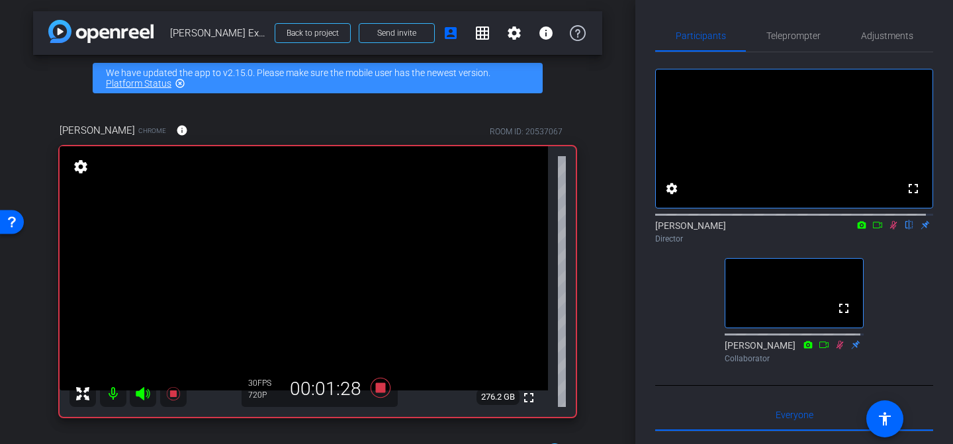
scroll to position [3, 0]
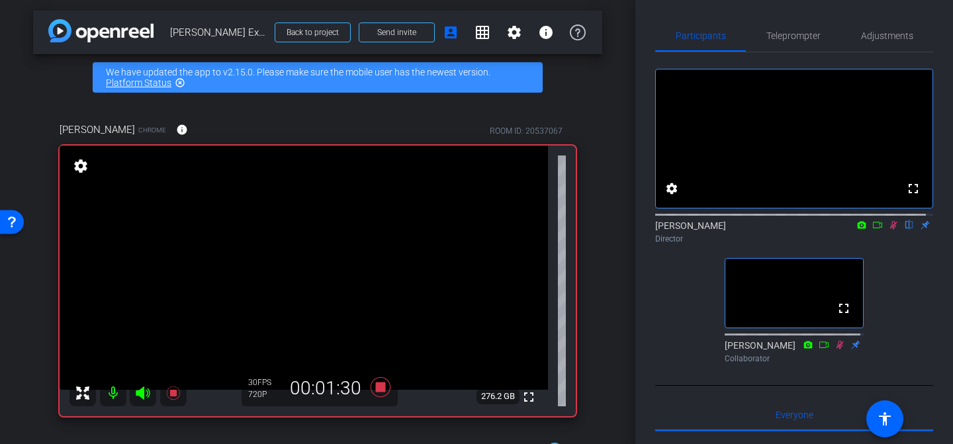
click at [888, 230] on icon at bounding box center [893, 224] width 11 height 9
click at [377, 393] on icon at bounding box center [380, 387] width 32 height 24
click at [835, 349] on icon at bounding box center [839, 344] width 11 height 9
click at [836, 349] on icon at bounding box center [839, 344] width 7 height 9
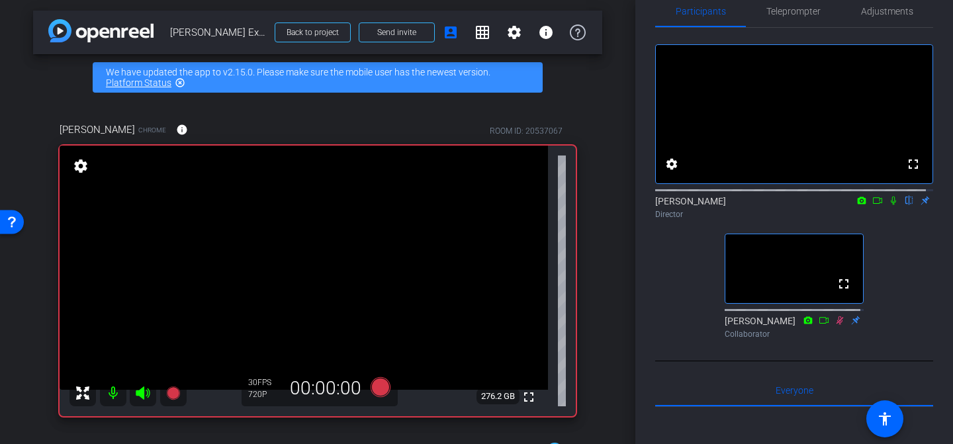
scroll to position [0, 0]
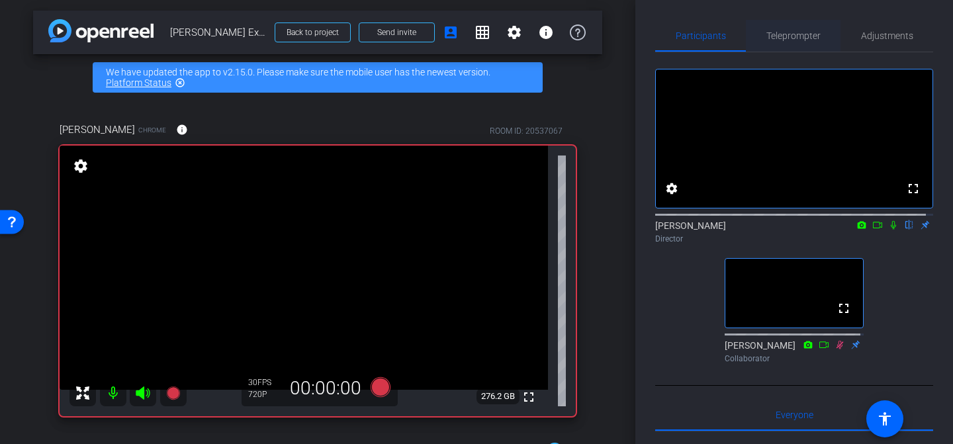
click at [800, 33] on span "Teleprompter" at bounding box center [793, 35] width 54 height 9
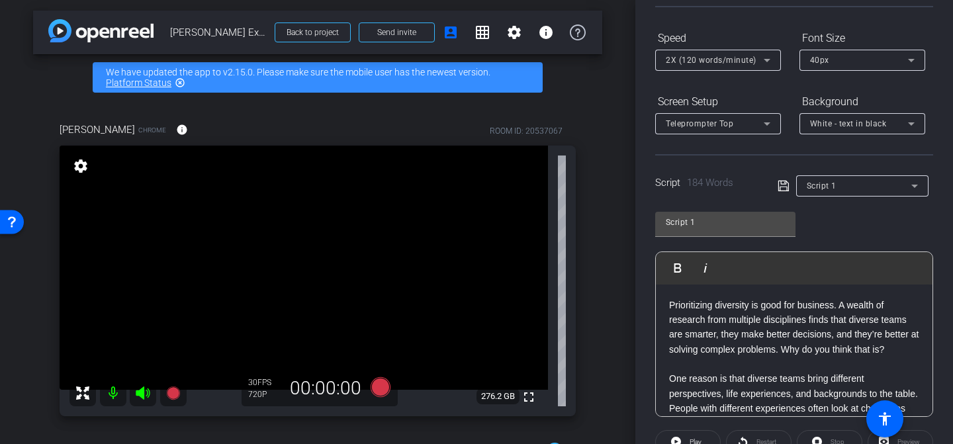
scroll to position [130, 0]
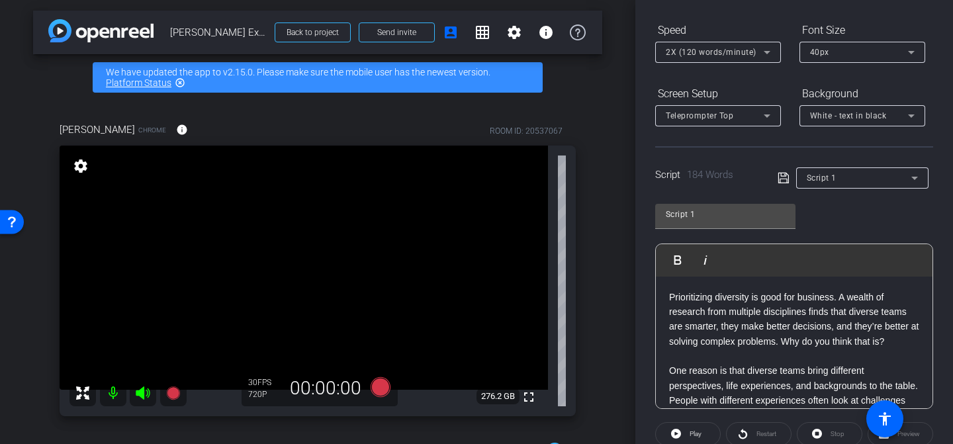
click at [835, 181] on div "Script 1" at bounding box center [858, 177] width 105 height 17
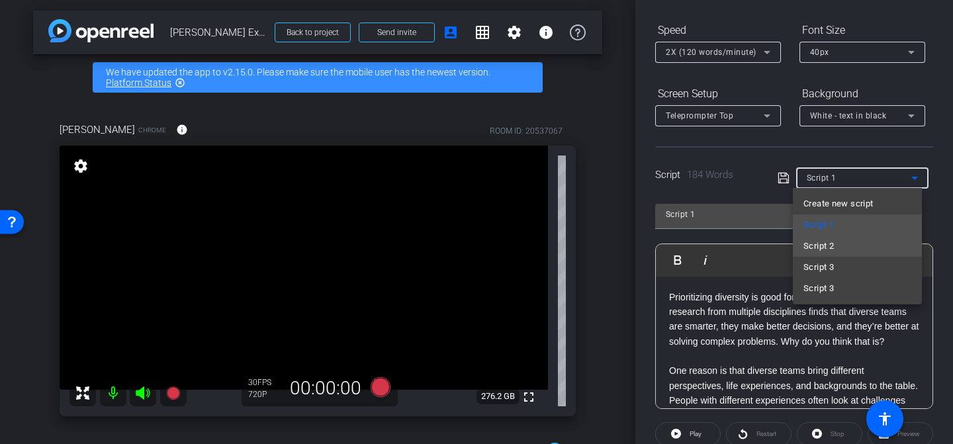
click at [847, 239] on mat-option "Script 2" at bounding box center [856, 245] width 129 height 21
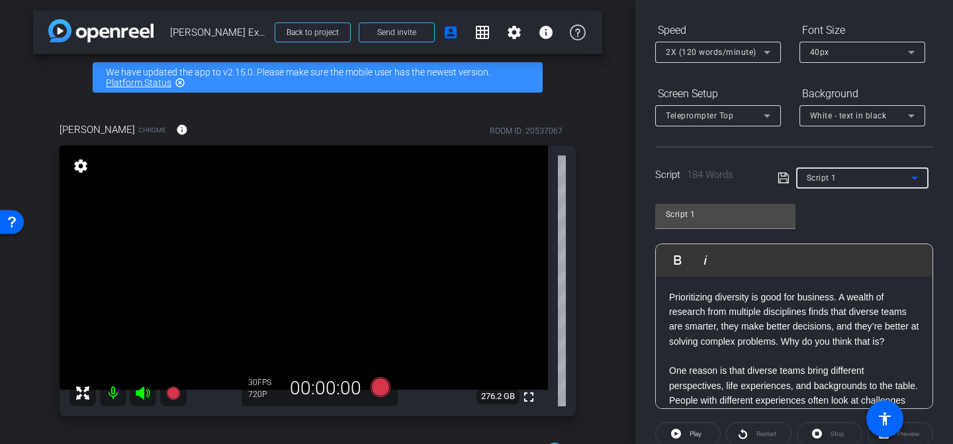
type input "Script 2"
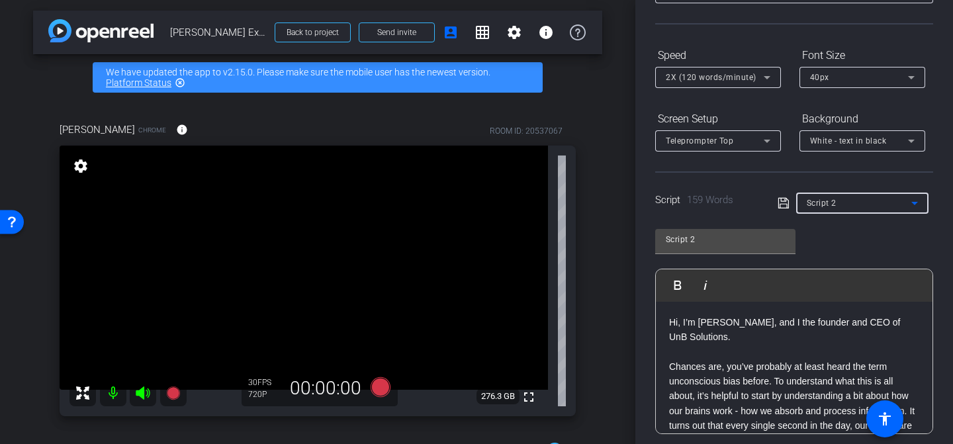
scroll to position [105, 0]
click at [707, 70] on div "2X (120 words/minute)" at bounding box center [714, 77] width 98 height 17
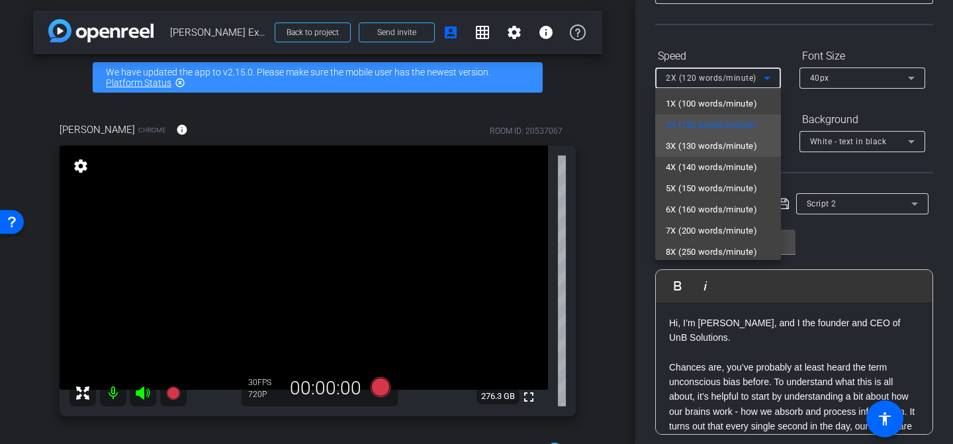
click at [745, 140] on span "3X (130 words/minute)" at bounding box center [710, 146] width 91 height 16
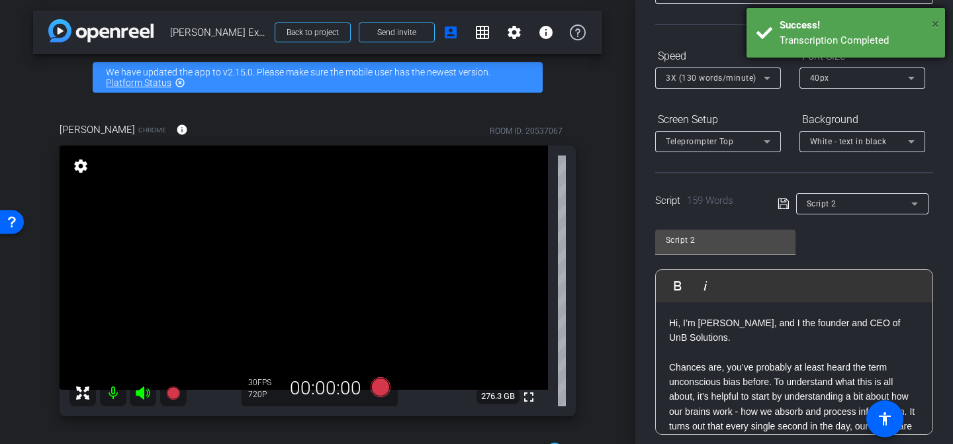
click at [938, 22] on span "×" at bounding box center [934, 24] width 7 height 16
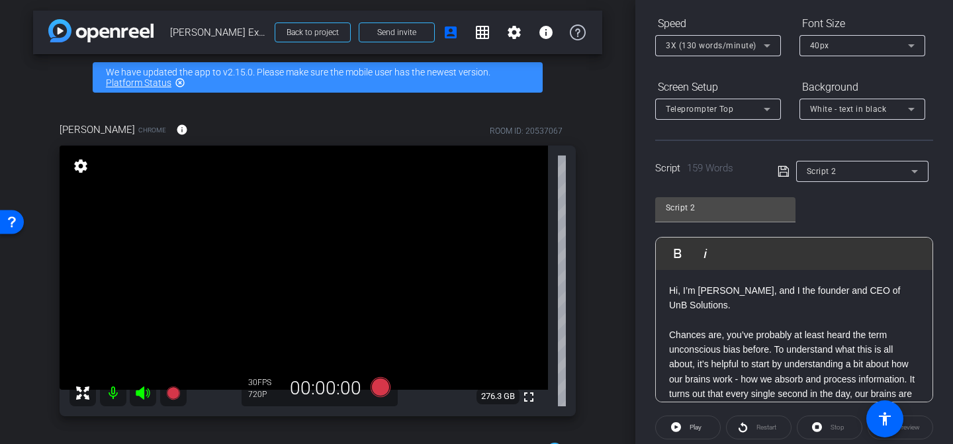
scroll to position [151, 0]
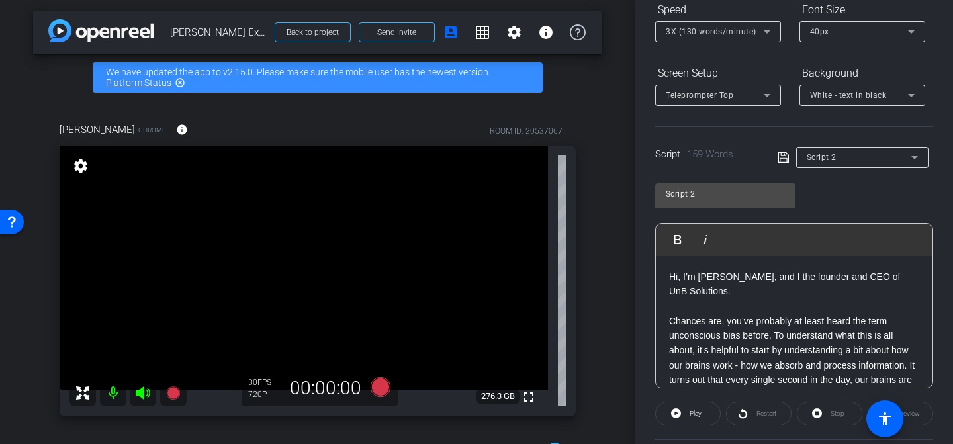
click at [703, 286] on p "Hi, I’m [PERSON_NAME], and I the founder and CEO of UnB Solutions." at bounding box center [794, 284] width 250 height 30
click at [708, 278] on p "Hi, I’m [PERSON_NAME], and I the founder and CEO of UnB Solutions." at bounding box center [794, 284] width 250 height 30
click at [738, 308] on p at bounding box center [794, 305] width 250 height 15
click at [782, 163] on icon at bounding box center [783, 157] width 12 height 16
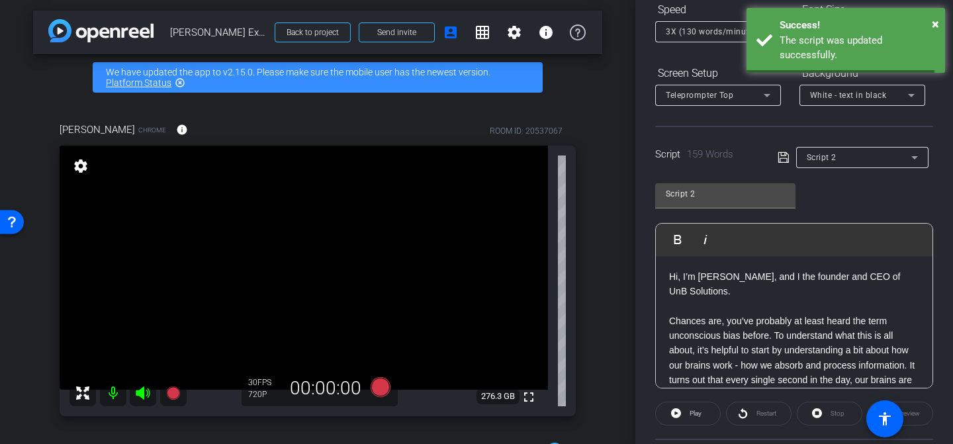
click at [779, 160] on icon at bounding box center [783, 157] width 12 height 16
click at [755, 284] on p "Hi, I’m [PERSON_NAME], and I the founder and CEO of UnB Solutions." at bounding box center [794, 284] width 250 height 30
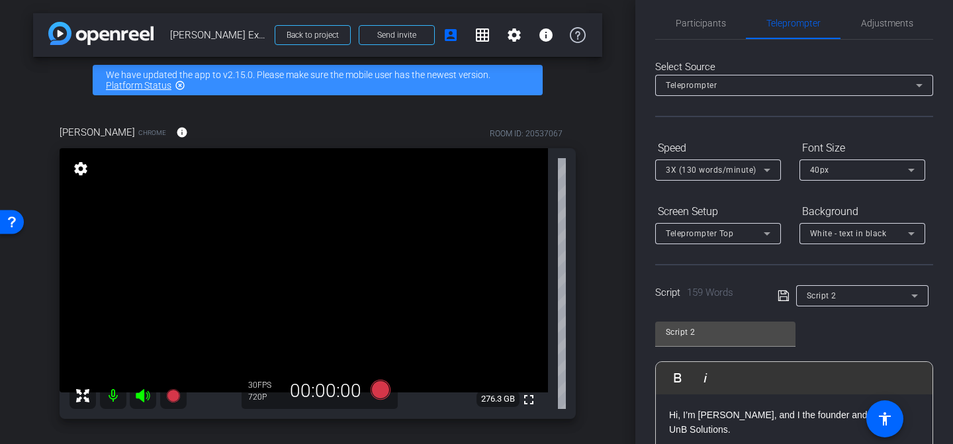
scroll to position [0, 0]
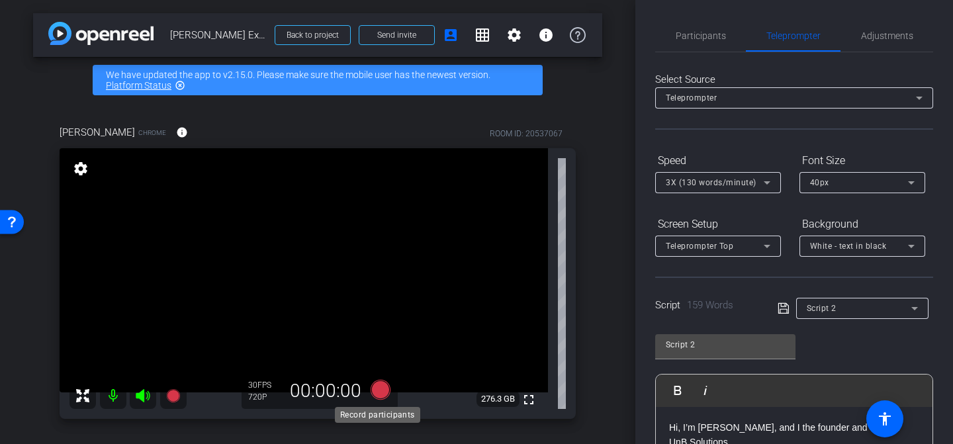
click at [376, 392] on icon at bounding box center [380, 390] width 20 height 20
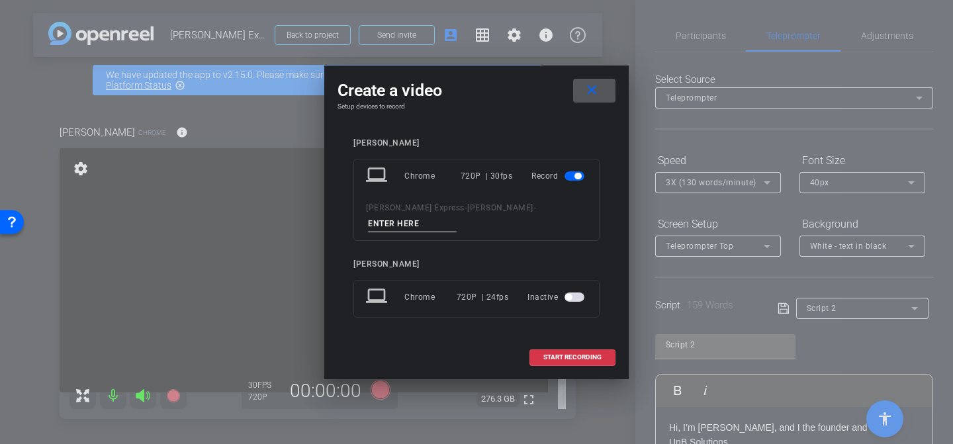
click at [603, 101] on span at bounding box center [594, 91] width 42 height 32
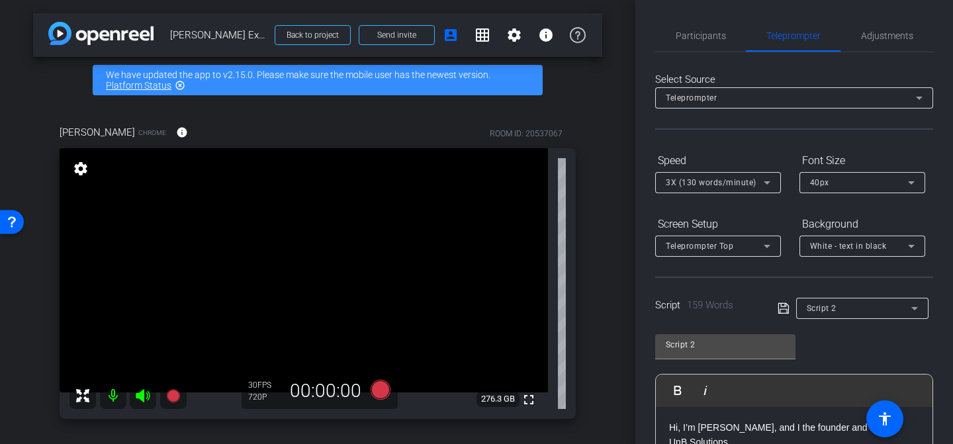
click at [669, 423] on p "Hi, I’m [PERSON_NAME], and I the founder and CEO of UnB Solutions." at bounding box center [794, 435] width 250 height 30
click at [375, 390] on icon at bounding box center [380, 390] width 20 height 20
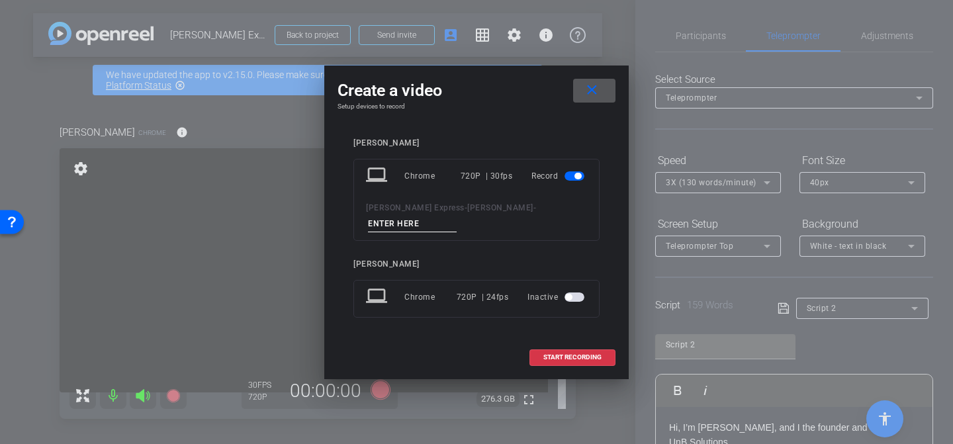
click at [456, 221] on input at bounding box center [412, 224] width 89 height 17
type input "Take3"
click at [556, 354] on span "START RECORDING" at bounding box center [572, 357] width 58 height 7
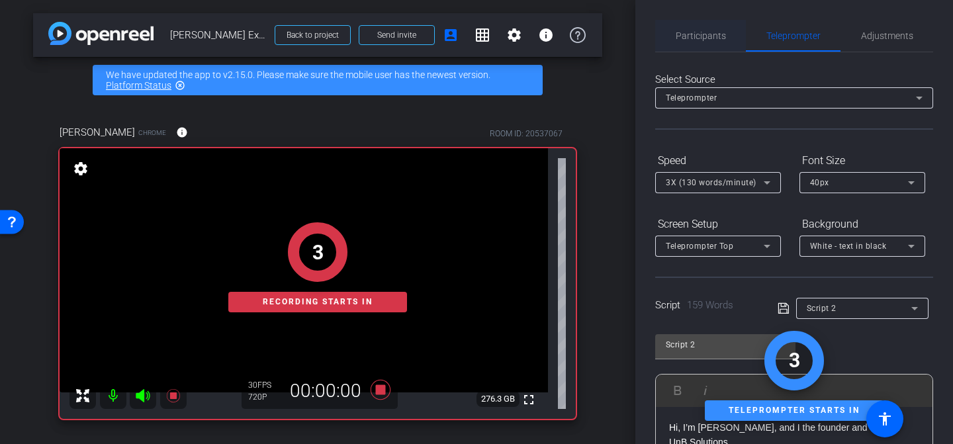
click at [715, 36] on span "Participants" at bounding box center [700, 35] width 50 height 9
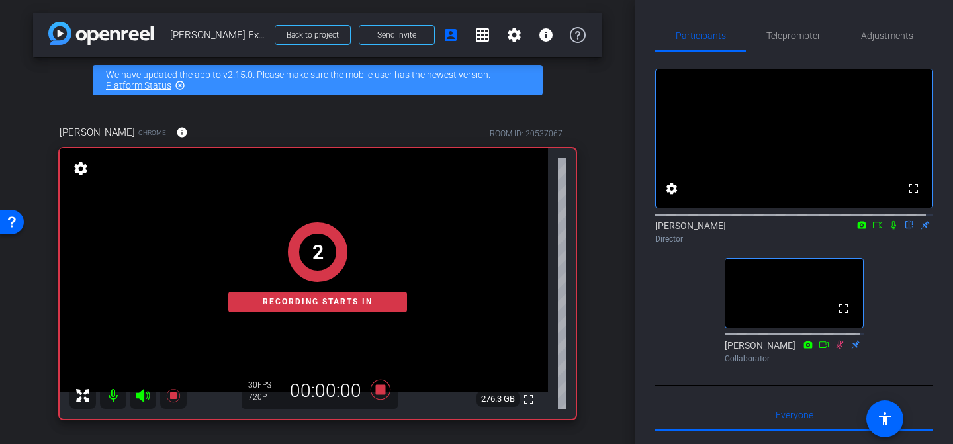
click at [888, 230] on icon at bounding box center [893, 224] width 11 height 9
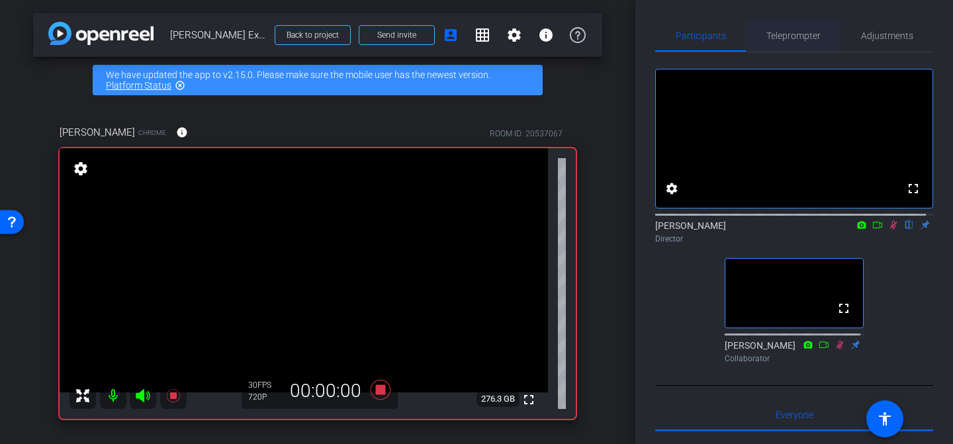
click at [804, 35] on span "Teleprompter" at bounding box center [793, 35] width 54 height 9
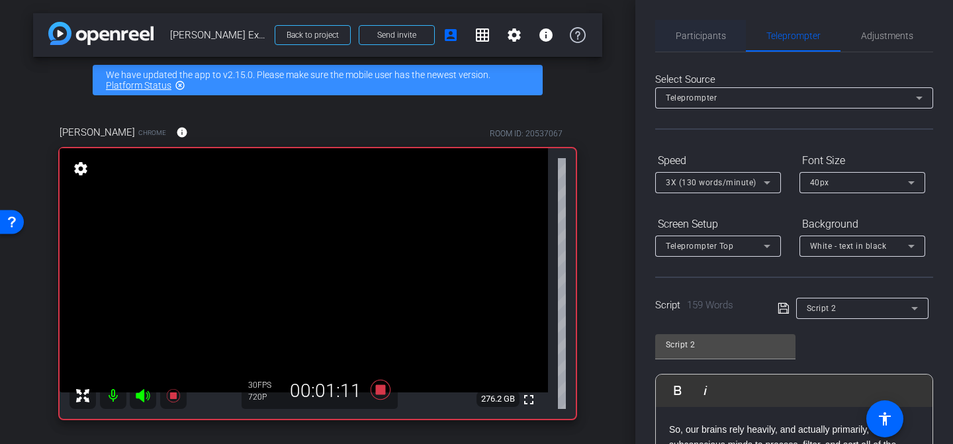
click at [705, 34] on span "Participants" at bounding box center [700, 35] width 50 height 9
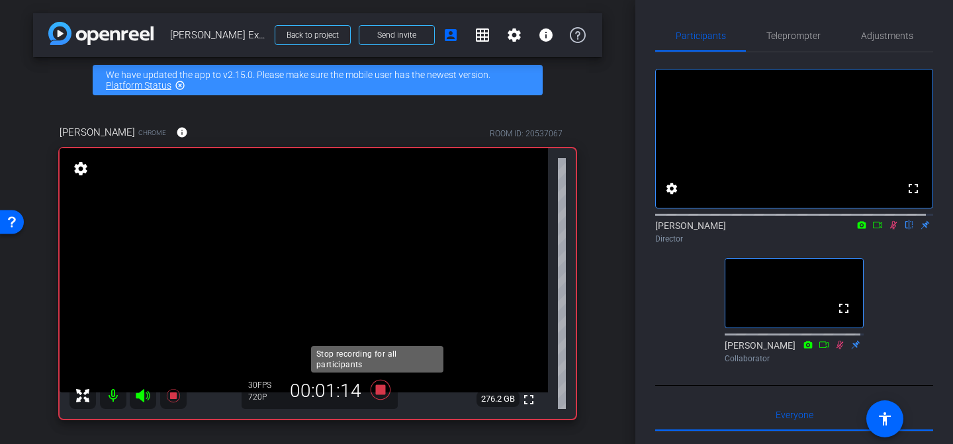
click at [373, 391] on icon at bounding box center [380, 390] width 20 height 20
click at [888, 230] on icon at bounding box center [893, 224] width 11 height 9
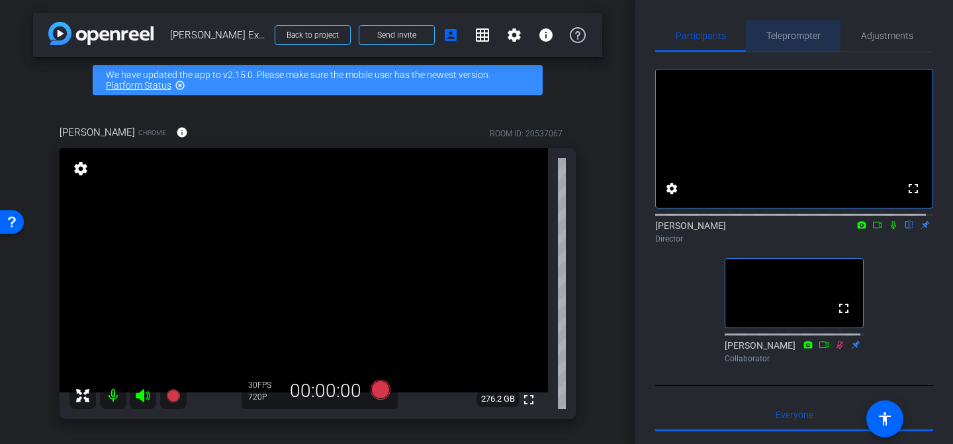
click at [807, 43] on span "Teleprompter" at bounding box center [793, 36] width 54 height 32
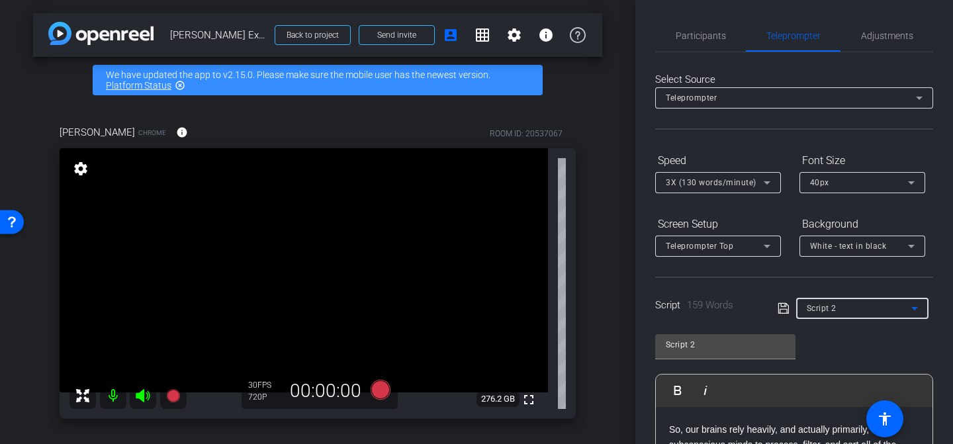
click at [839, 306] on div "Script 2" at bounding box center [858, 308] width 105 height 17
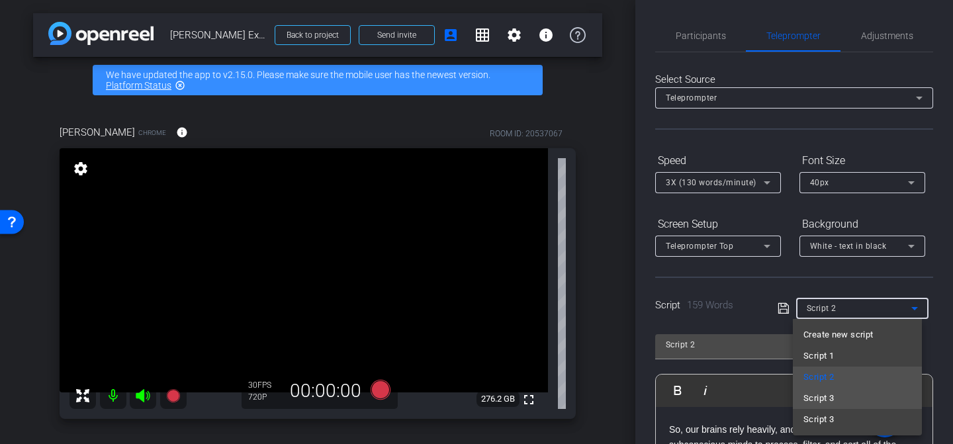
click at [839, 398] on mat-option "Script 3" at bounding box center [856, 398] width 129 height 21
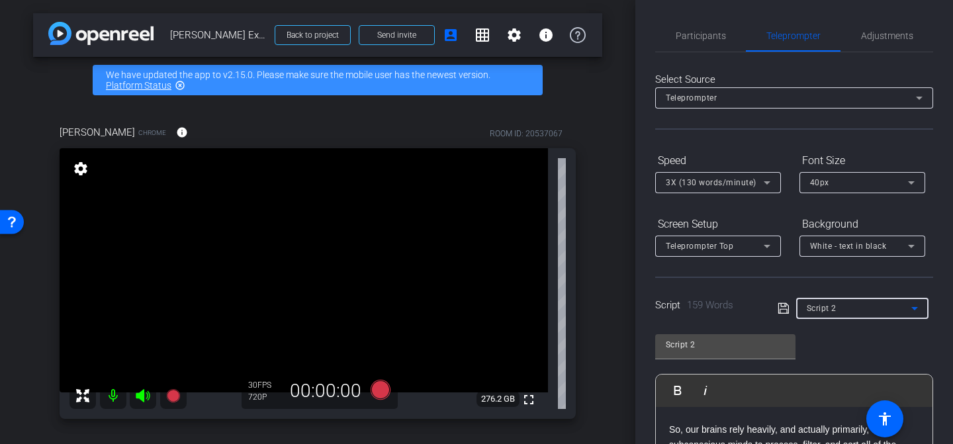
type input "Script 3"
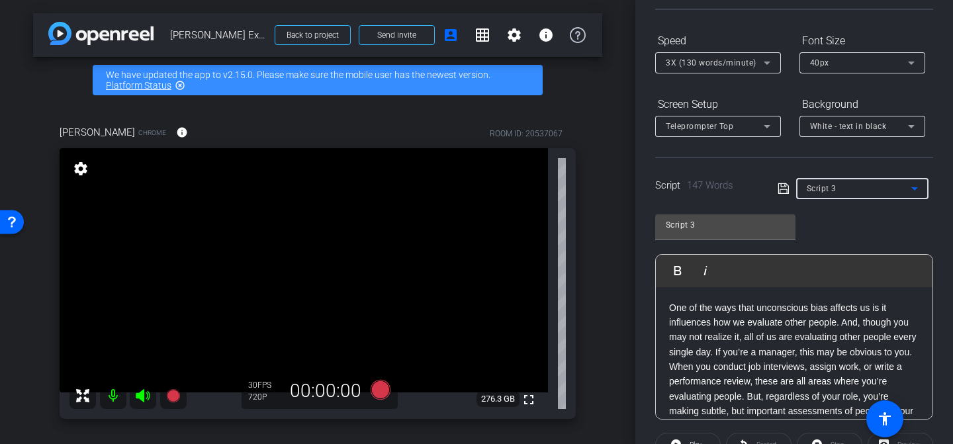
click at [731, 349] on p "One of the ways that unconscious bias affects us is it influences how we evalua…" at bounding box center [794, 381] width 250 height 163
click at [674, 309] on p "One of the ways that unconscious bias affects us is it influences how we evalua…" at bounding box center [794, 381] width 250 height 163
click at [669, 311] on p "One of the ways that unconscious bias affects us is it influences how we evalua…" at bounding box center [794, 381] width 250 height 163
click at [380, 390] on icon at bounding box center [380, 390] width 20 height 20
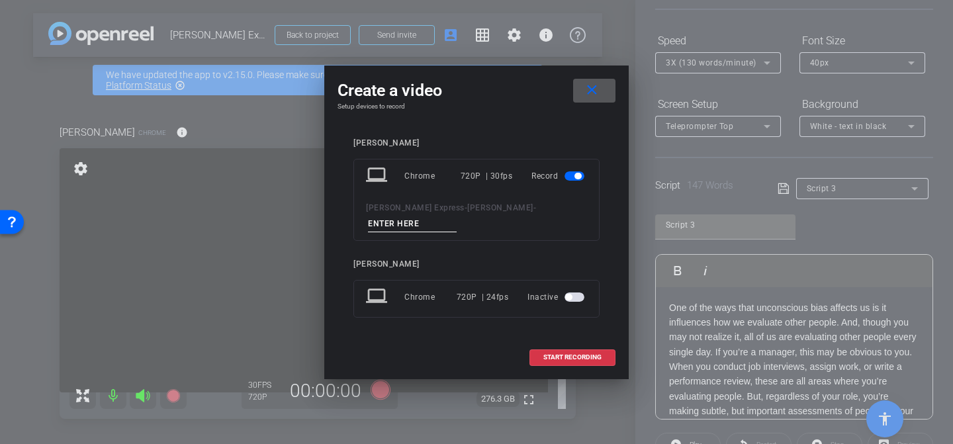
click at [456, 216] on input at bounding box center [412, 224] width 89 height 17
type input "Take4"
click at [540, 346] on span at bounding box center [572, 357] width 85 height 32
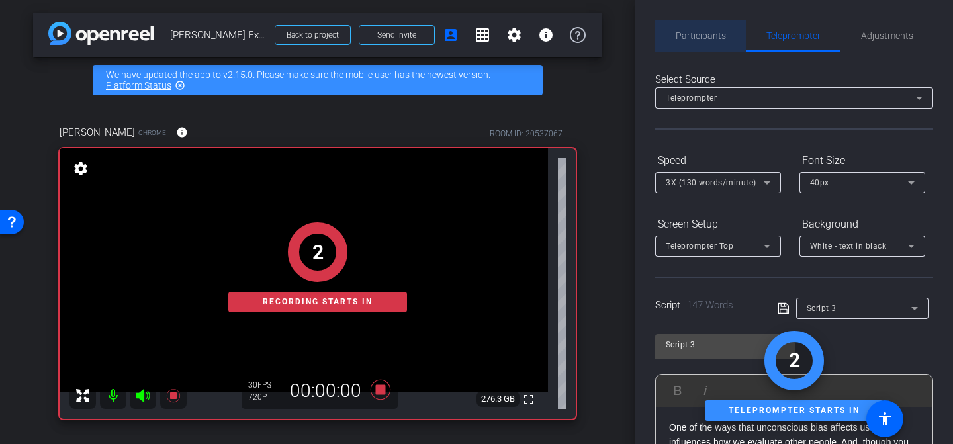
click at [702, 50] on span "Participants" at bounding box center [700, 36] width 50 height 32
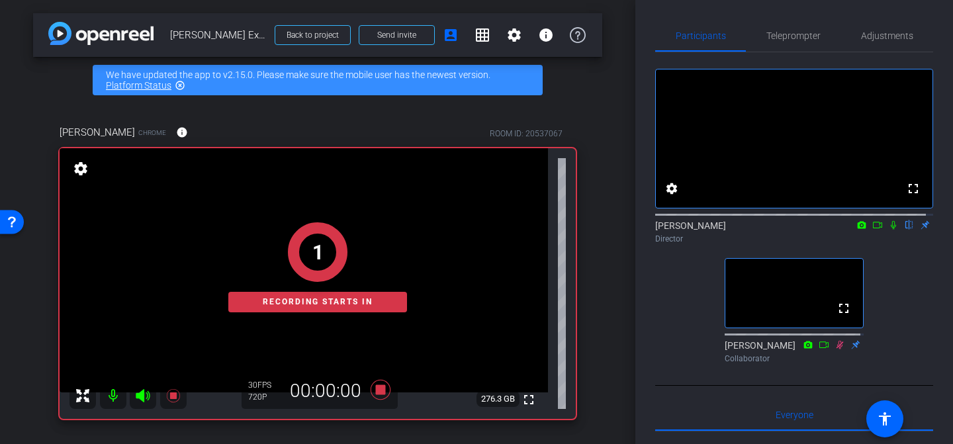
click at [889, 230] on icon at bounding box center [893, 224] width 11 height 9
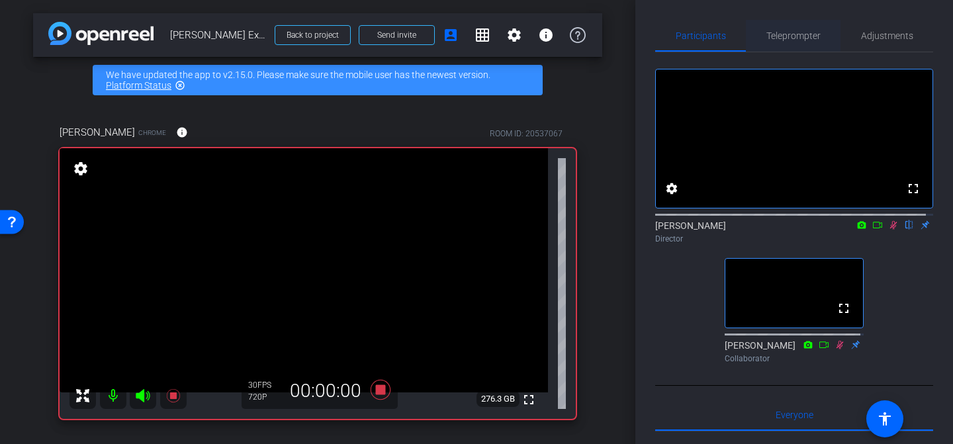
click at [794, 32] on span "Teleprompter" at bounding box center [793, 35] width 54 height 9
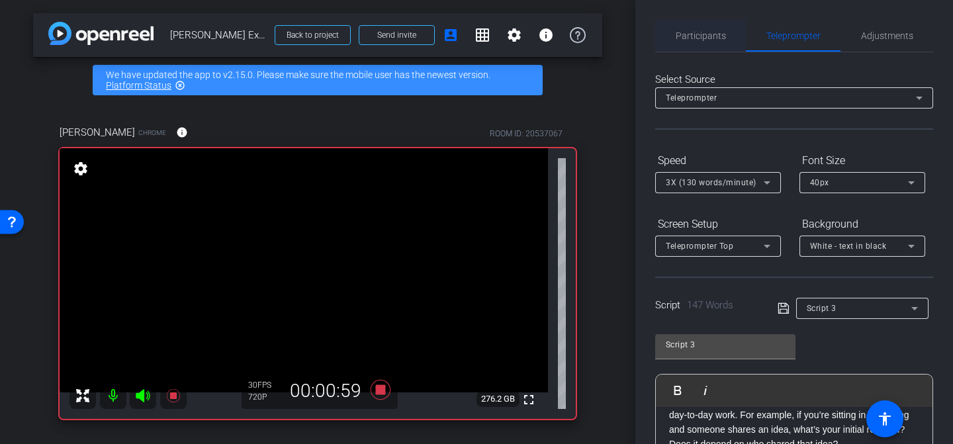
click at [699, 32] on span "Participants" at bounding box center [700, 35] width 50 height 9
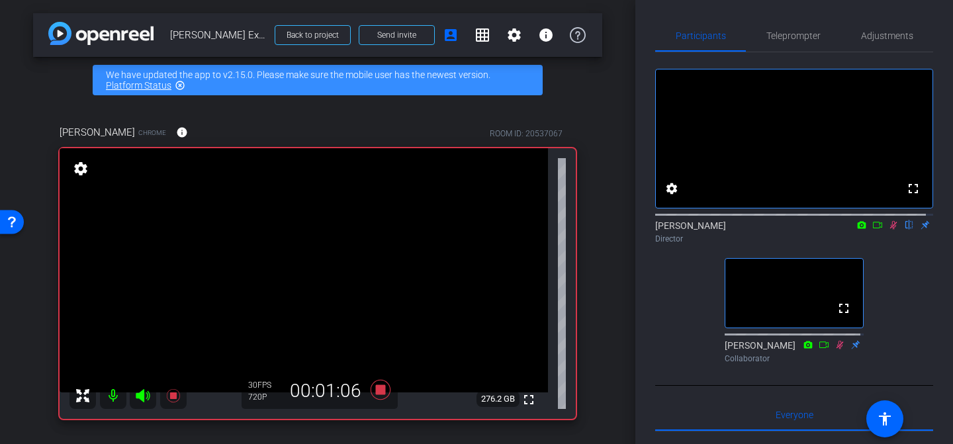
click at [890, 230] on icon at bounding box center [893, 225] width 7 height 9
click at [380, 394] on icon at bounding box center [380, 390] width 20 height 20
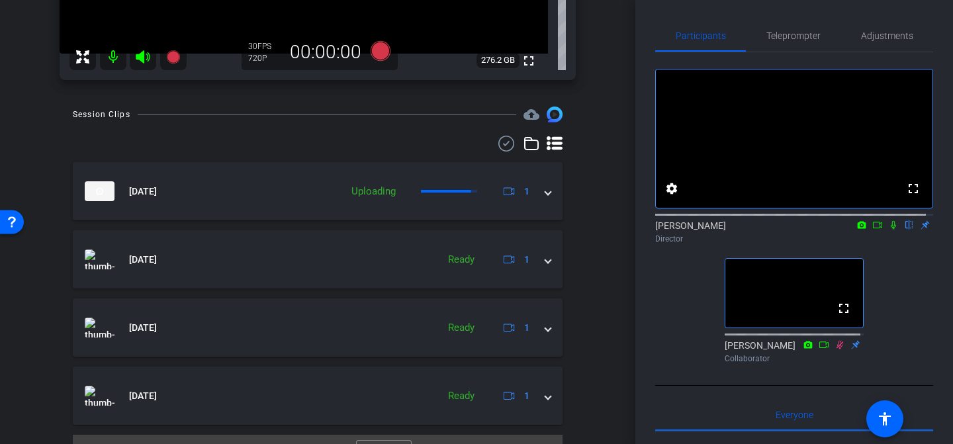
scroll to position [226, 0]
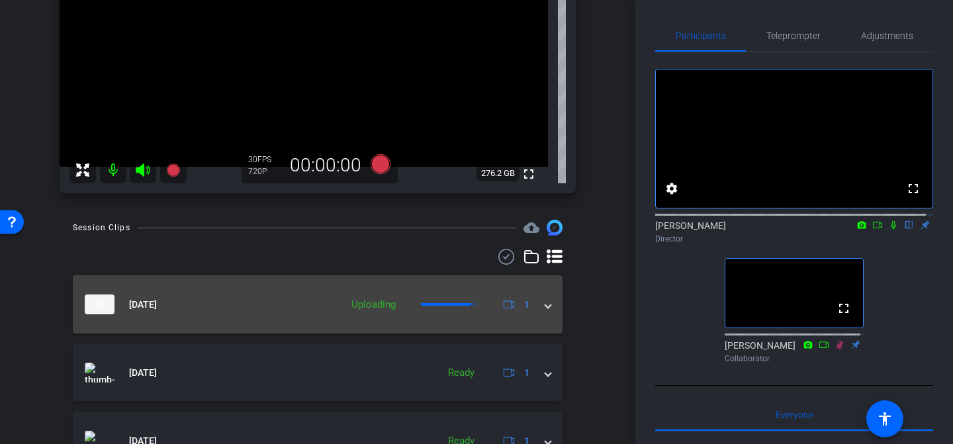
click at [545, 305] on span at bounding box center [547, 305] width 5 height 14
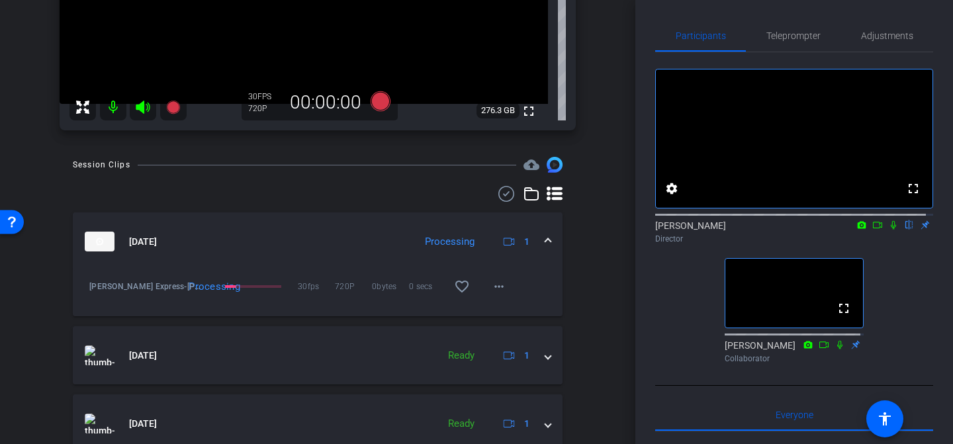
scroll to position [273, 0]
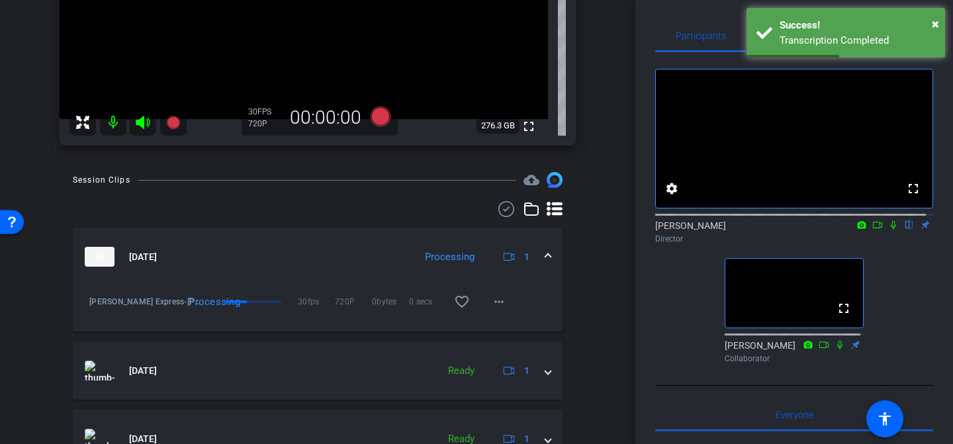
click at [597, 310] on div "arrow_back [PERSON_NAME] Express Back to project Send invite account_box grid_o…" at bounding box center [317, 222] width 635 height 444
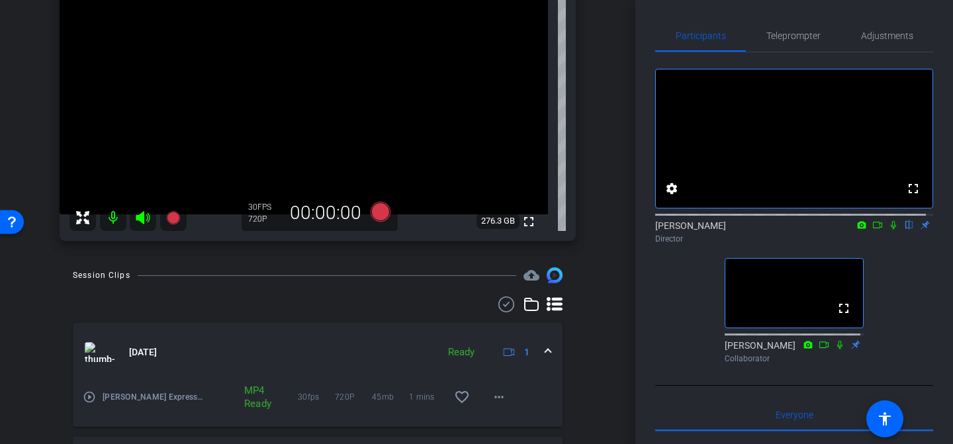
scroll to position [187, 0]
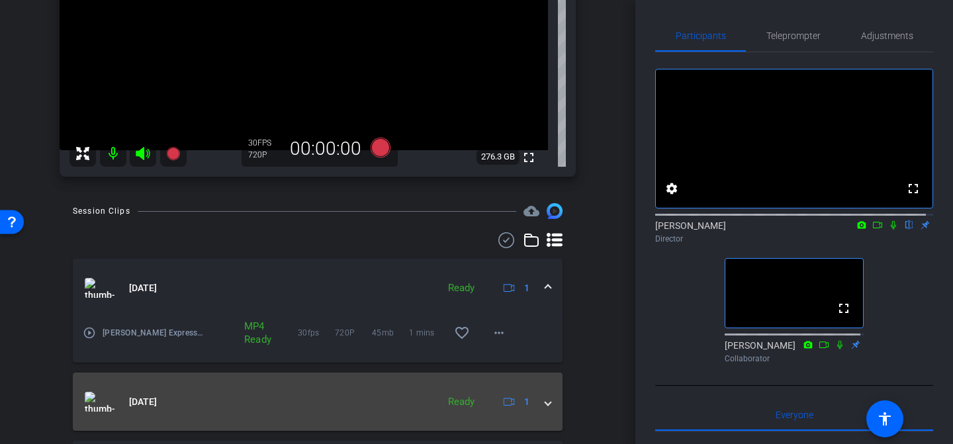
scroll to position [299, 0]
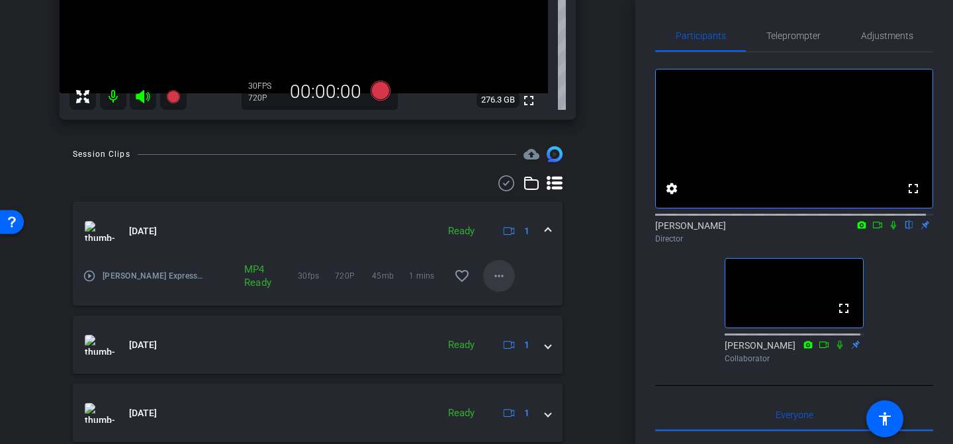
click at [497, 277] on mat-icon "more_horiz" at bounding box center [499, 276] width 16 height 16
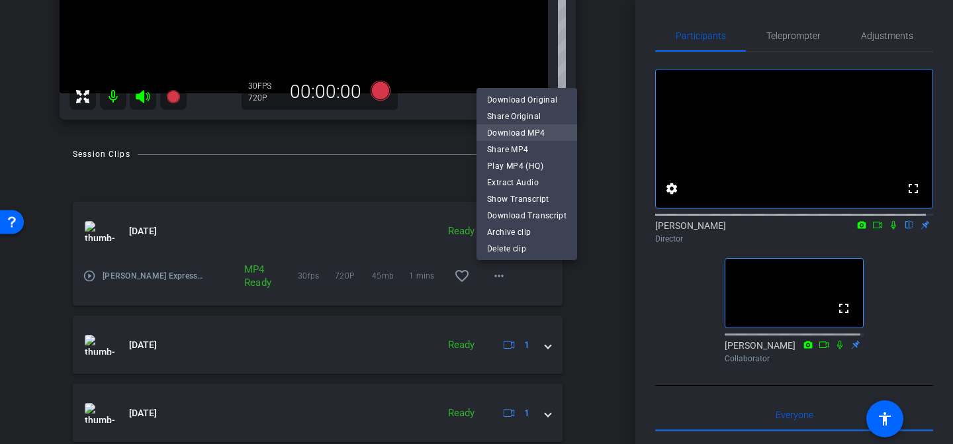
click at [540, 130] on span "Download MP4" at bounding box center [526, 133] width 79 height 16
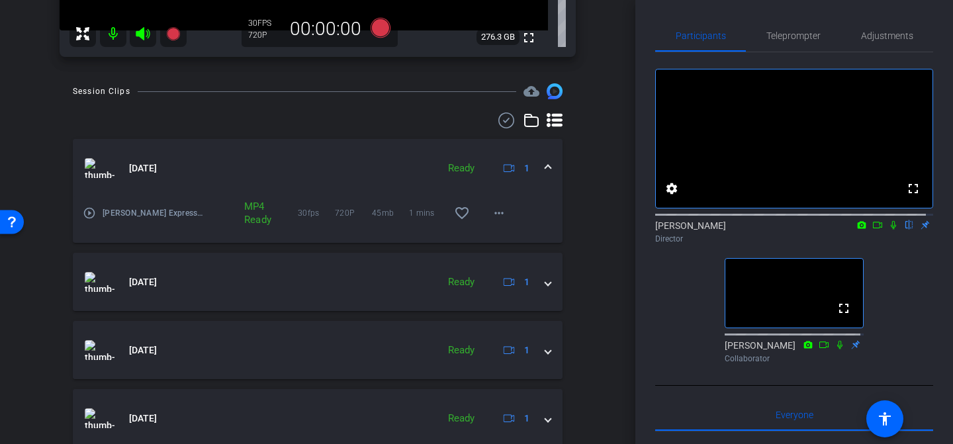
scroll to position [412, 0]
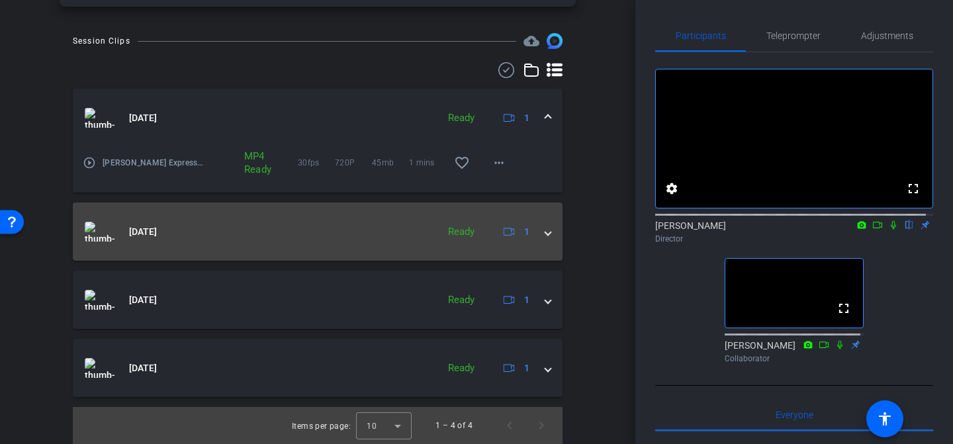
click at [545, 235] on span at bounding box center [547, 232] width 5 height 14
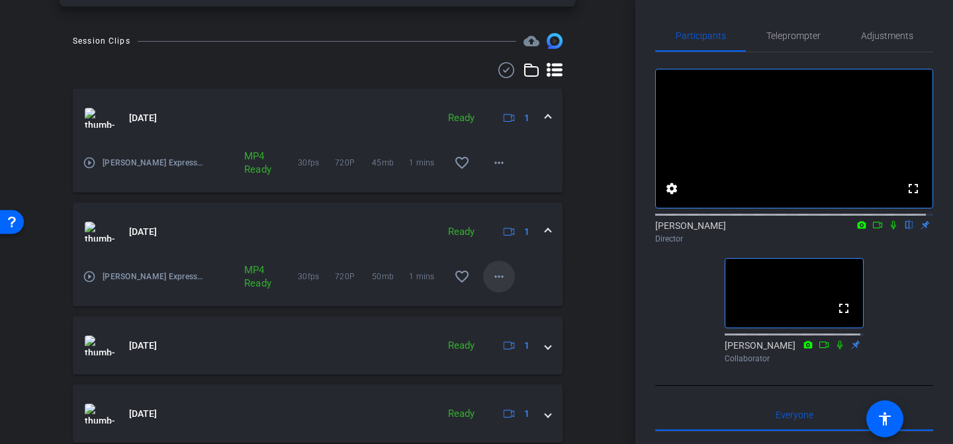
click at [495, 273] on mat-icon "more_horiz" at bounding box center [499, 277] width 16 height 16
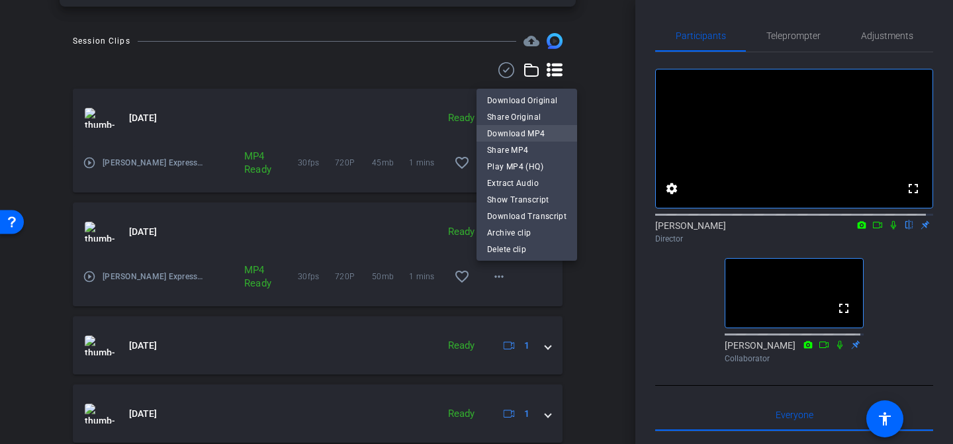
click at [547, 134] on span "Download MP4" at bounding box center [526, 133] width 79 height 16
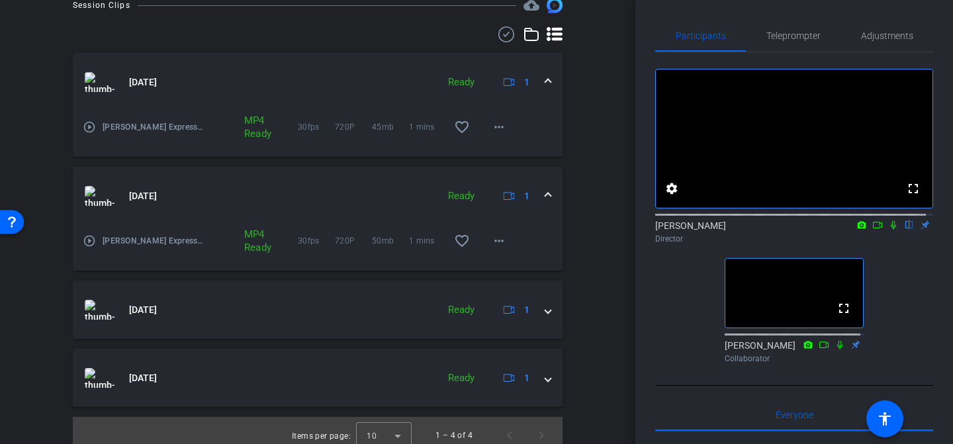
scroll to position [458, 0]
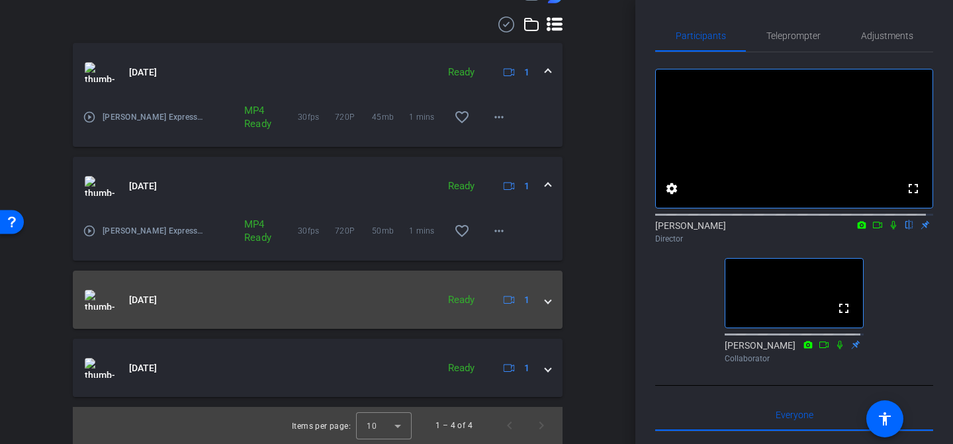
click at [545, 298] on span at bounding box center [547, 300] width 5 height 14
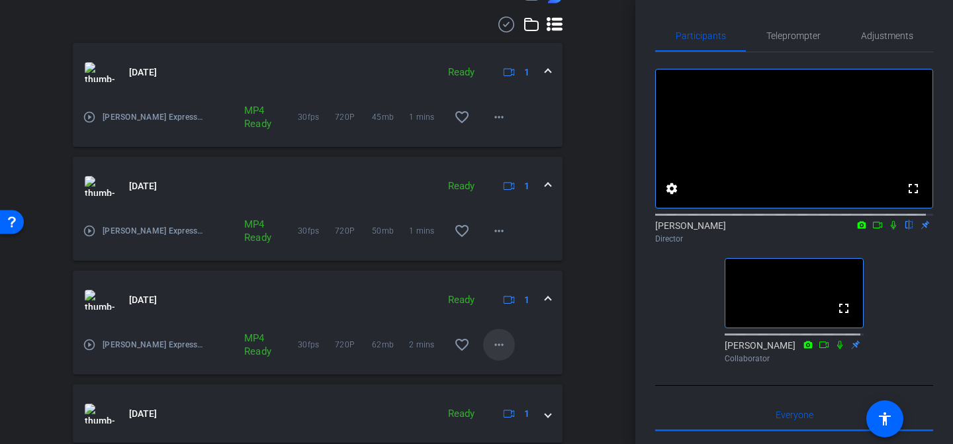
click at [495, 340] on mat-icon "more_horiz" at bounding box center [499, 345] width 16 height 16
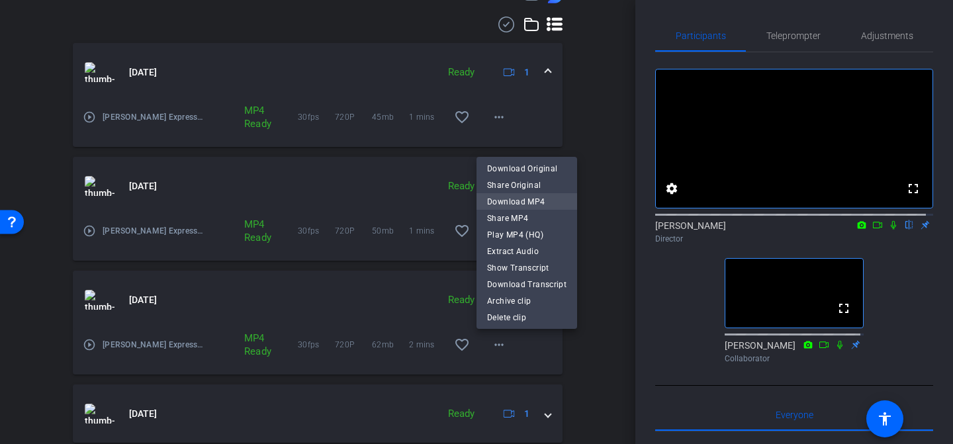
click at [547, 200] on span "Download MP4" at bounding box center [526, 201] width 79 height 16
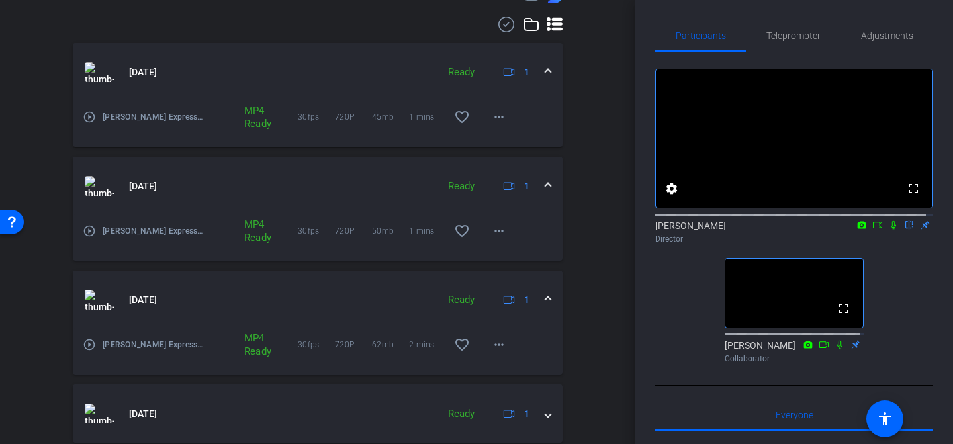
scroll to position [503, 0]
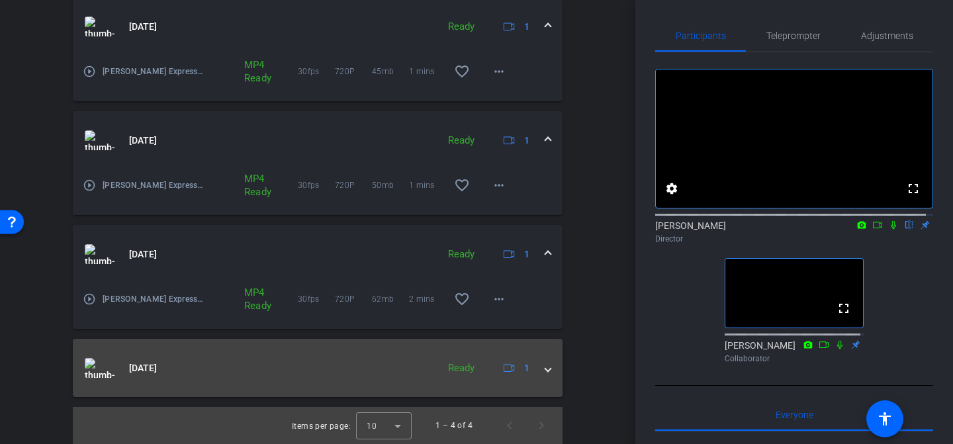
click at [545, 370] on span at bounding box center [547, 368] width 5 height 14
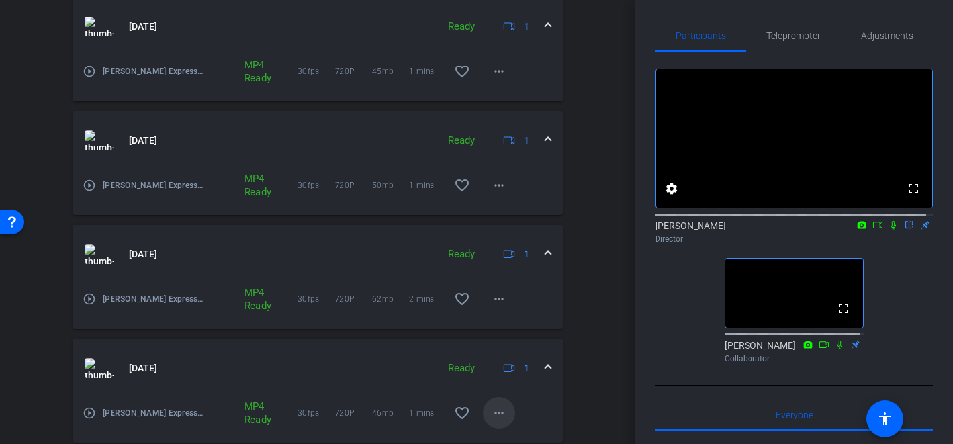
click at [497, 409] on mat-icon "more_horiz" at bounding box center [499, 413] width 16 height 16
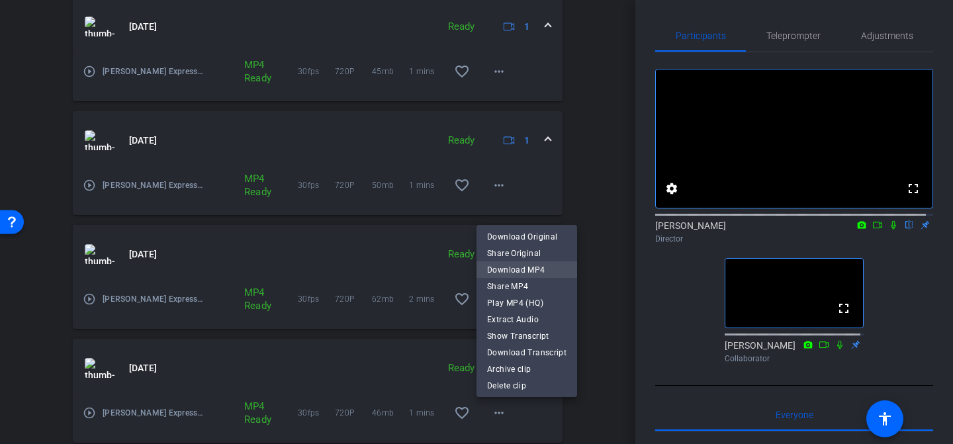
click at [516, 265] on span "Download MP4" at bounding box center [526, 269] width 79 height 16
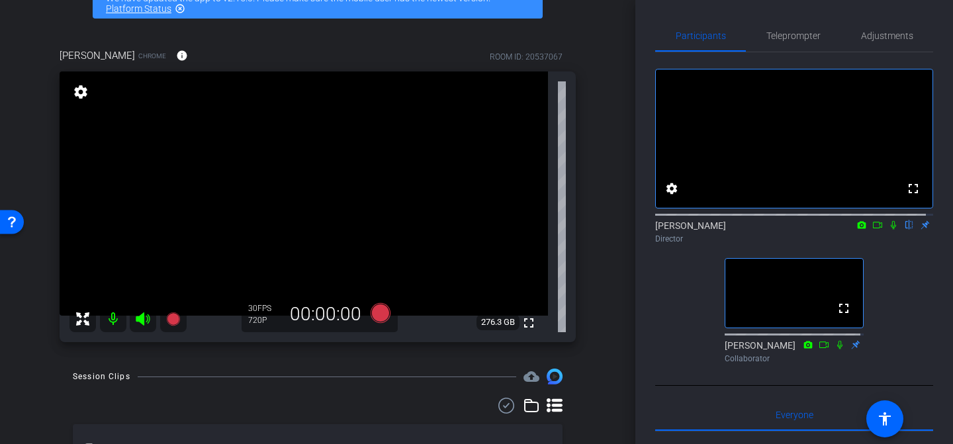
scroll to position [64, 0]
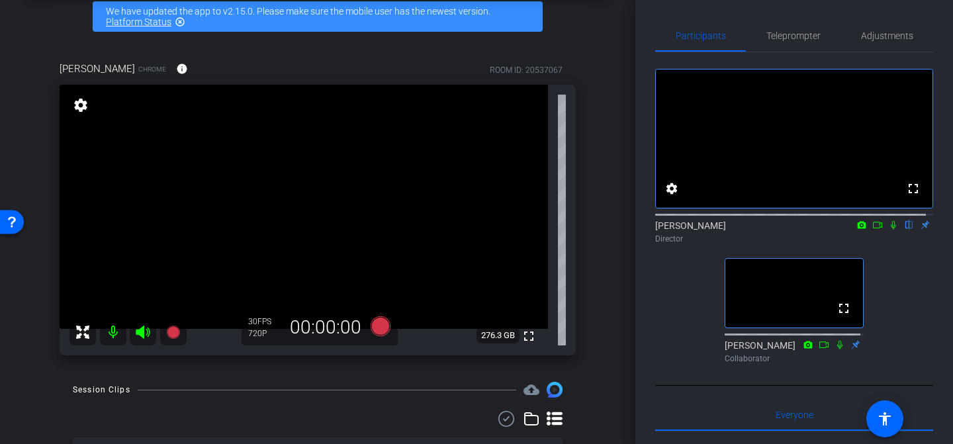
click at [691, 357] on div "fullscreen settings [PERSON_NAME] flip Director fullscreen [PERSON_NAME] Collab…" at bounding box center [794, 210] width 278 height 316
